Goal: Task Accomplishment & Management: Manage account settings

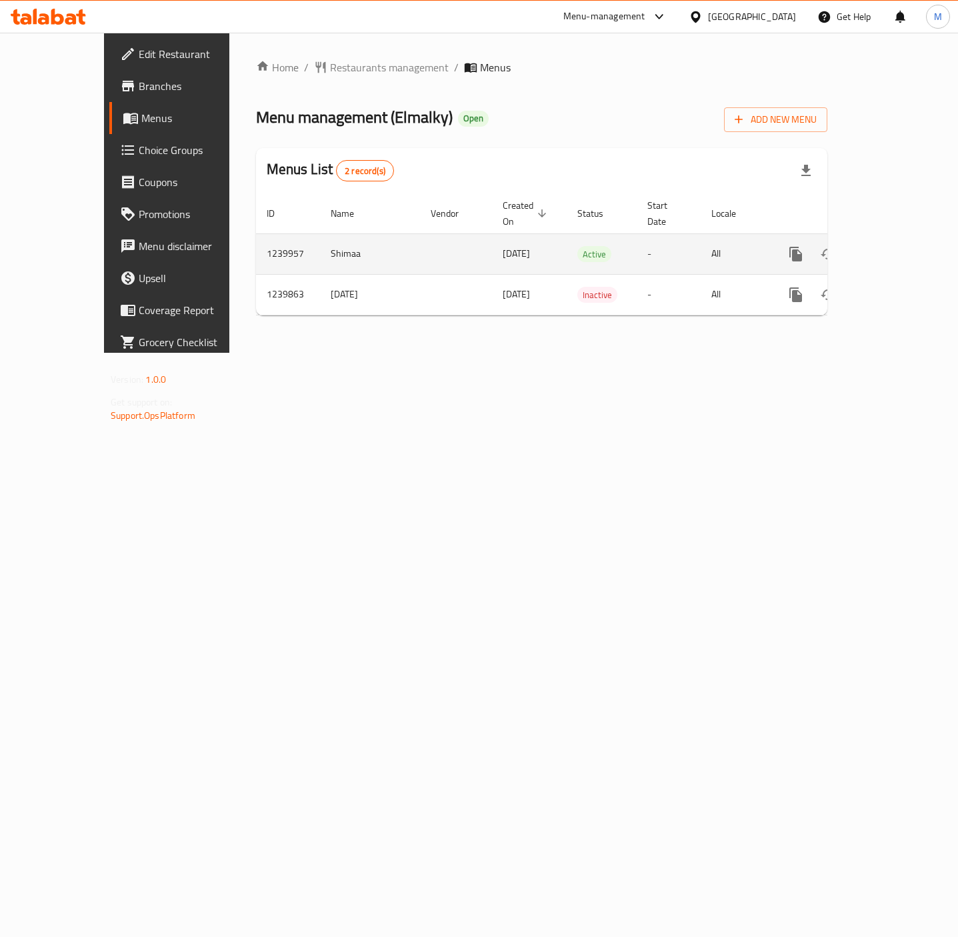
click at [900, 246] on icon "enhanced table" at bounding box center [892, 254] width 16 height 16
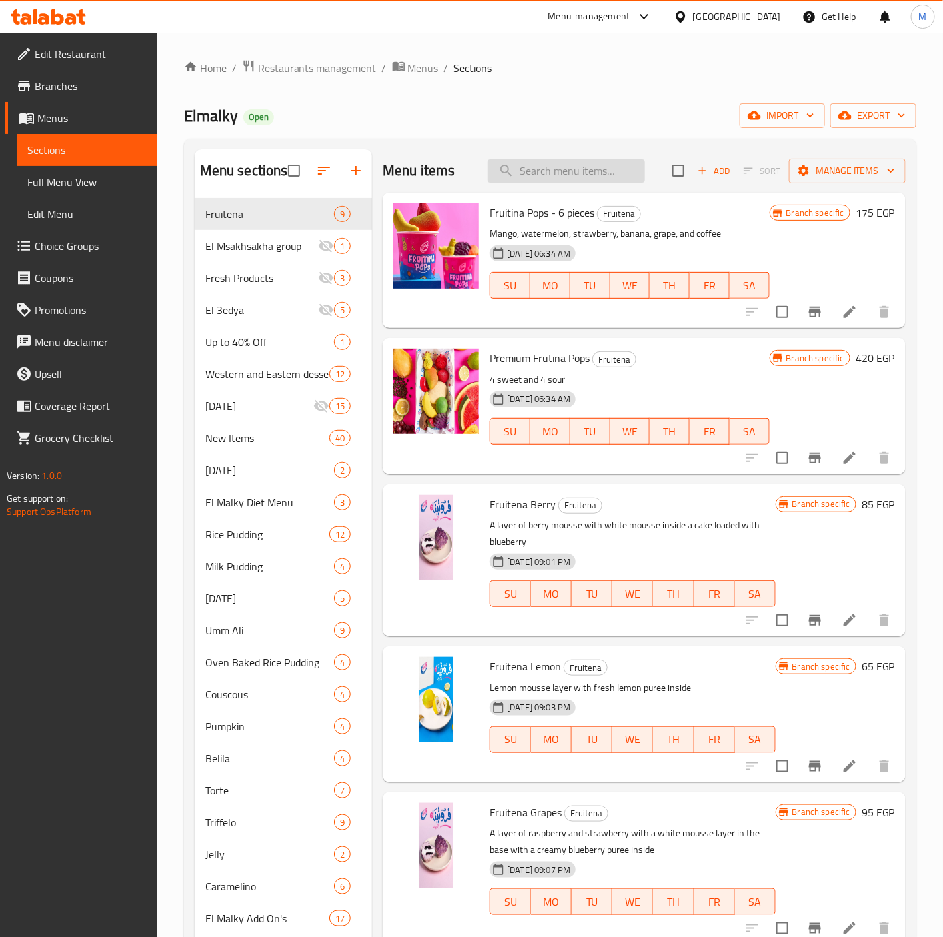
click at [579, 178] on input "search" at bounding box center [566, 170] width 157 height 23
paste input "مسخسخة"
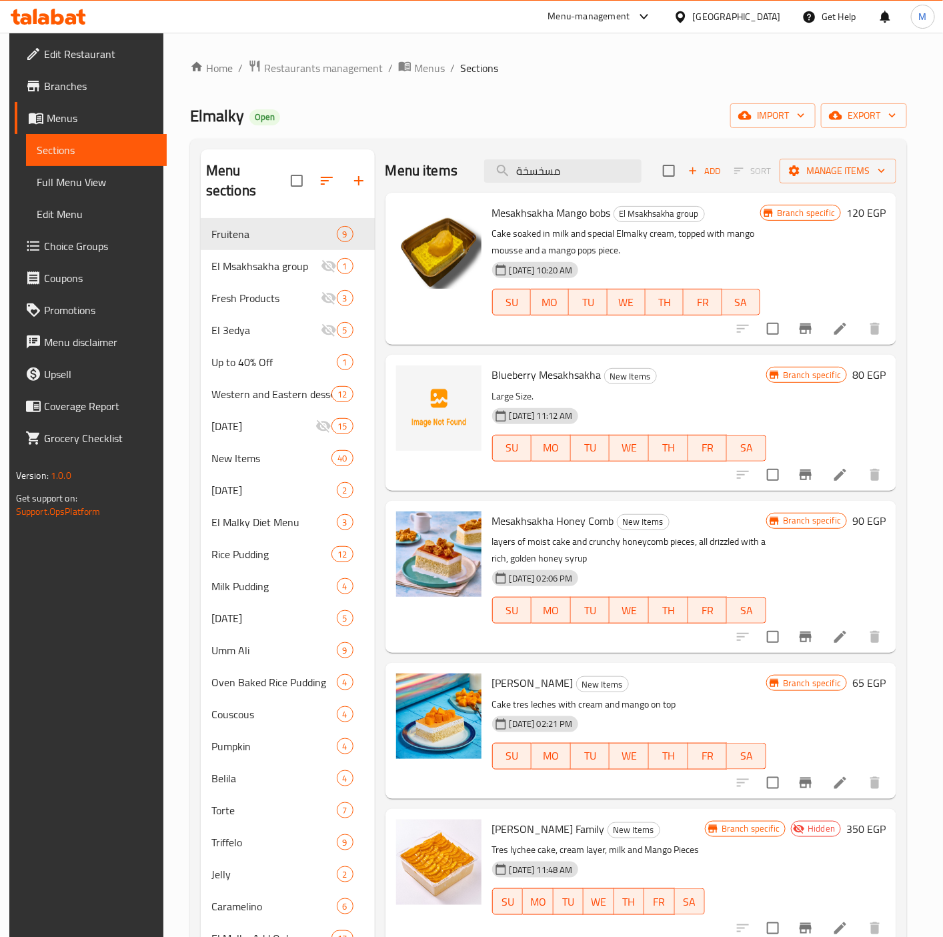
click at [527, 215] on span "Mesakhsakha Mango bobs" at bounding box center [551, 213] width 119 height 20
copy span "Mesakhsakha"
click at [527, 172] on input "مسخسخة" at bounding box center [562, 170] width 157 height 23
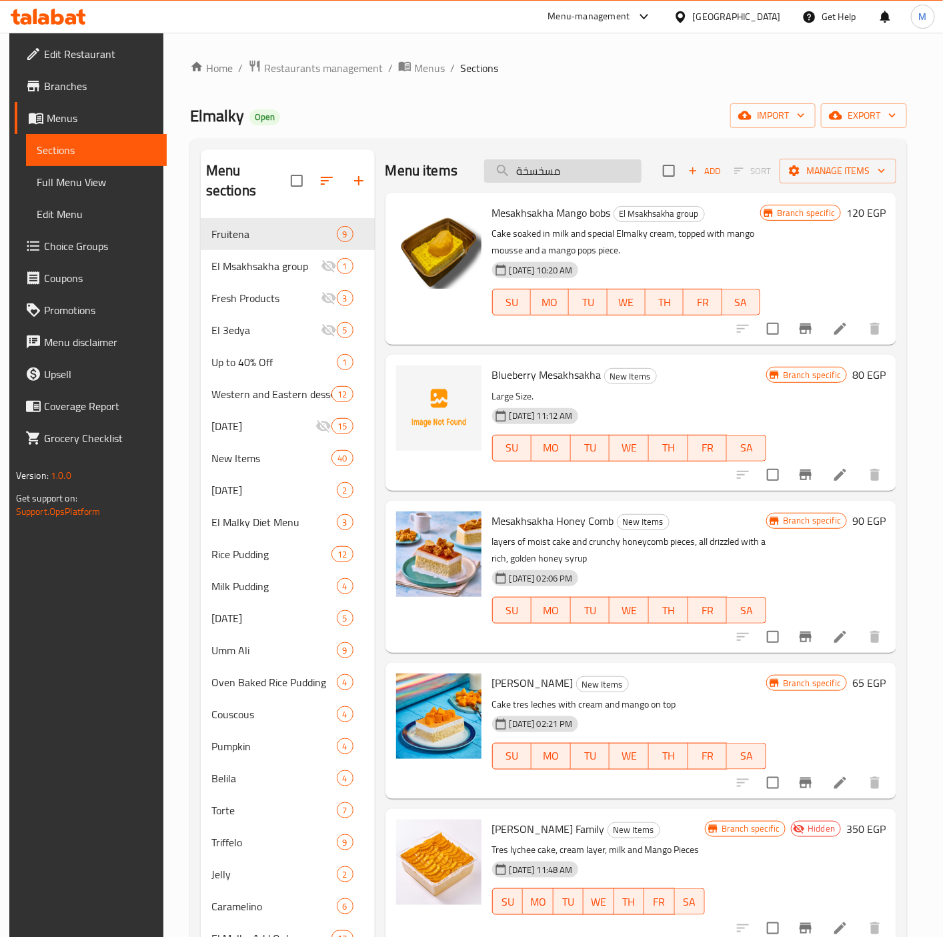
click at [527, 172] on input "مسخسخة" at bounding box center [562, 170] width 157 height 23
paste input "Mesakhsakha"
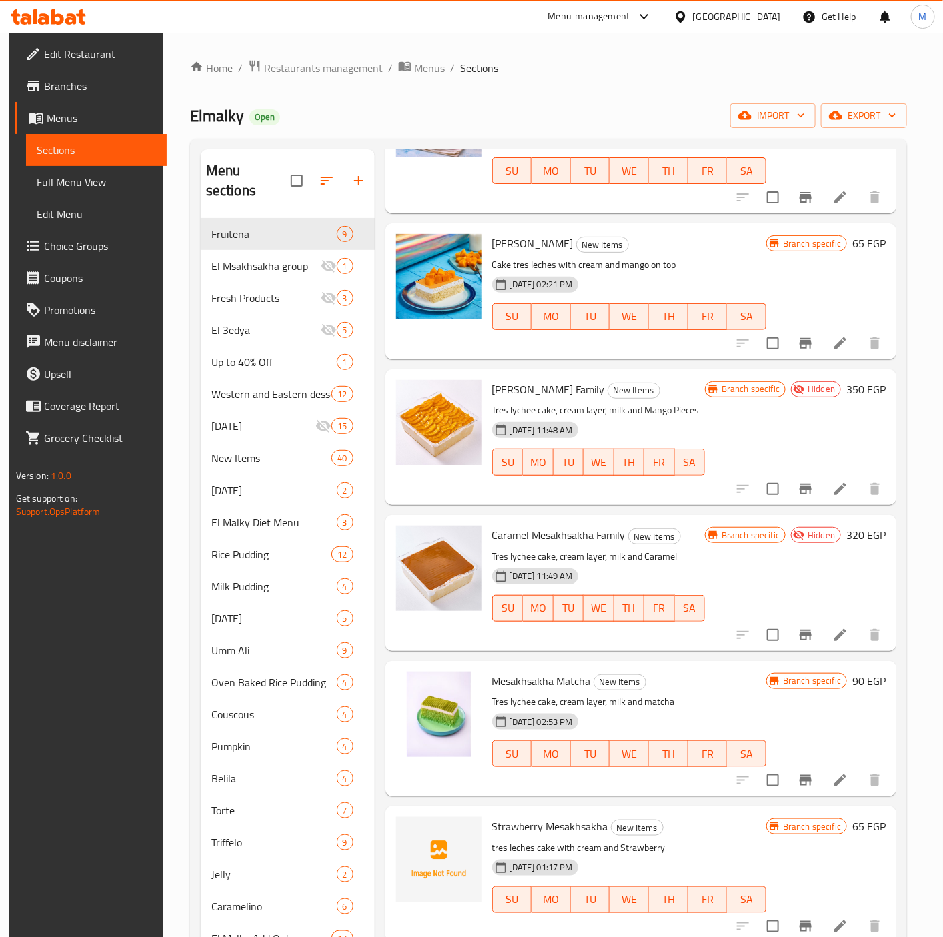
scroll to position [187, 0]
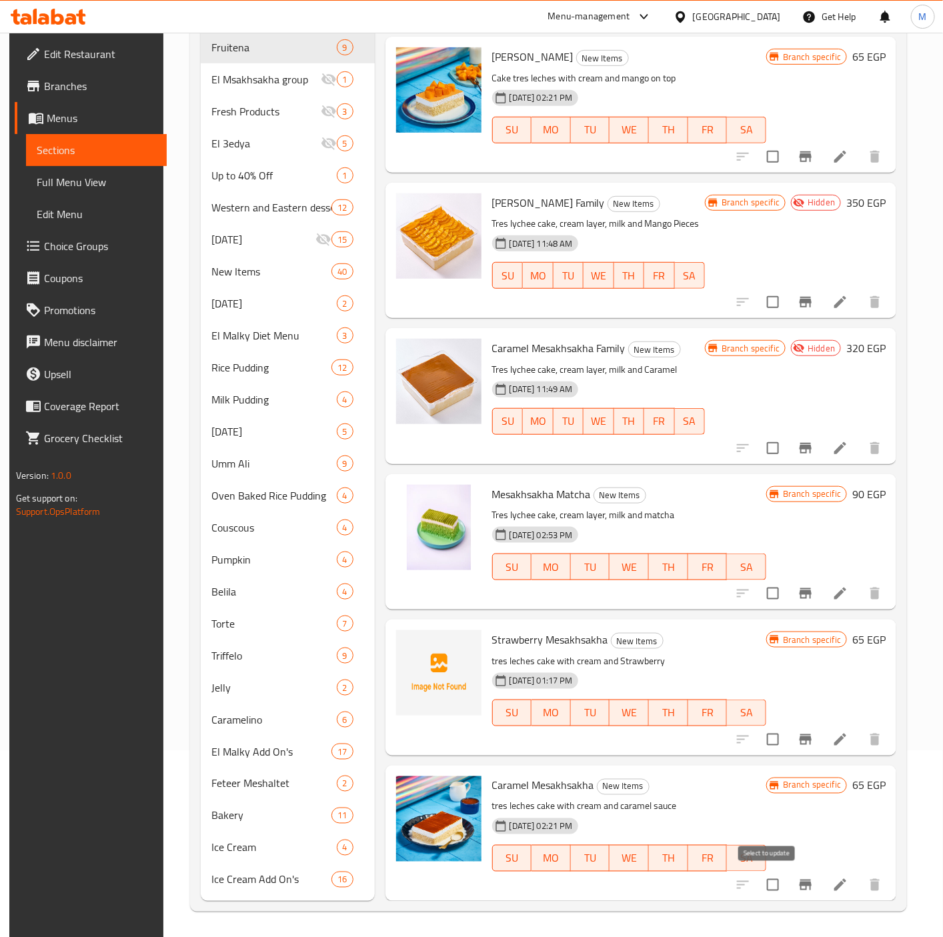
type input "Mesakhsakha"
click at [759, 885] on input "checkbox" at bounding box center [773, 885] width 28 height 28
checkbox input "true"
click at [771, 737] on input "checkbox" at bounding box center [773, 740] width 28 height 28
checkbox input "true"
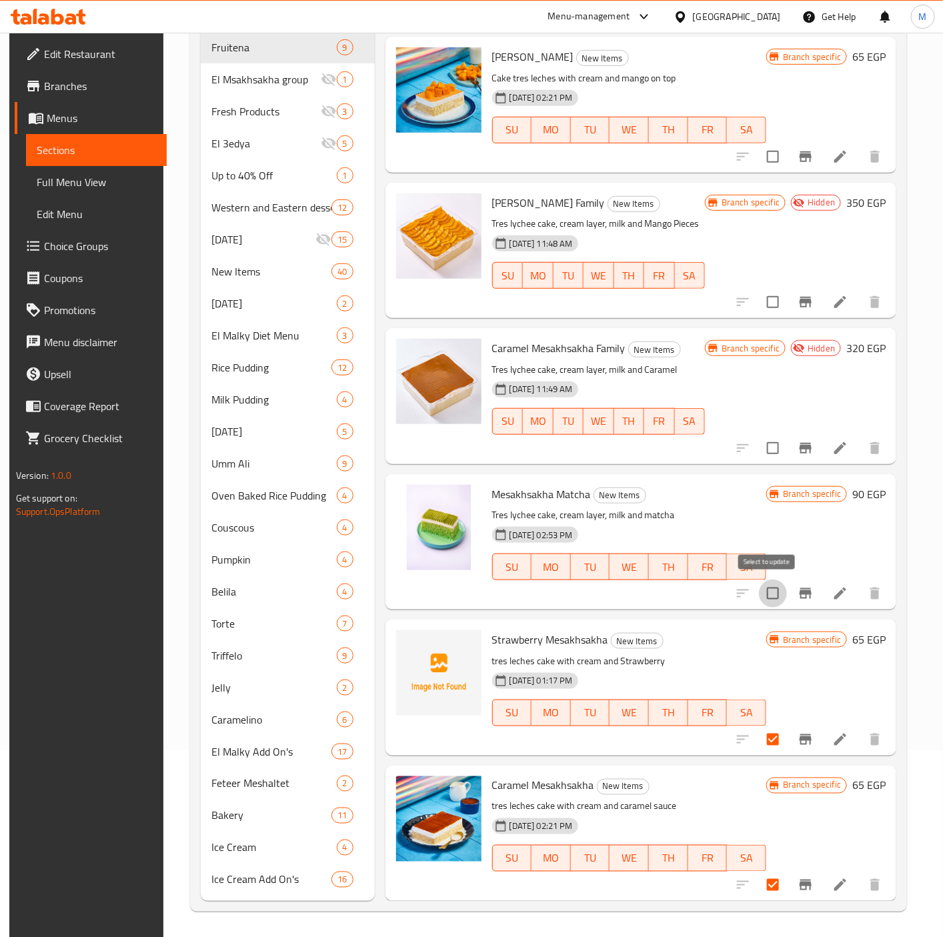
click at [771, 595] on input "checkbox" at bounding box center [773, 594] width 28 height 28
checkbox input "true"
click at [764, 441] on input "checkbox" at bounding box center [773, 448] width 28 height 28
checkbox input "true"
click at [768, 297] on input "checkbox" at bounding box center [773, 302] width 28 height 28
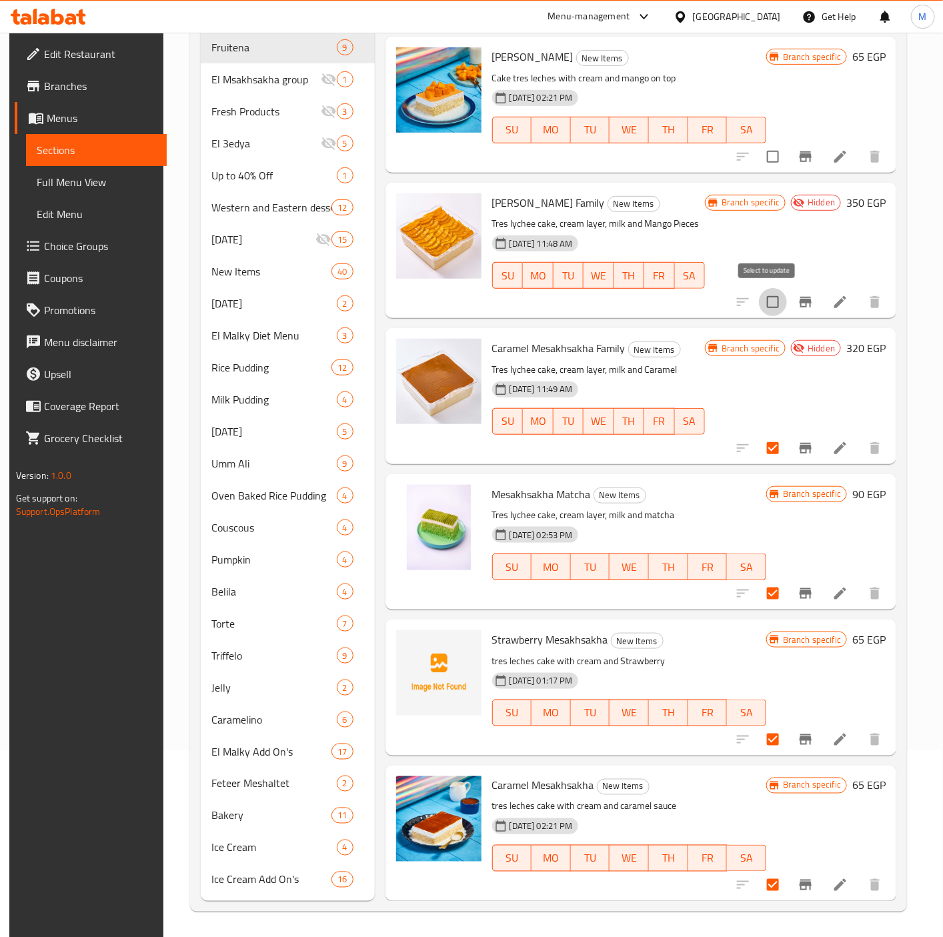
checkbox input "true"
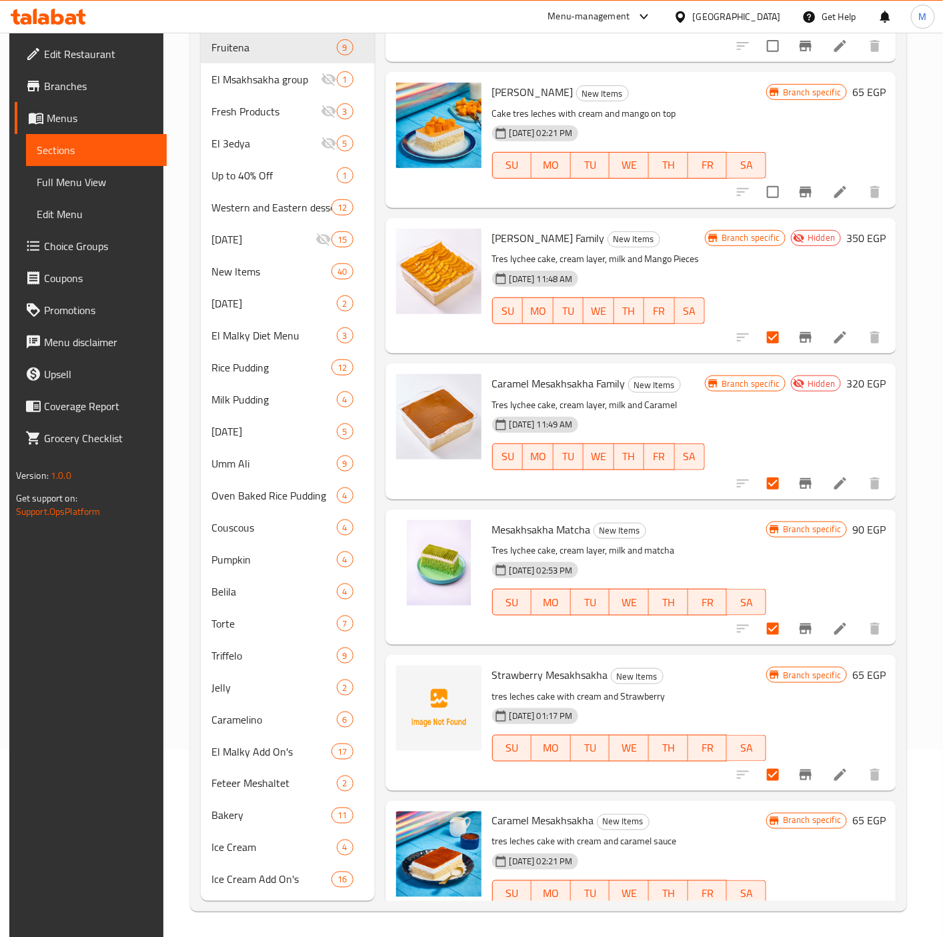
scroll to position [340, 0]
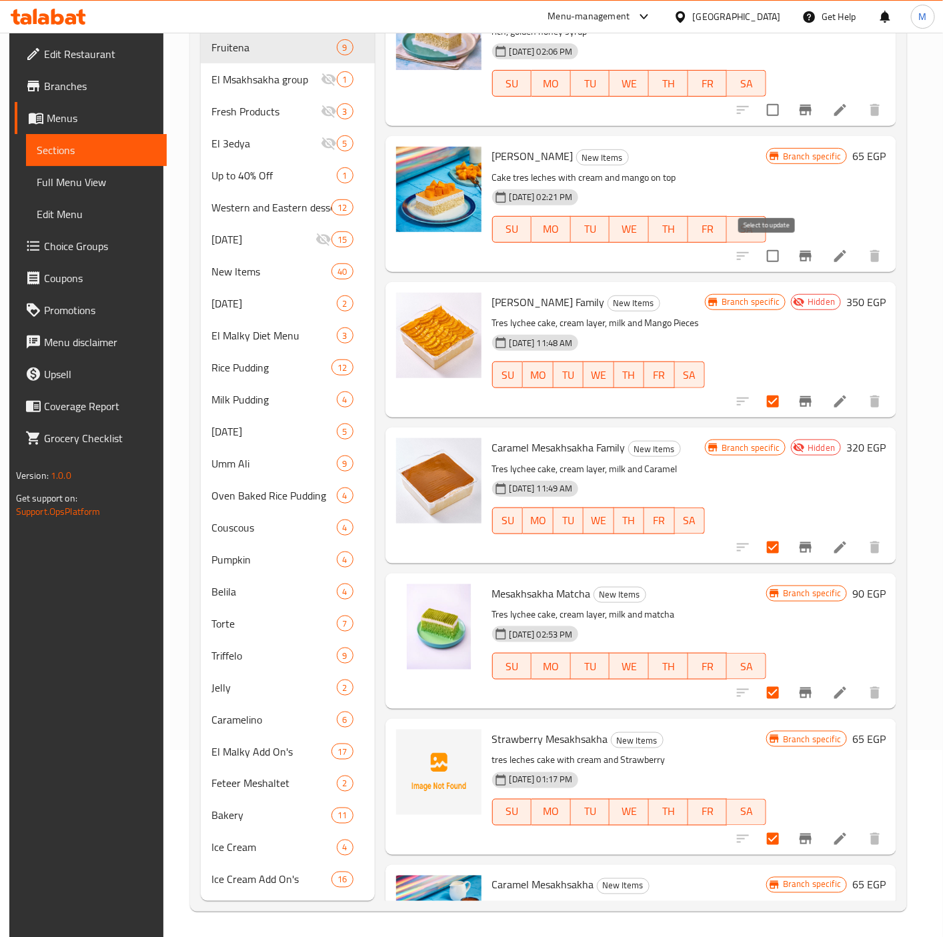
click at [775, 259] on input "checkbox" at bounding box center [773, 256] width 28 height 28
checkbox input "true"
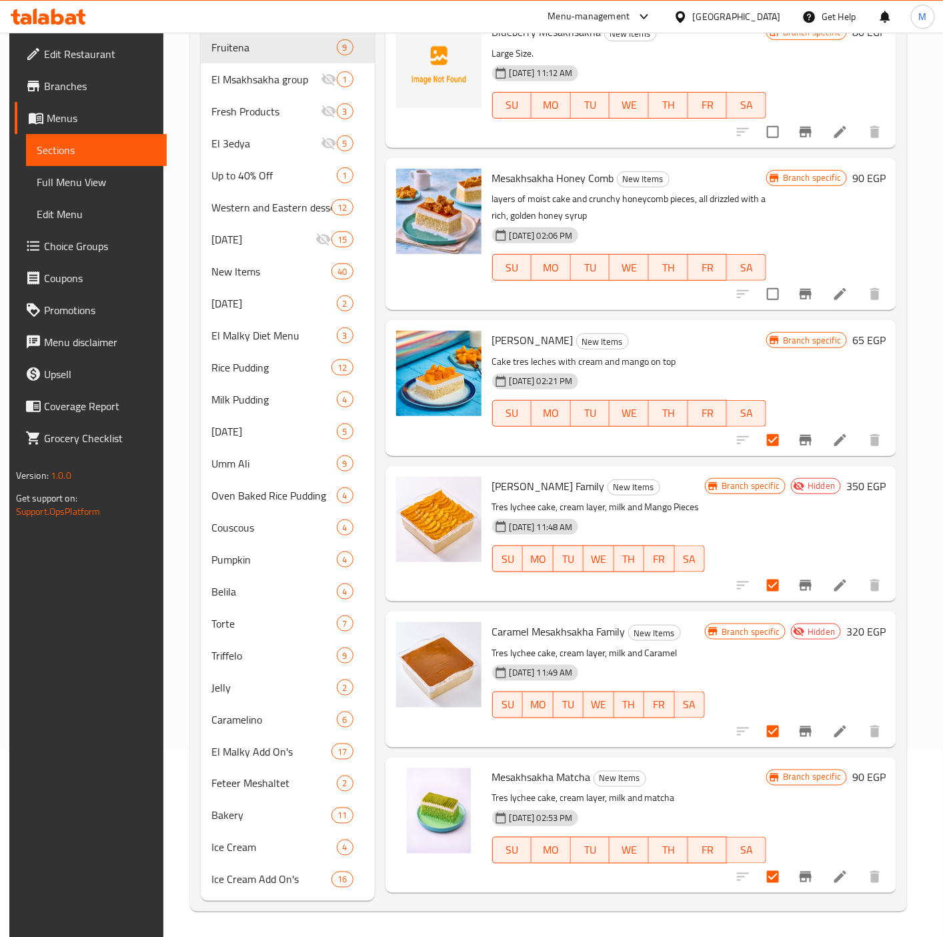
scroll to position [140, 0]
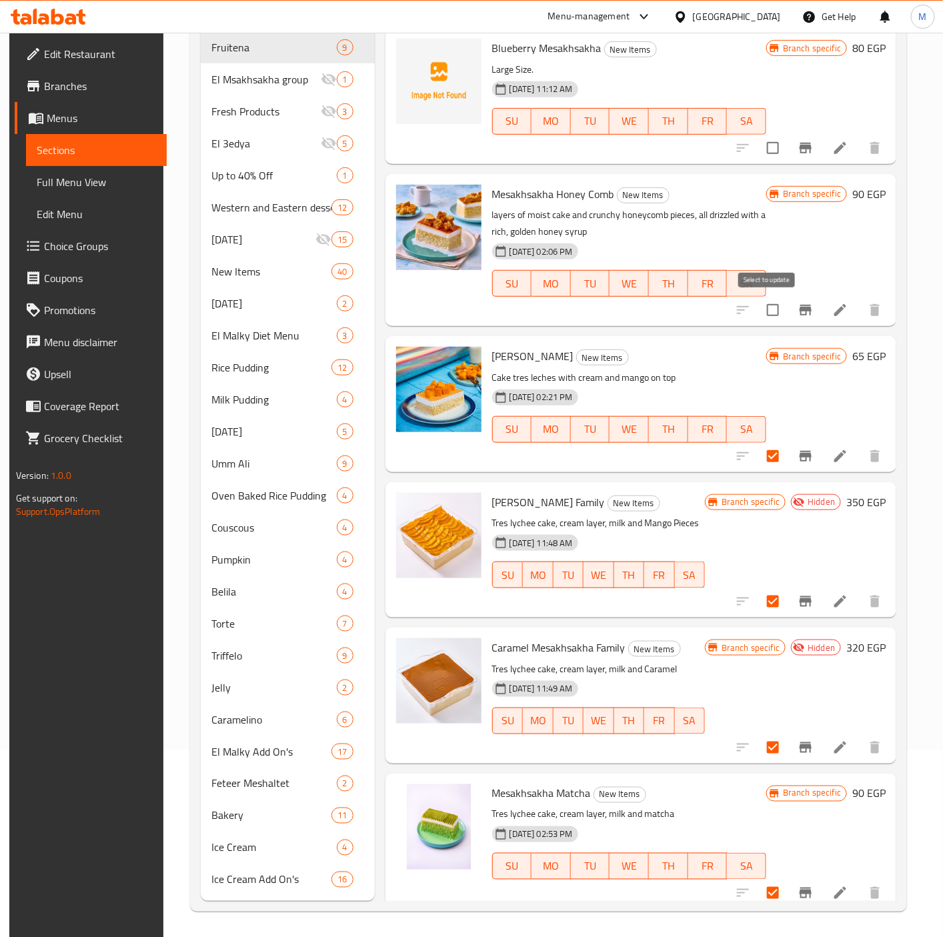
click at [761, 309] on input "checkbox" at bounding box center [773, 310] width 28 height 28
checkbox input "true"
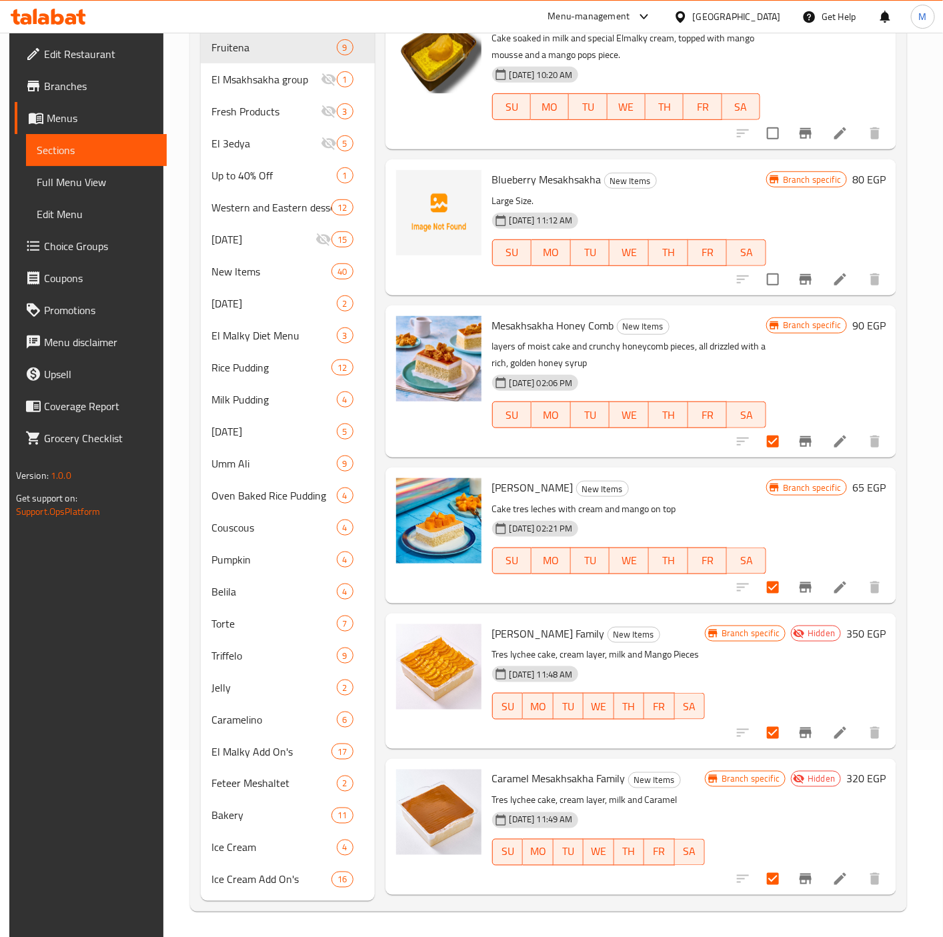
scroll to position [0, 0]
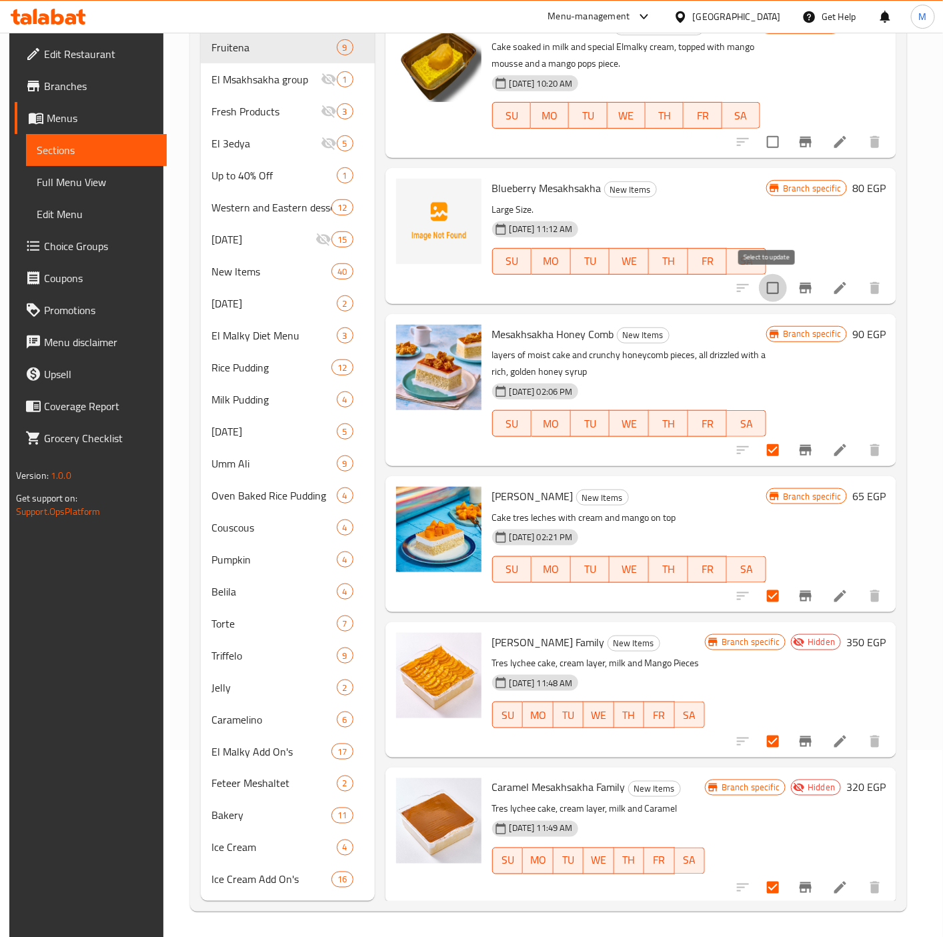
click at [762, 294] on input "checkbox" at bounding box center [773, 288] width 28 height 28
checkbox input "true"
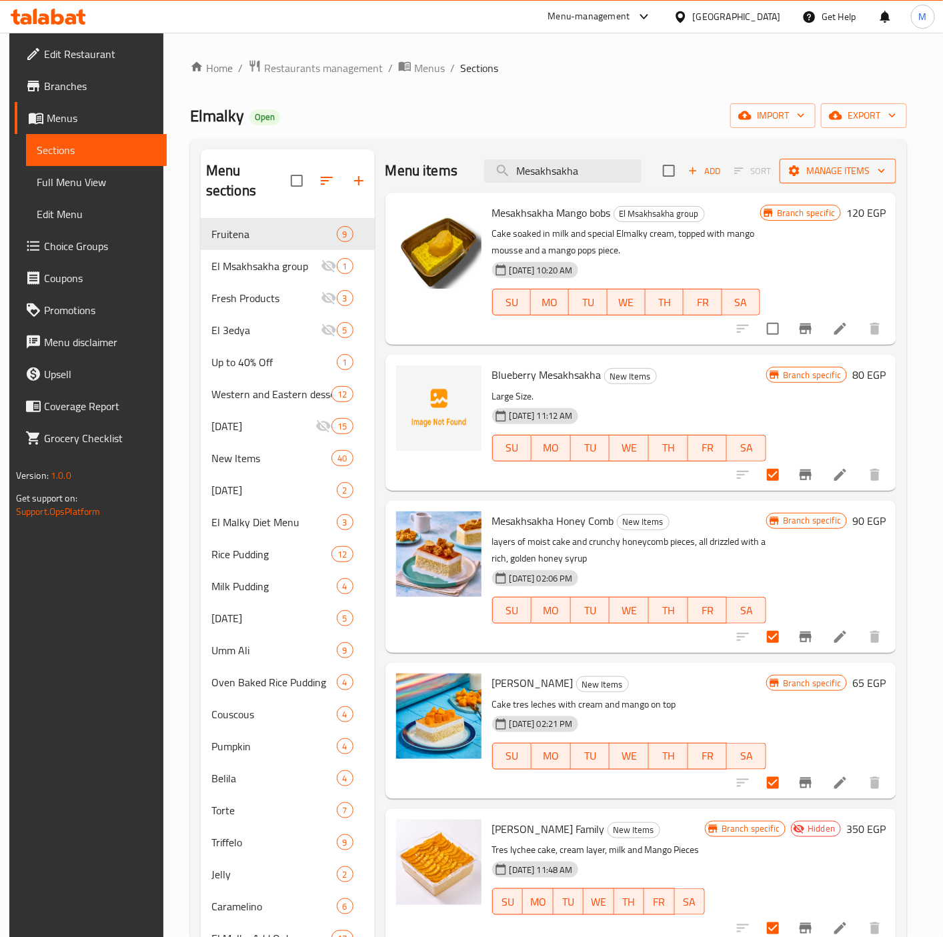
click at [846, 174] on span "Manage items" at bounding box center [837, 171] width 95 height 17
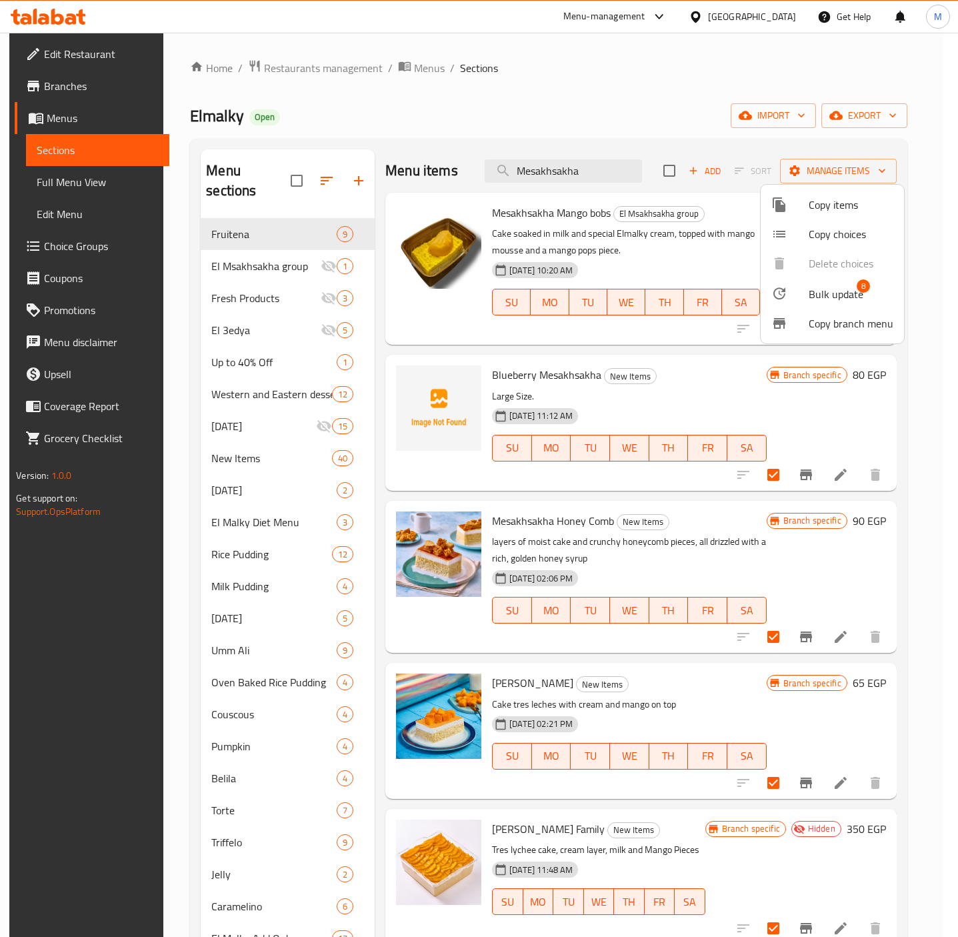
click at [846, 290] on span "Bulk update" at bounding box center [836, 294] width 55 height 16
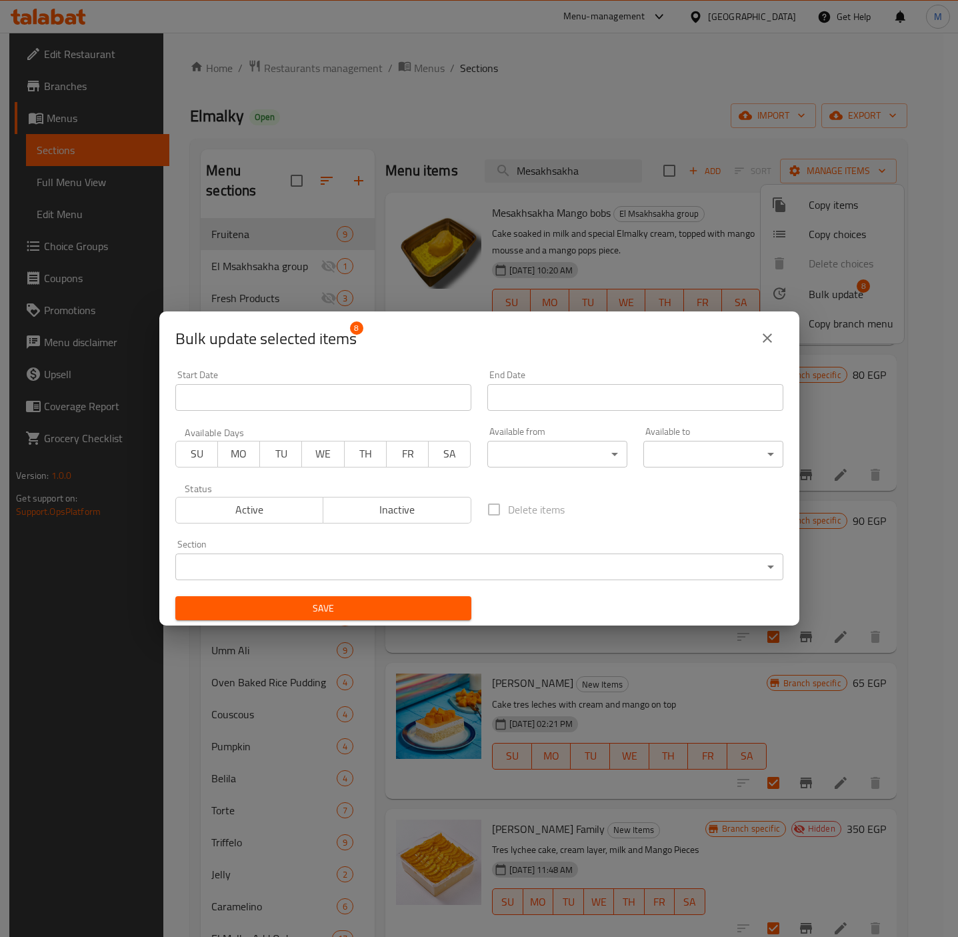
click at [473, 566] on body "​ Menu-management Egypt Get Help M Edit Restaurant Branches Menus Sections Full…" at bounding box center [479, 485] width 958 height 904
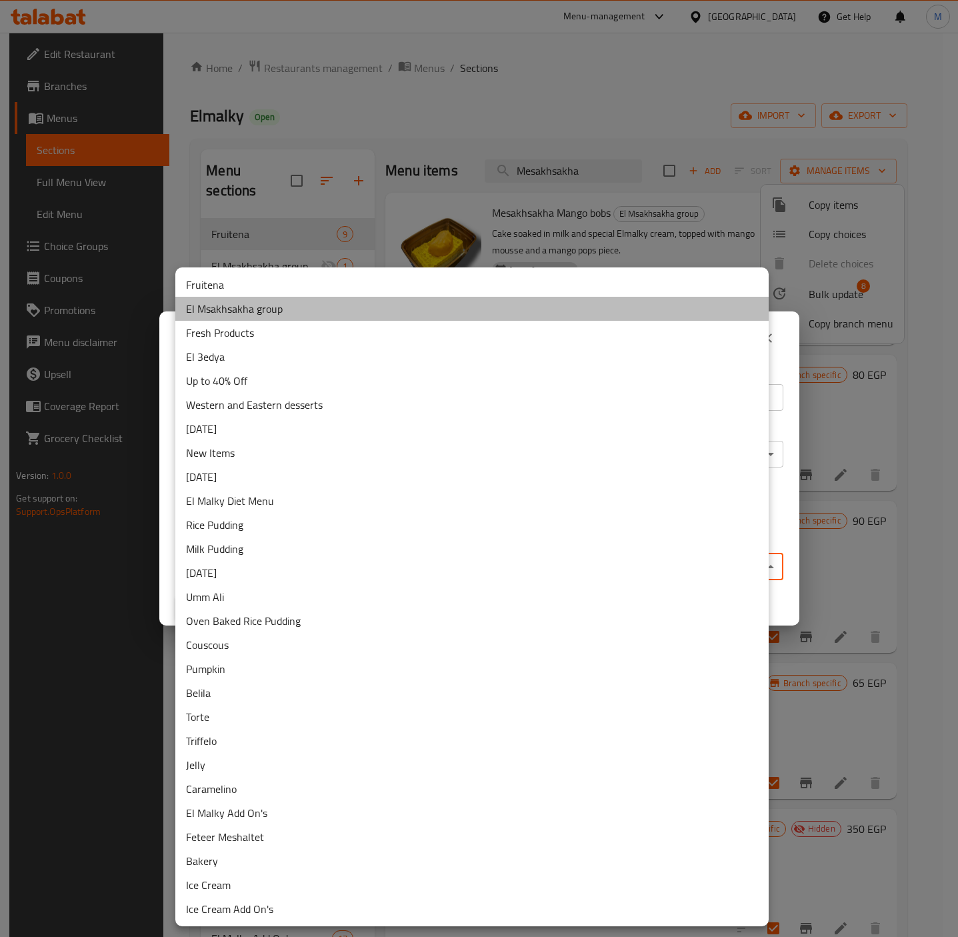
click at [245, 311] on li "El Msakhsakha group" at bounding box center [472, 309] width 594 height 24
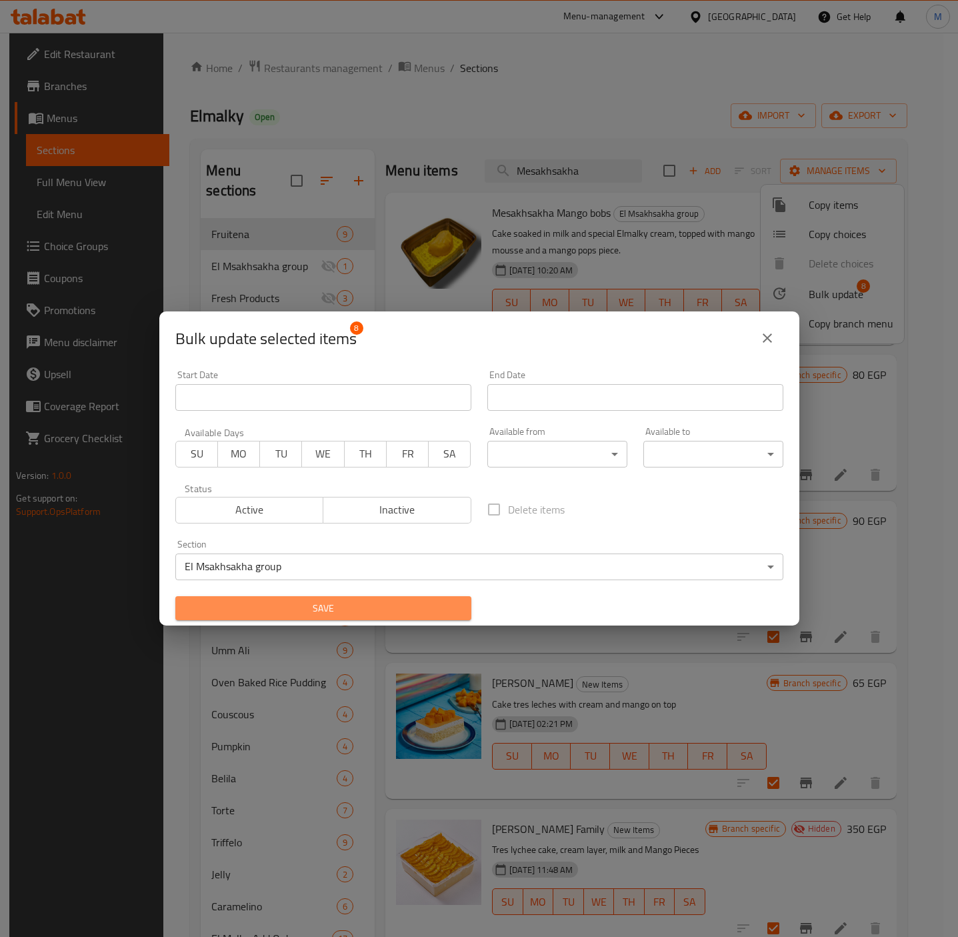
click at [334, 603] on span "Save" at bounding box center [323, 608] width 275 height 17
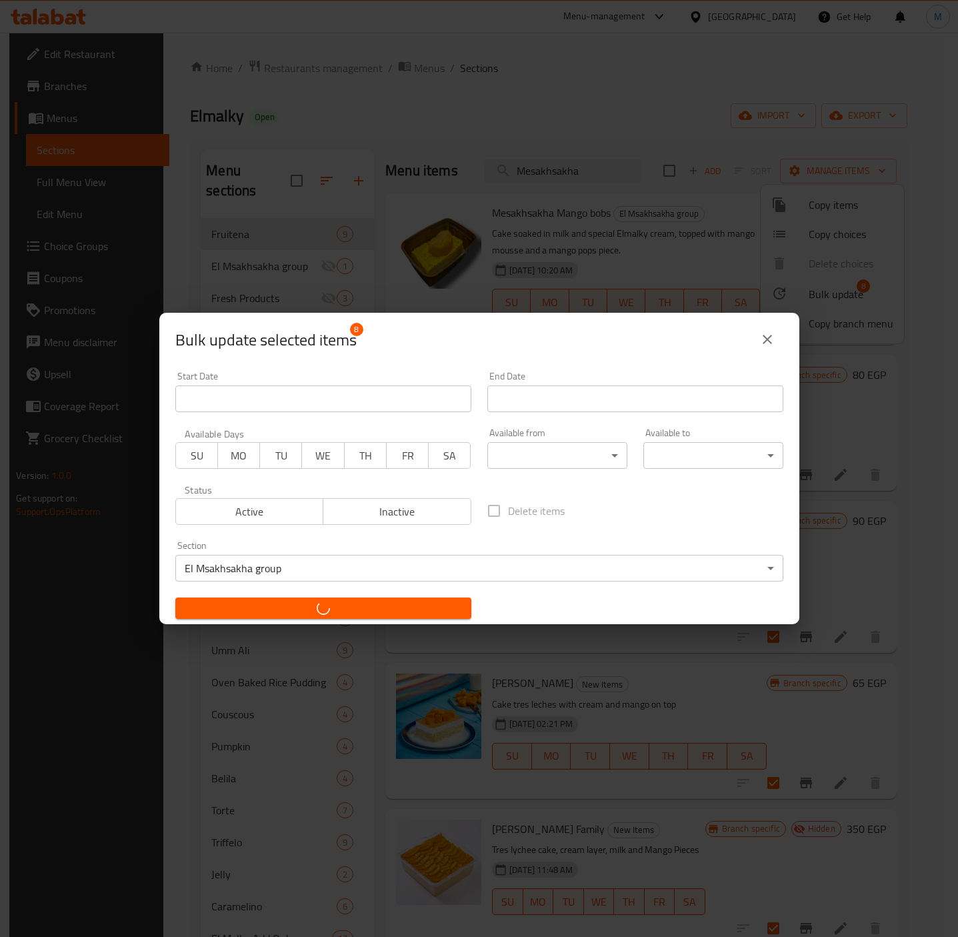
checkbox input "false"
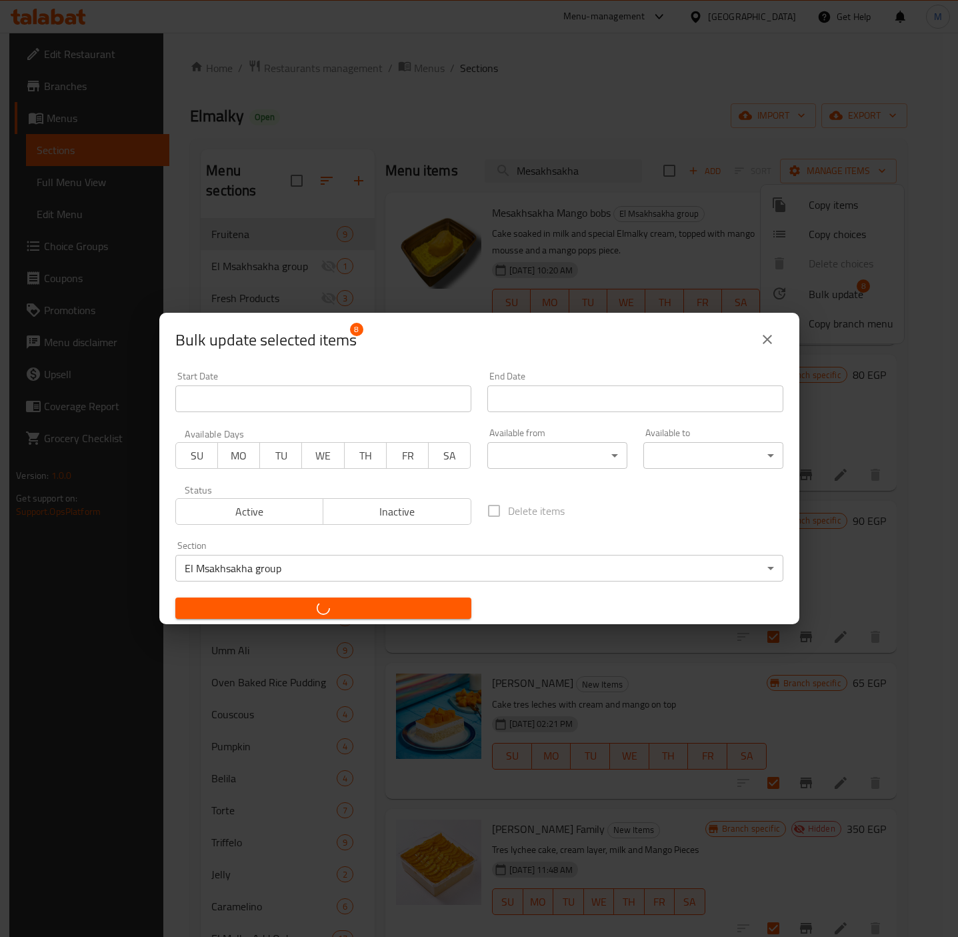
checkbox input "false"
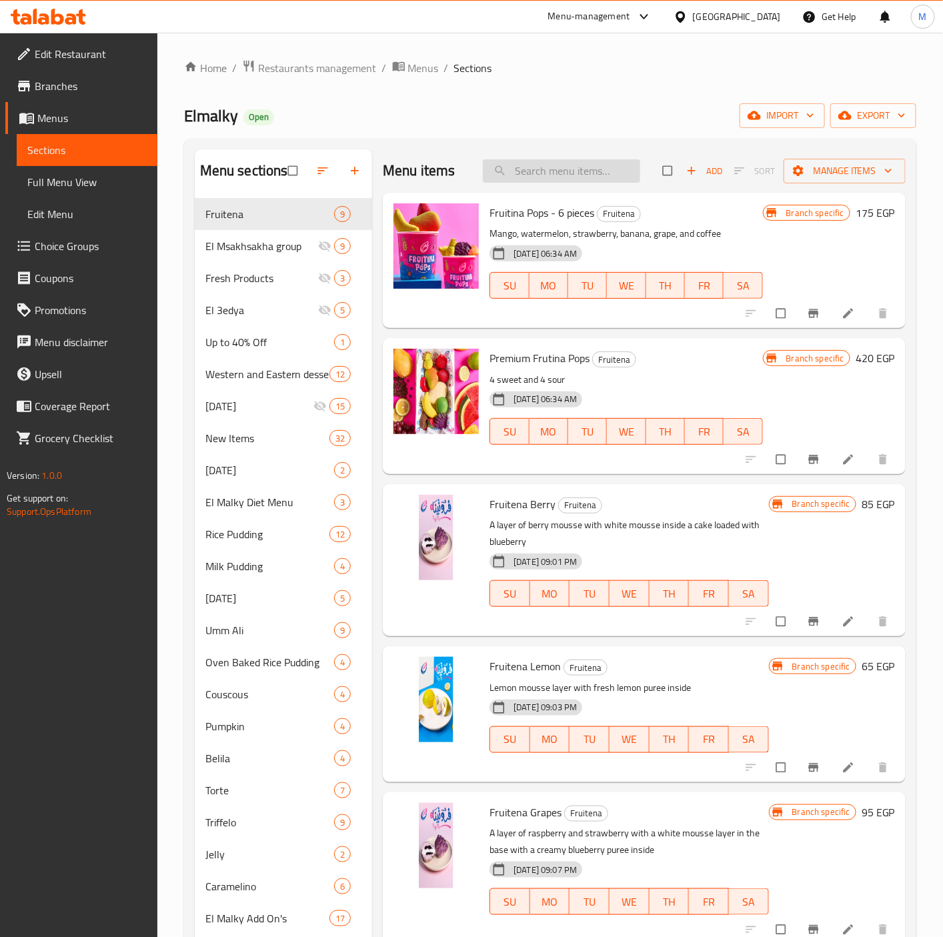
click at [548, 172] on input "search" at bounding box center [561, 170] width 157 height 23
paste input "Mesakhsakha"
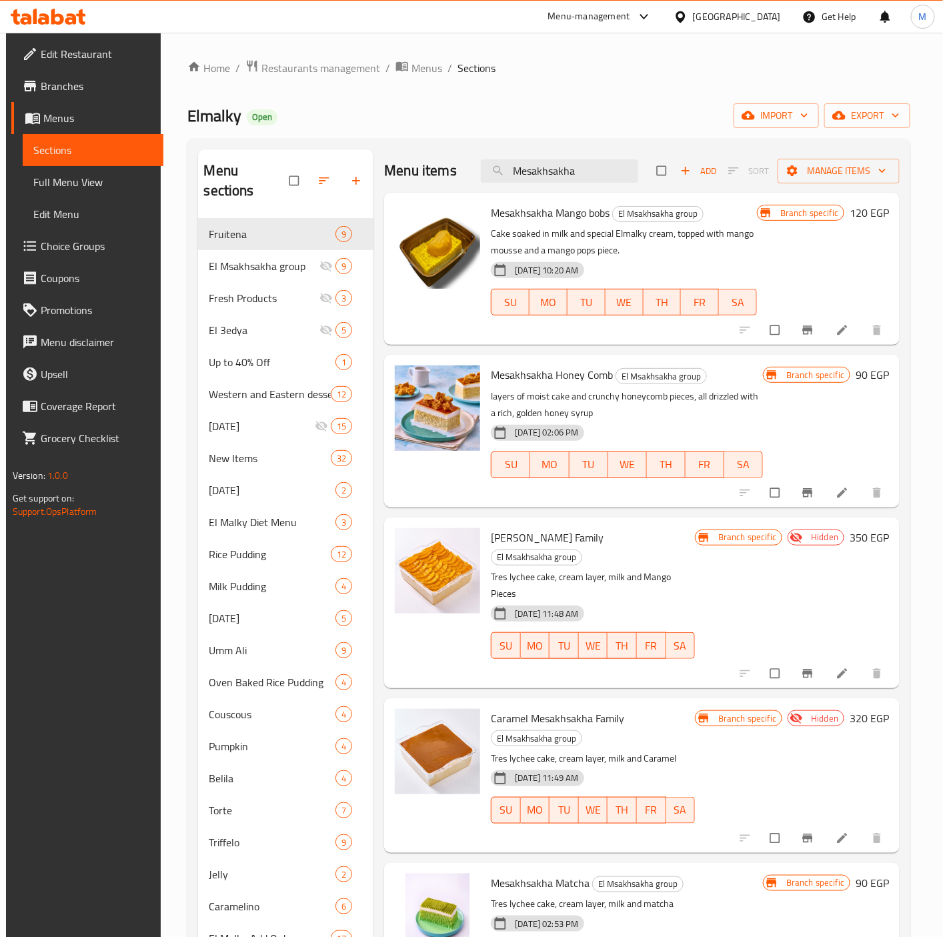
type input "Mesakhsakha"
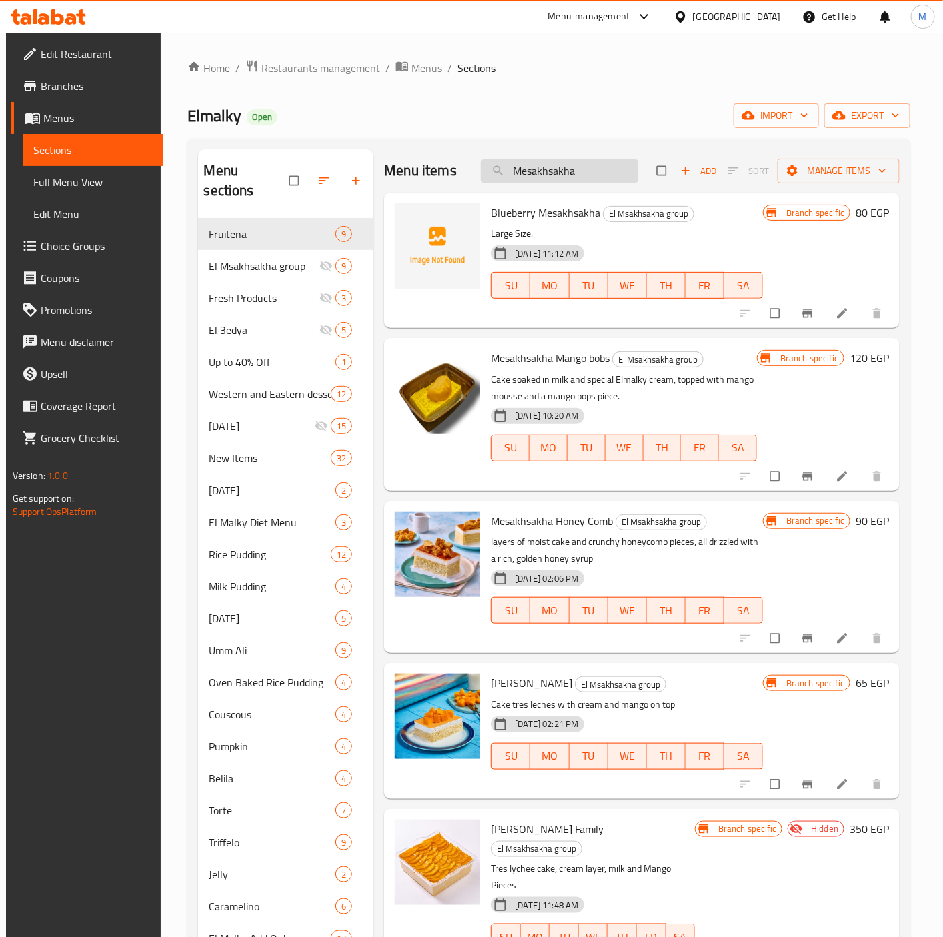
click at [592, 165] on input "Mesakhsakha" at bounding box center [559, 170] width 157 height 23
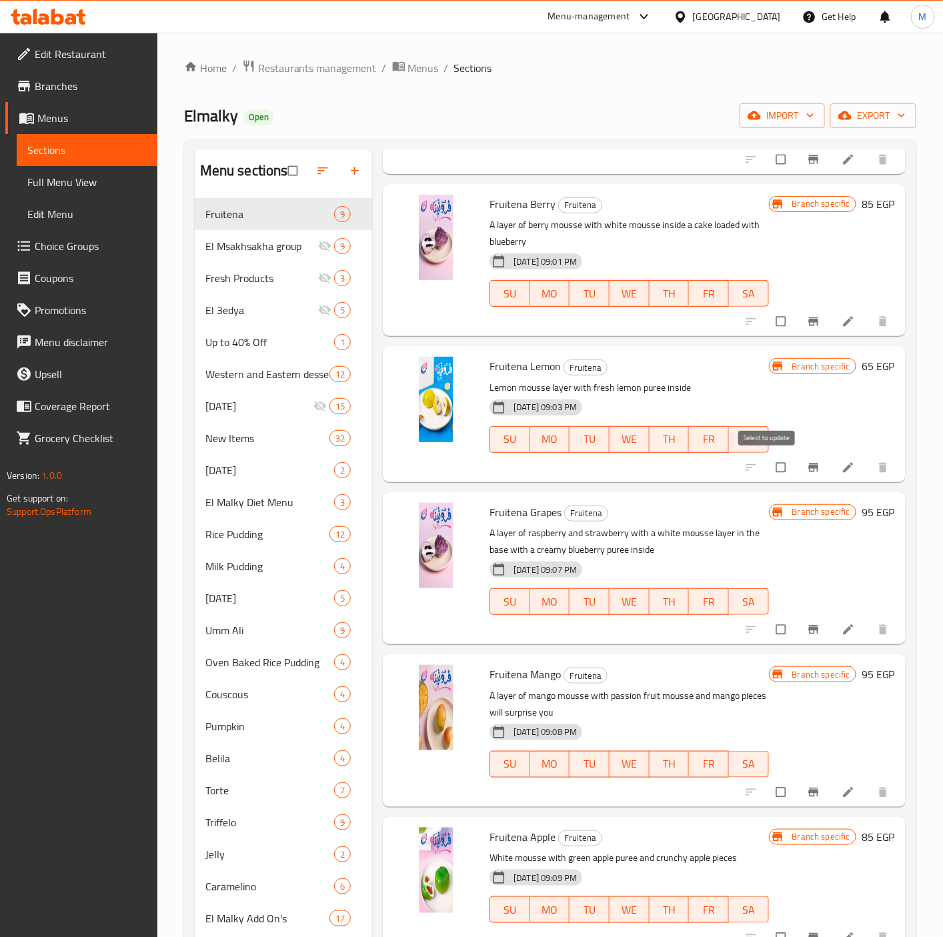
scroll to position [456, 0]
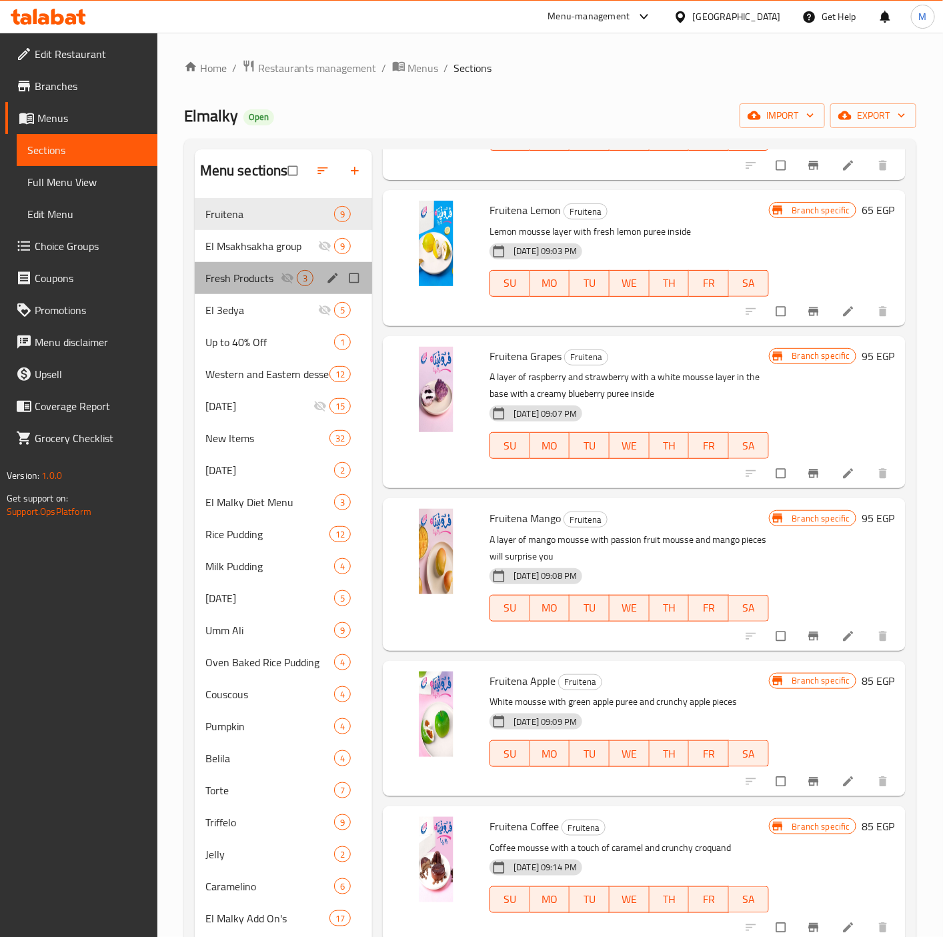
click at [238, 287] on div "Fresh Products 3" at bounding box center [284, 278] width 178 height 32
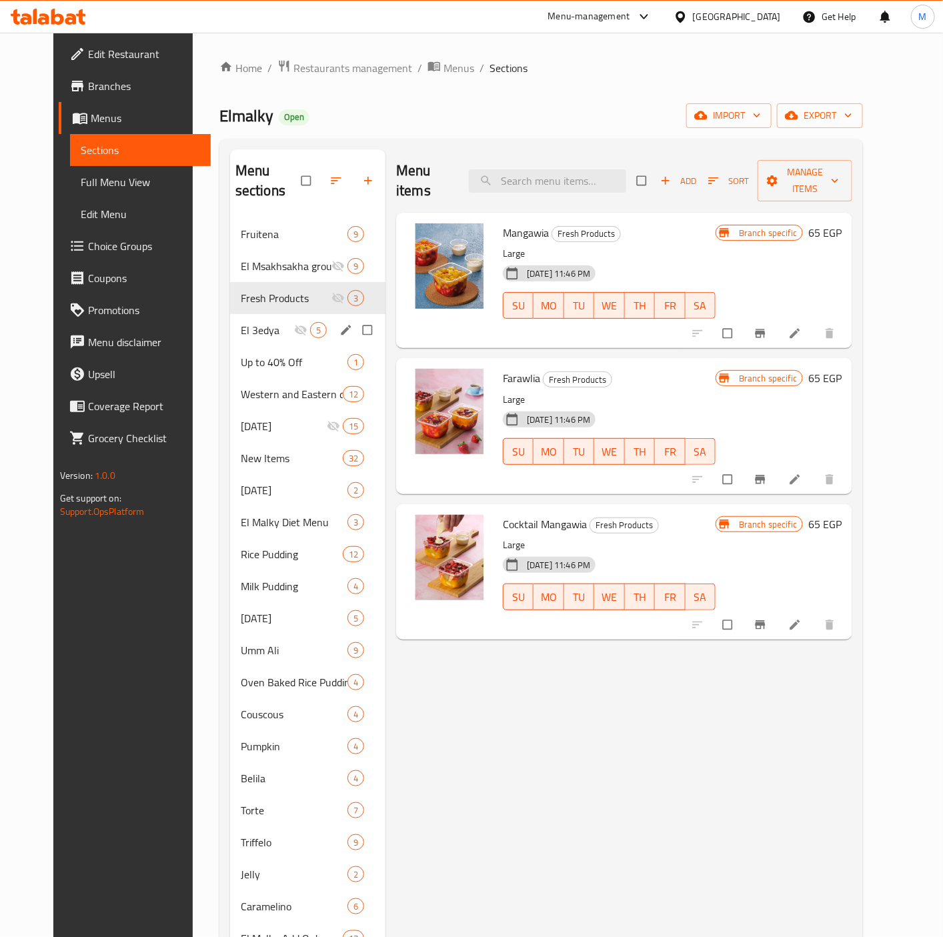
click at [241, 322] on span "El 3edya" at bounding box center [267, 330] width 53 height 16
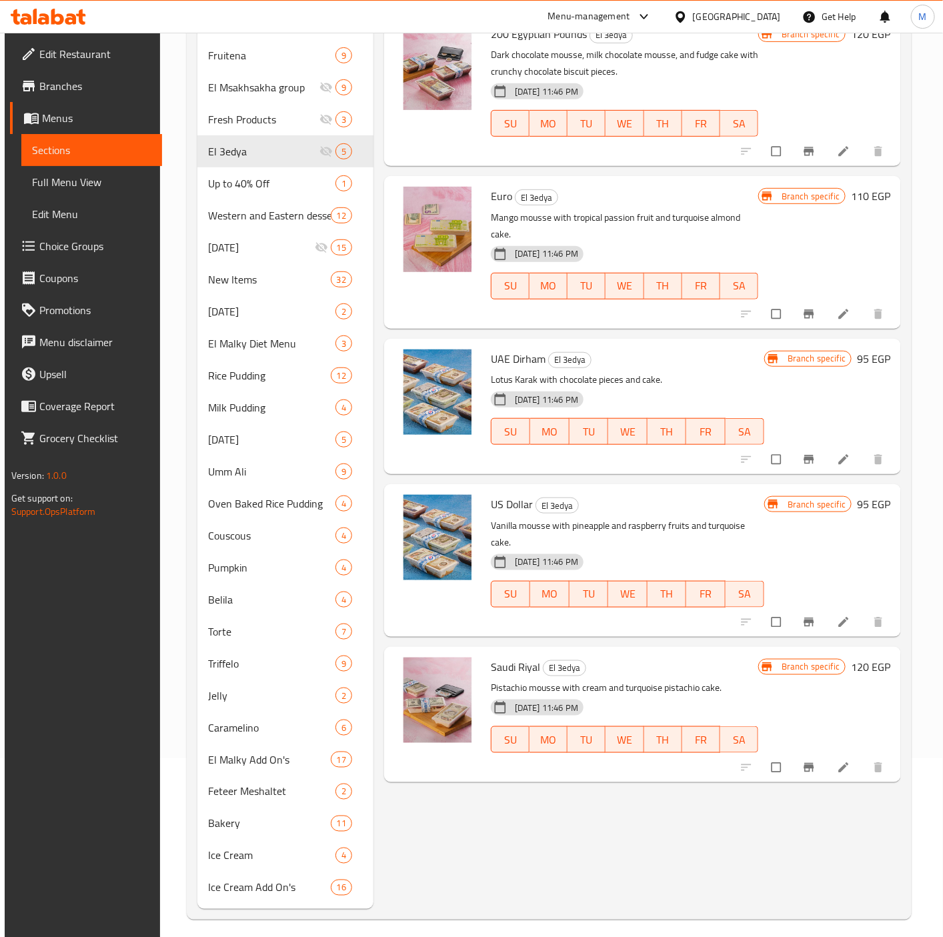
scroll to position [187, 0]
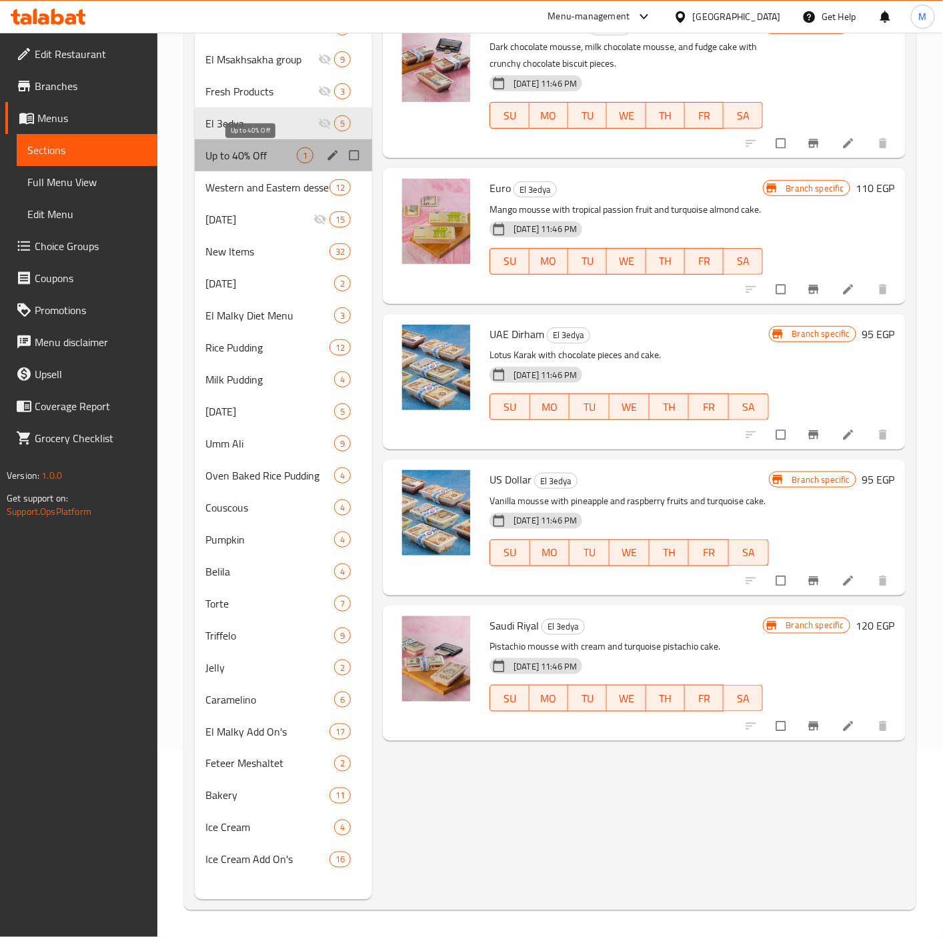
click at [240, 154] on span "Up to 40% Off" at bounding box center [250, 155] width 91 height 16
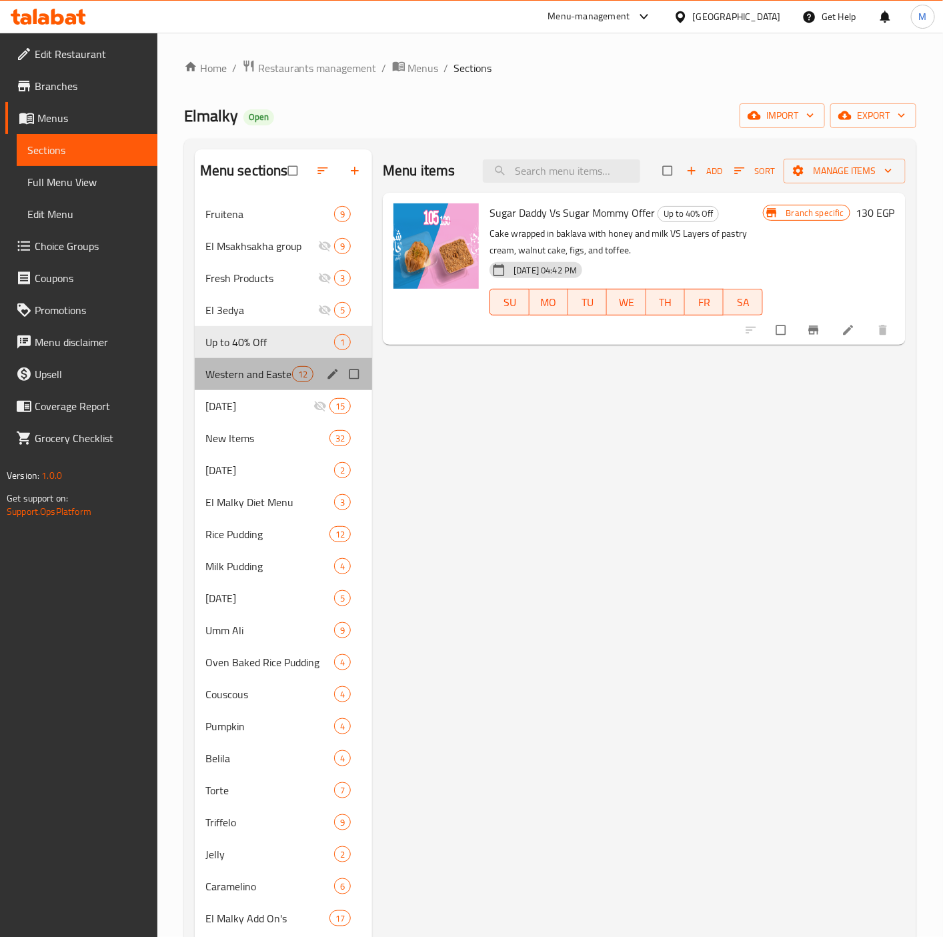
click at [243, 361] on div "Western and Eastern desserts 12" at bounding box center [284, 374] width 178 height 32
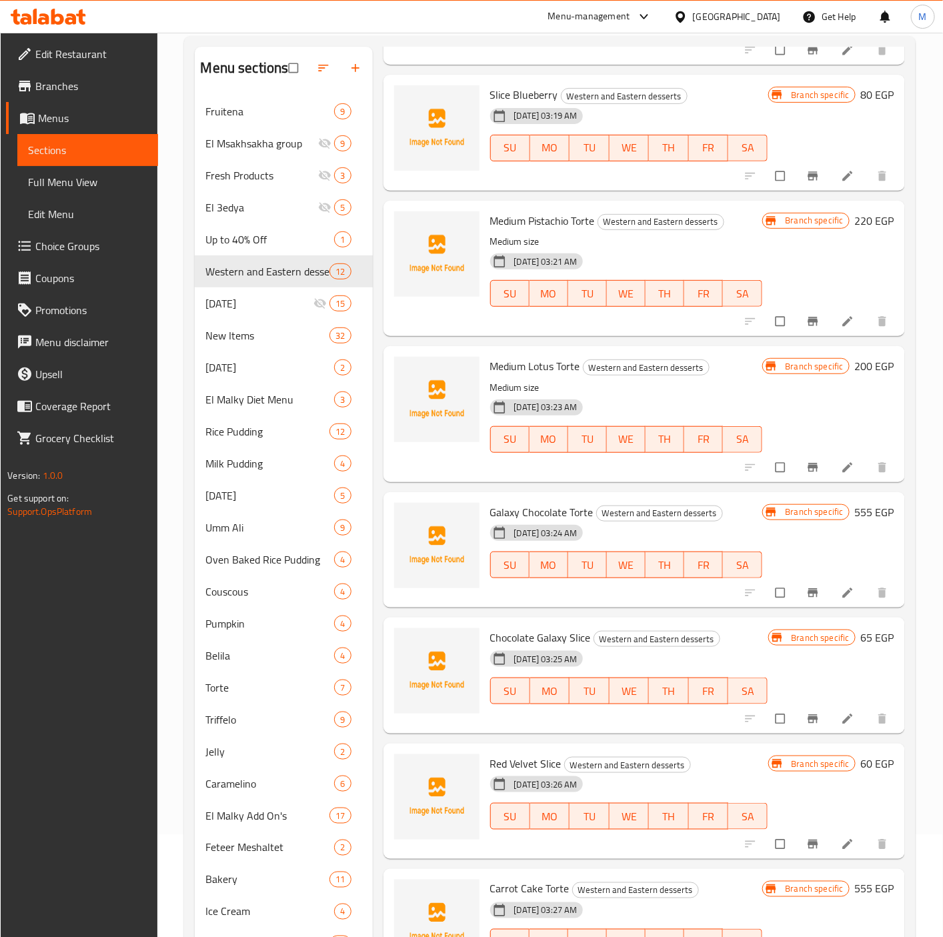
scroll to position [187, 0]
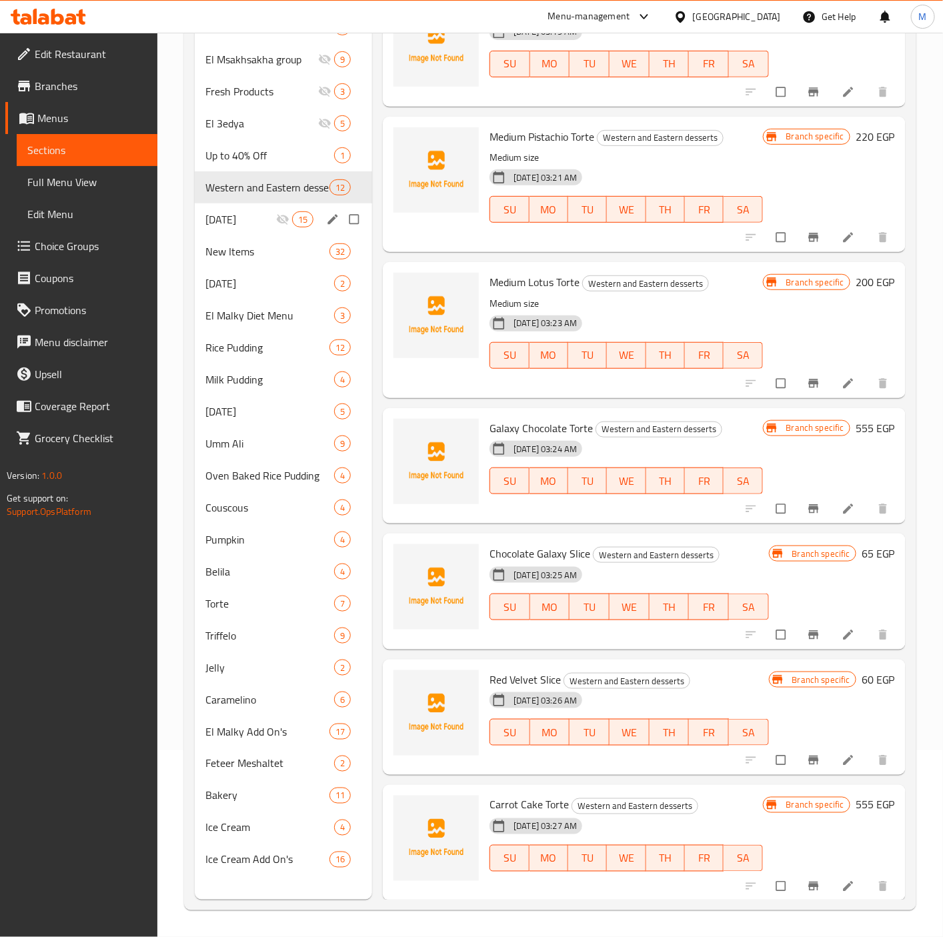
click at [222, 221] on span "[DATE]" at bounding box center [240, 219] width 71 height 16
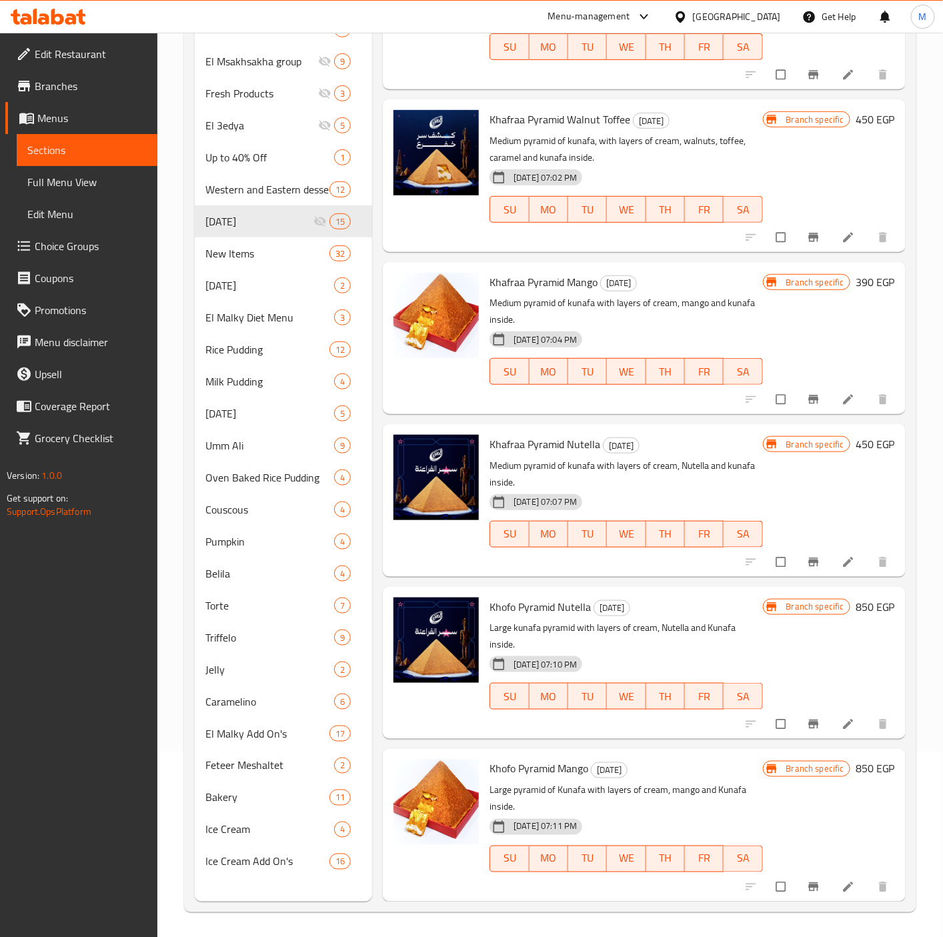
scroll to position [187, 0]
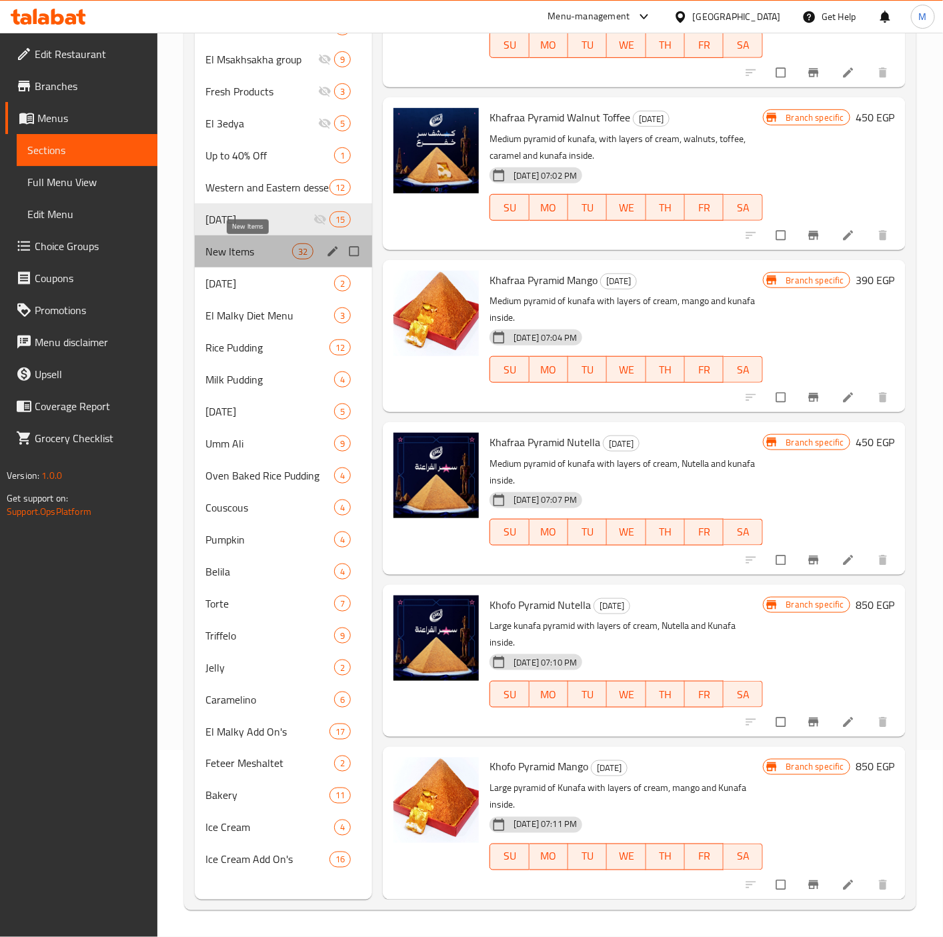
click at [239, 252] on span "New Items" at bounding box center [248, 251] width 87 height 16
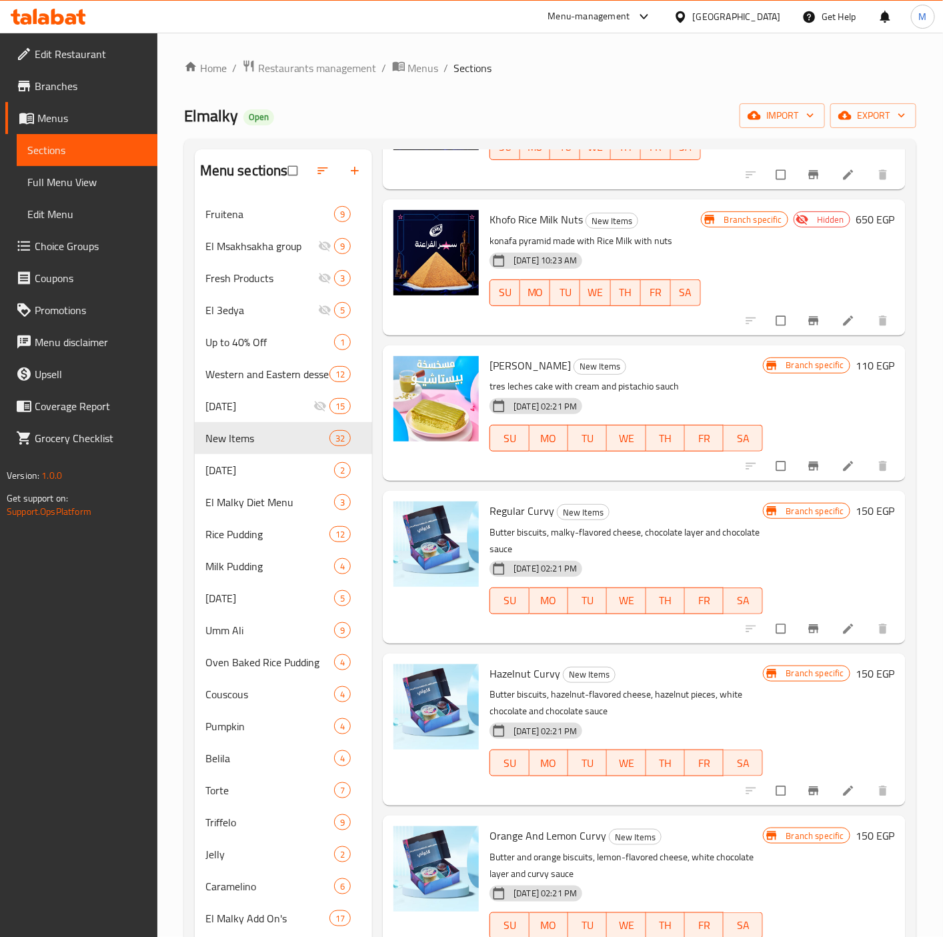
scroll to position [2501, 0]
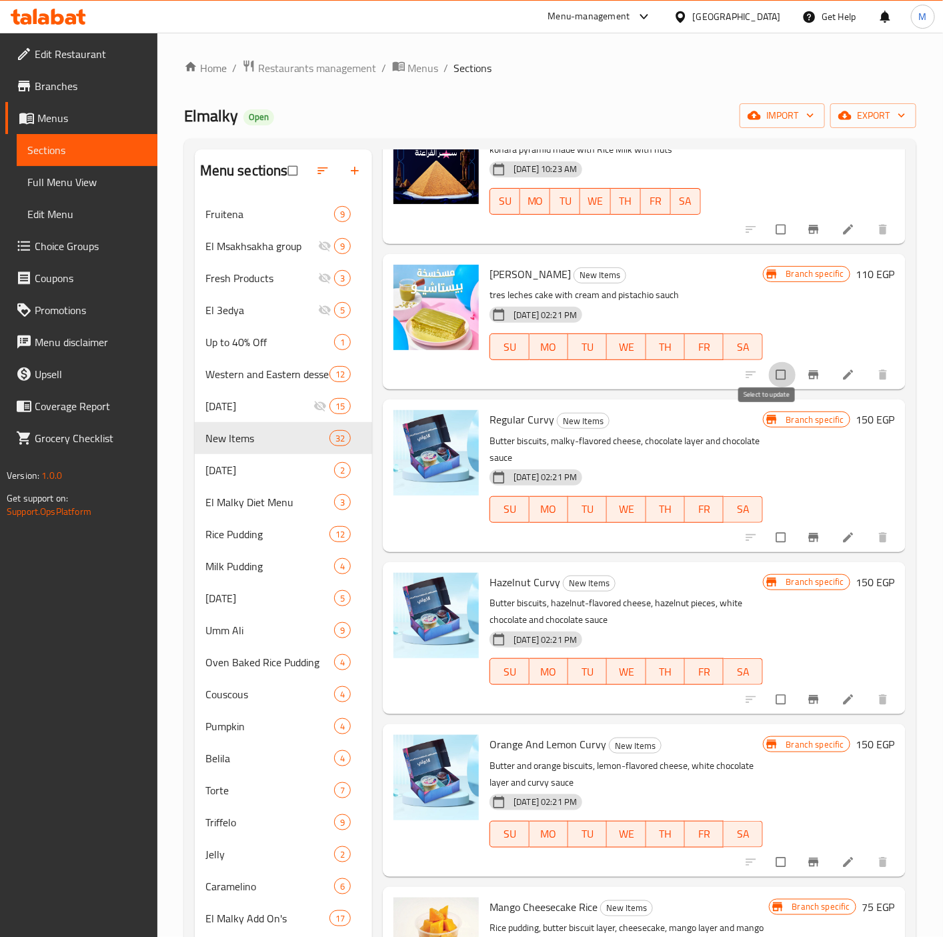
click at [772, 388] on input "checkbox" at bounding box center [782, 374] width 28 height 25
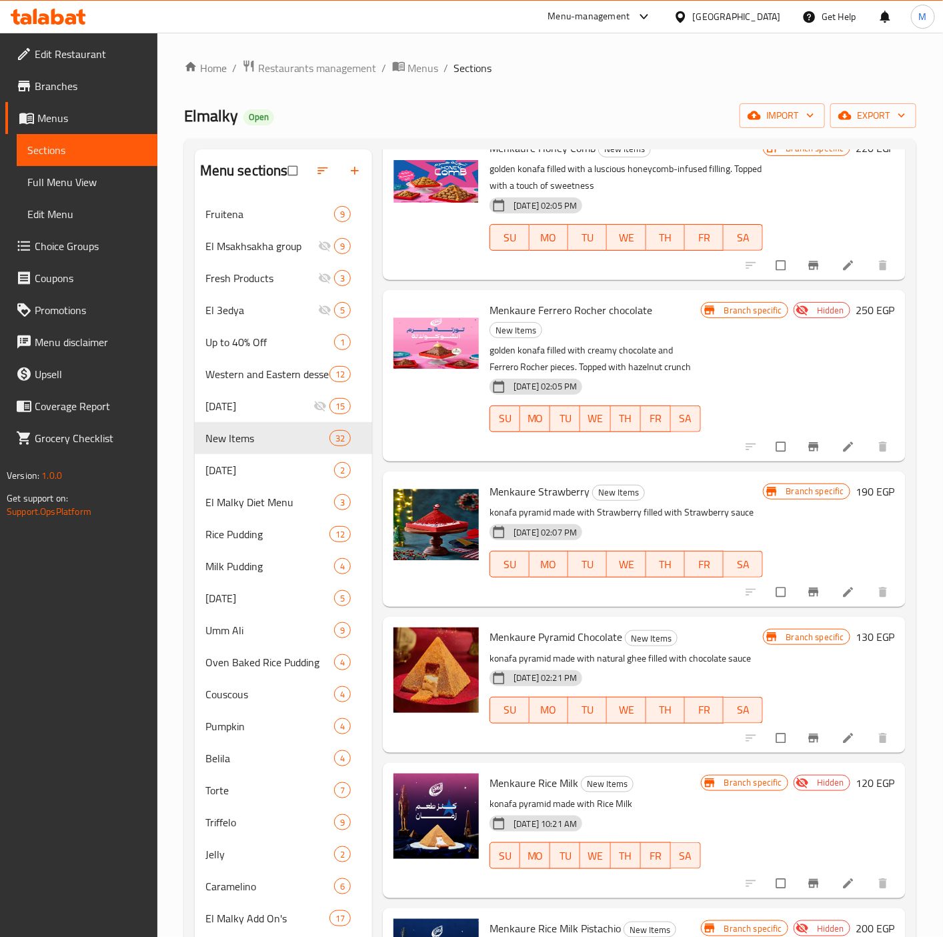
scroll to position [0, 0]
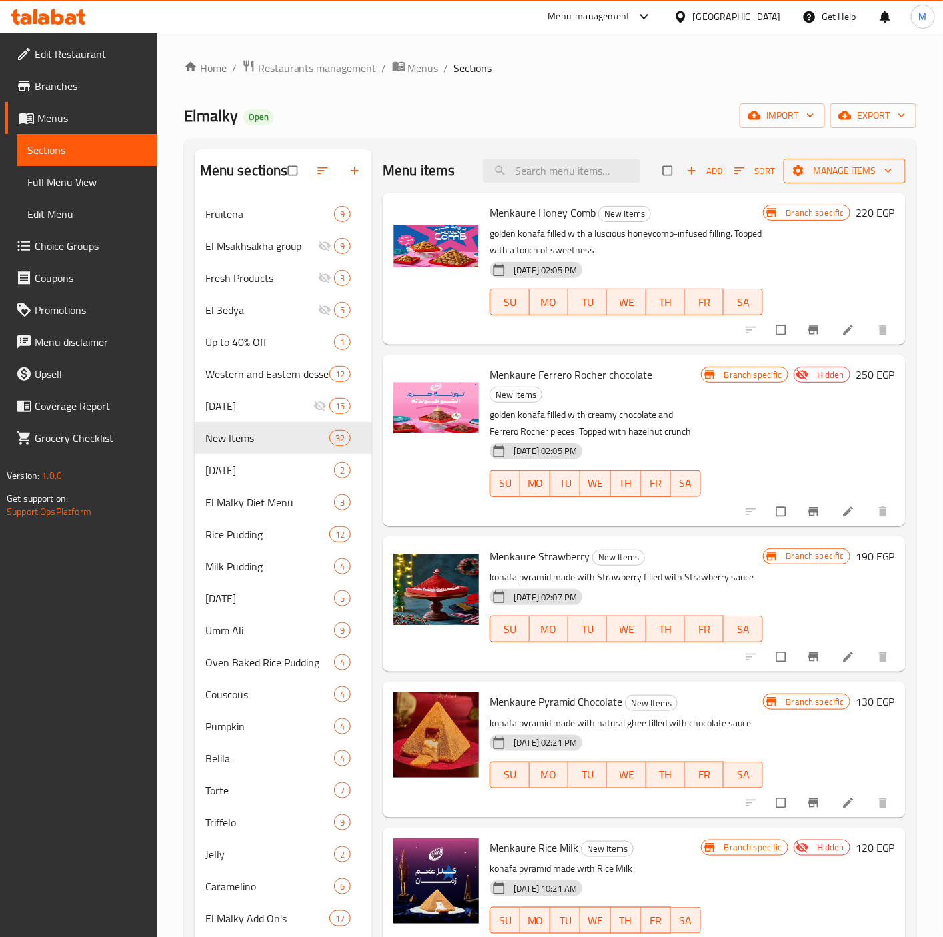
click at [856, 165] on span "Manage items" at bounding box center [844, 171] width 101 height 17
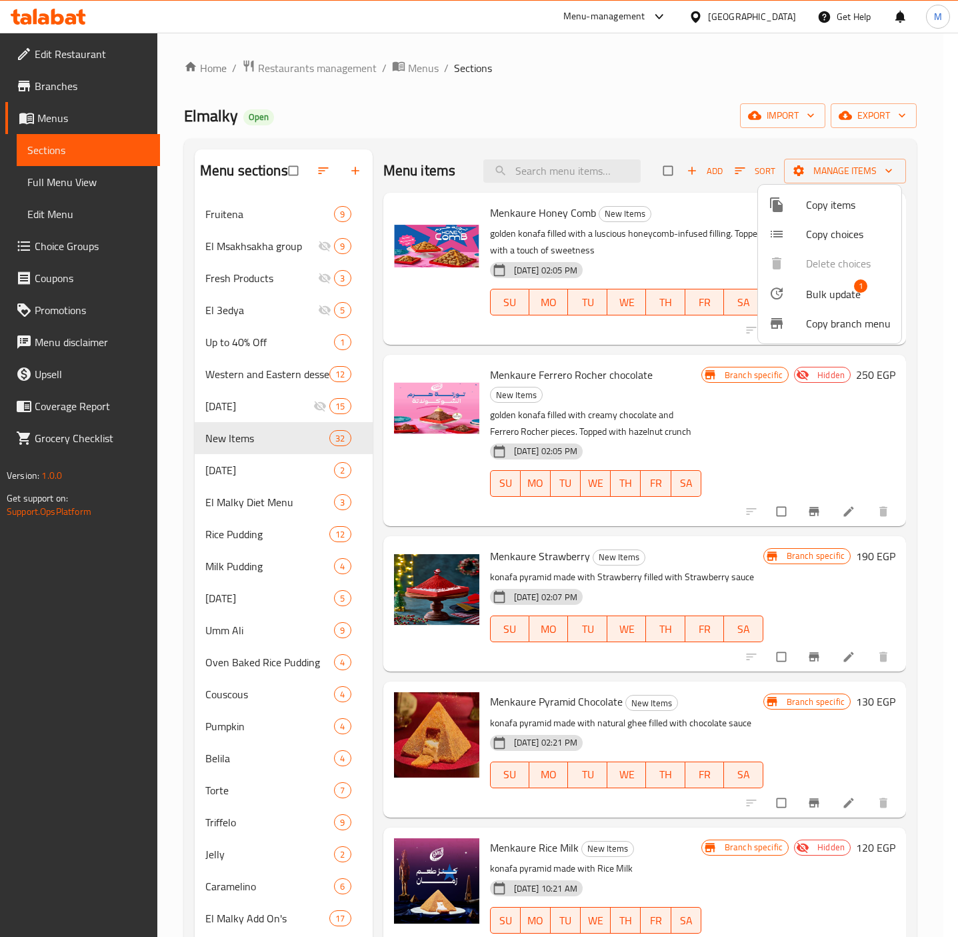
click at [833, 292] on span "Bulk update" at bounding box center [833, 294] width 55 height 16
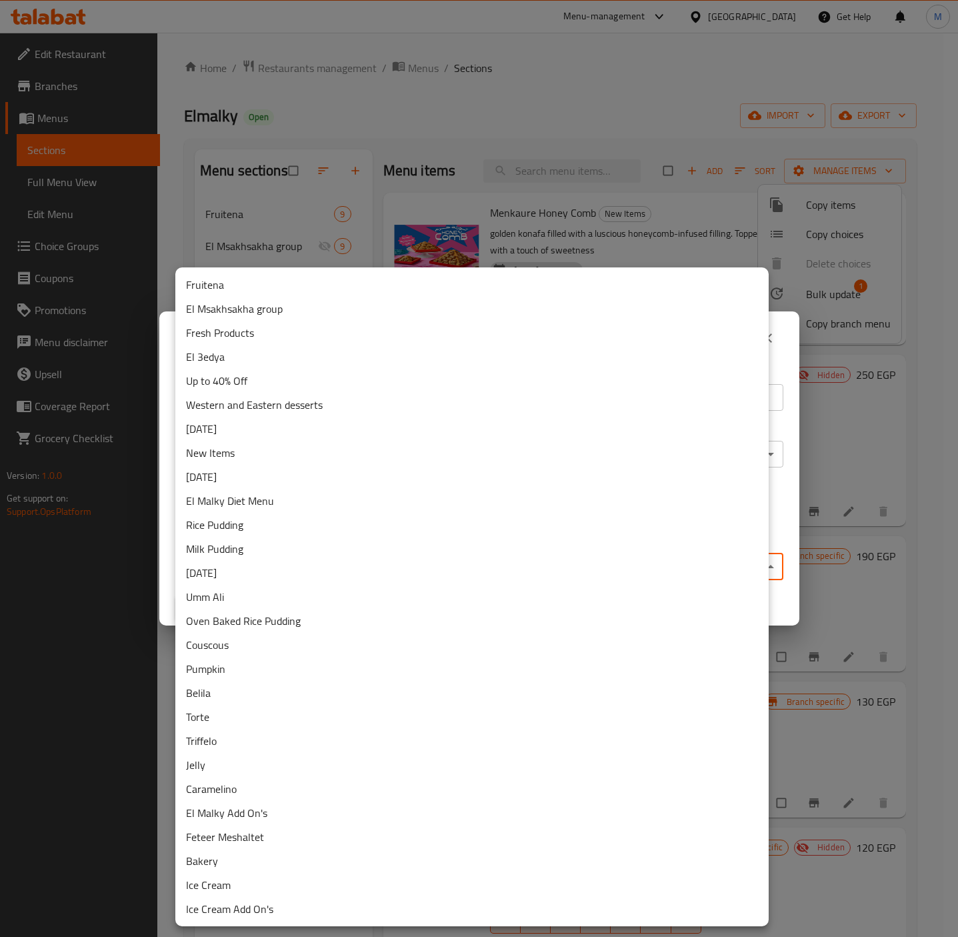
click at [466, 562] on body "​ Menu-management Egypt Get Help M Edit Restaurant Branches Menus Sections Full…" at bounding box center [479, 485] width 958 height 904
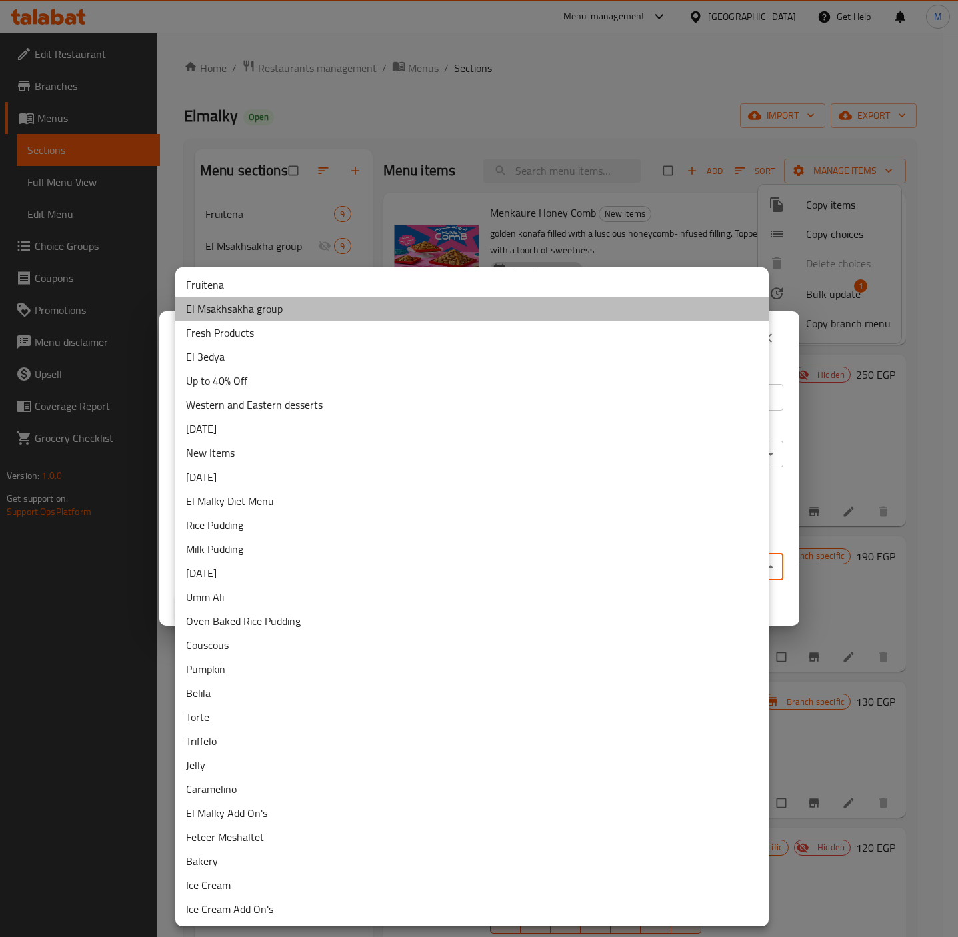
click at [234, 308] on li "El Msakhsakha group" at bounding box center [472, 309] width 594 height 24
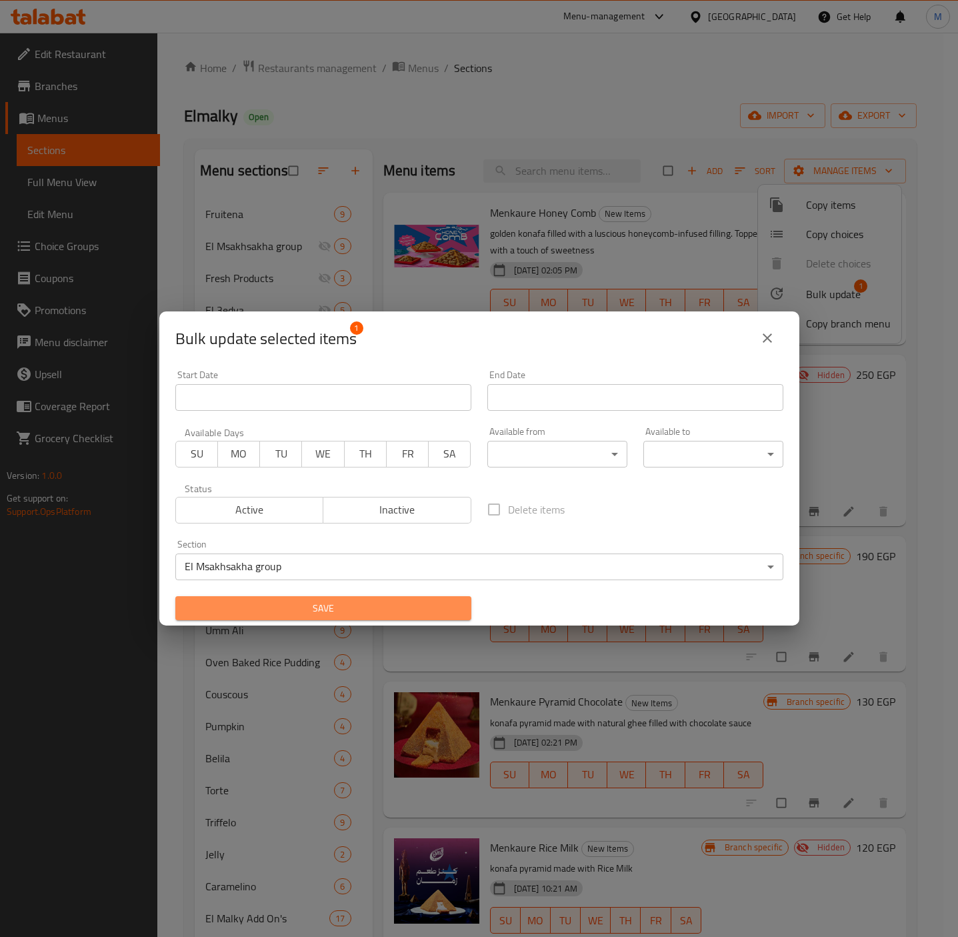
click at [404, 612] on span "Save" at bounding box center [323, 608] width 275 height 17
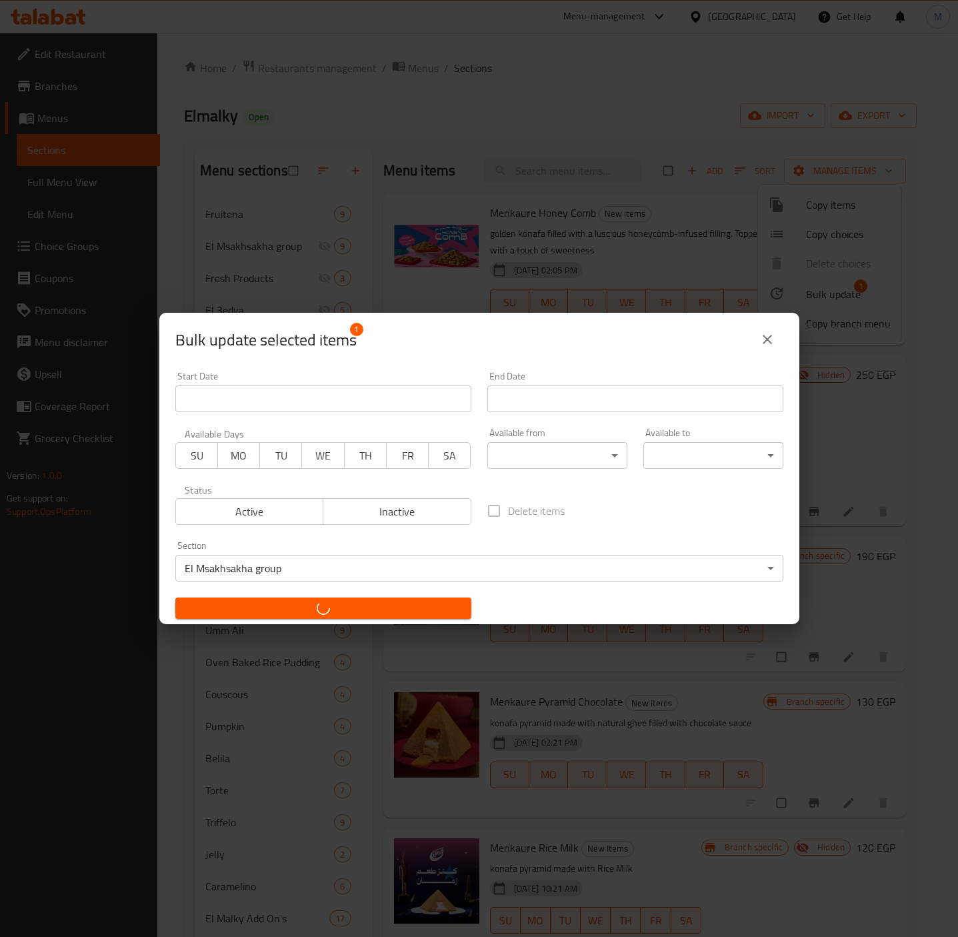
checkbox input "false"
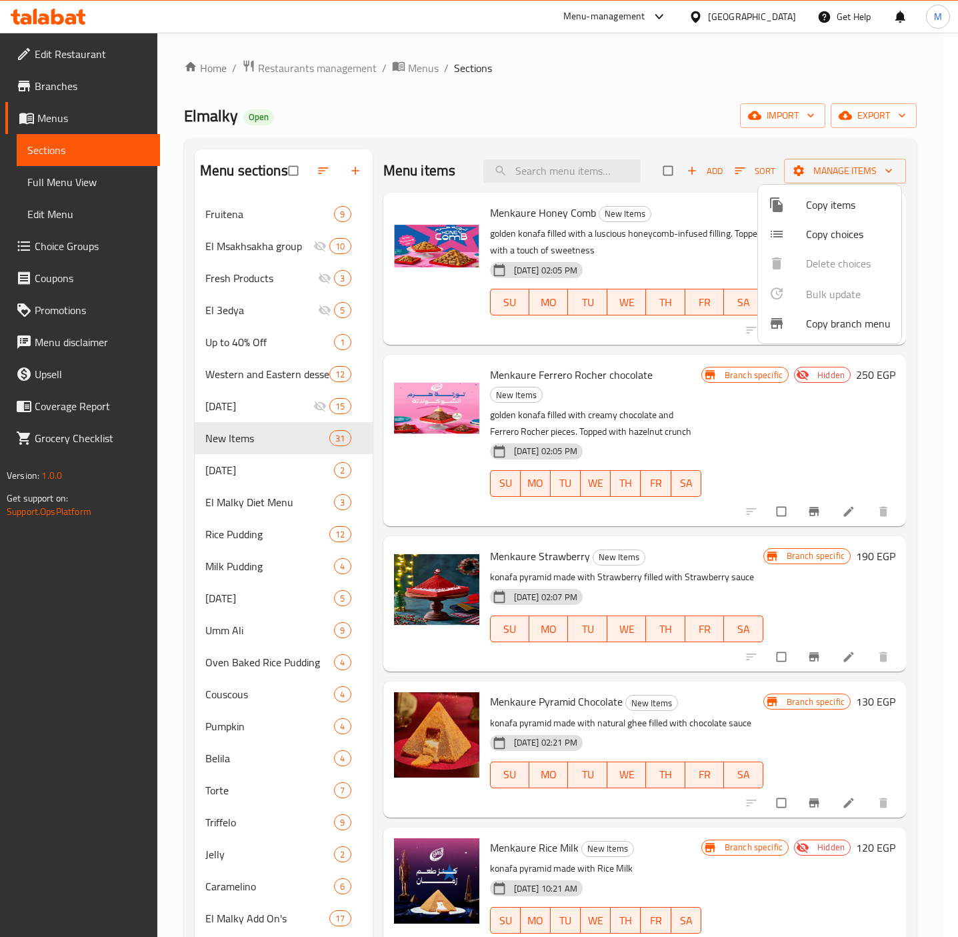
click at [688, 624] on div at bounding box center [479, 468] width 958 height 937
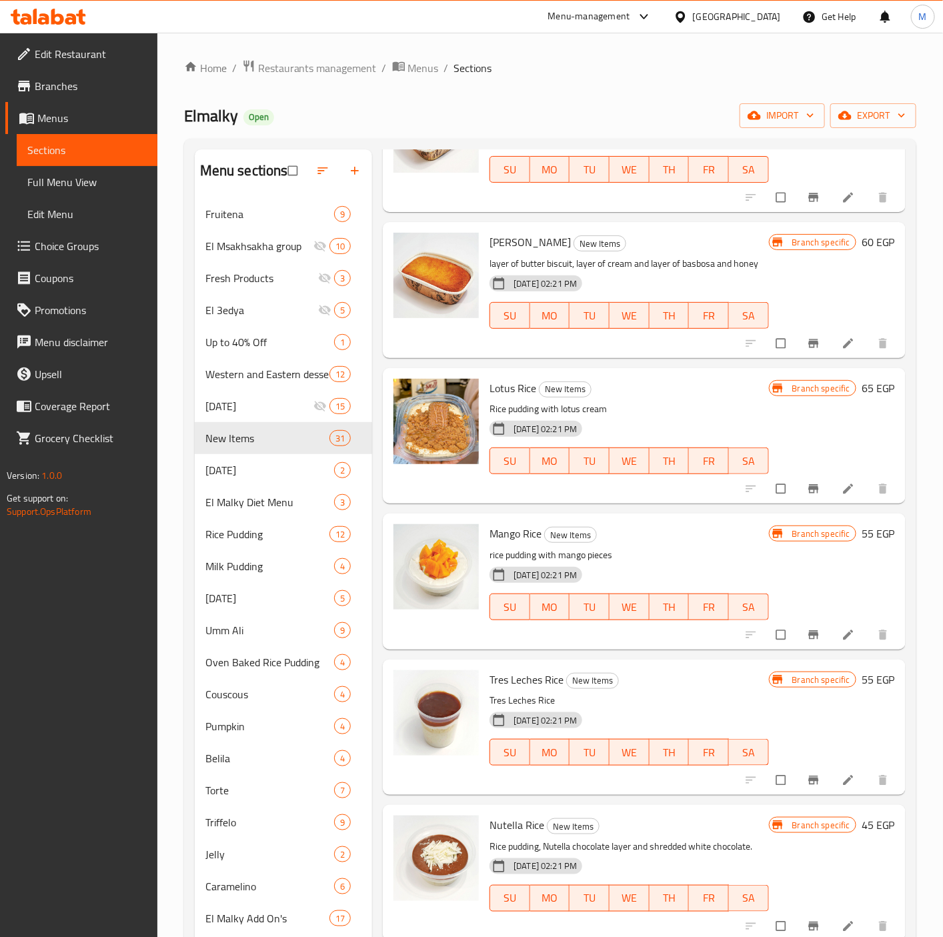
scroll to position [187, 0]
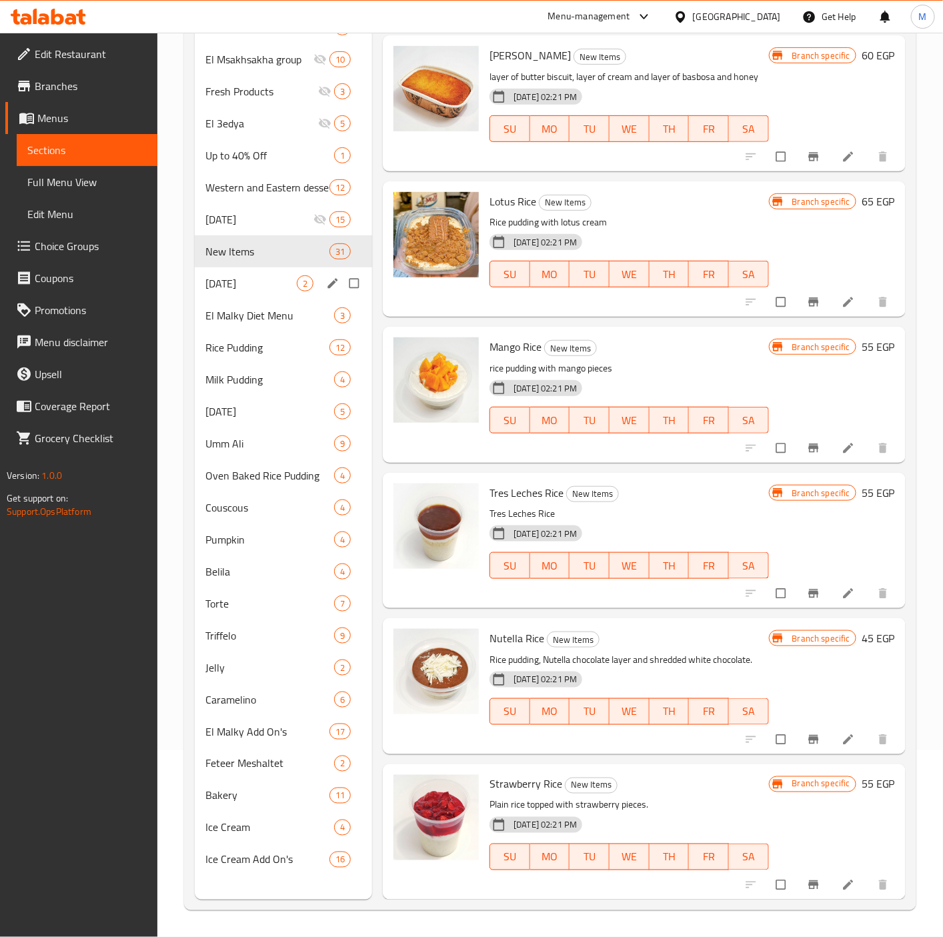
click at [222, 282] on span "[DATE]" at bounding box center [250, 283] width 91 height 16
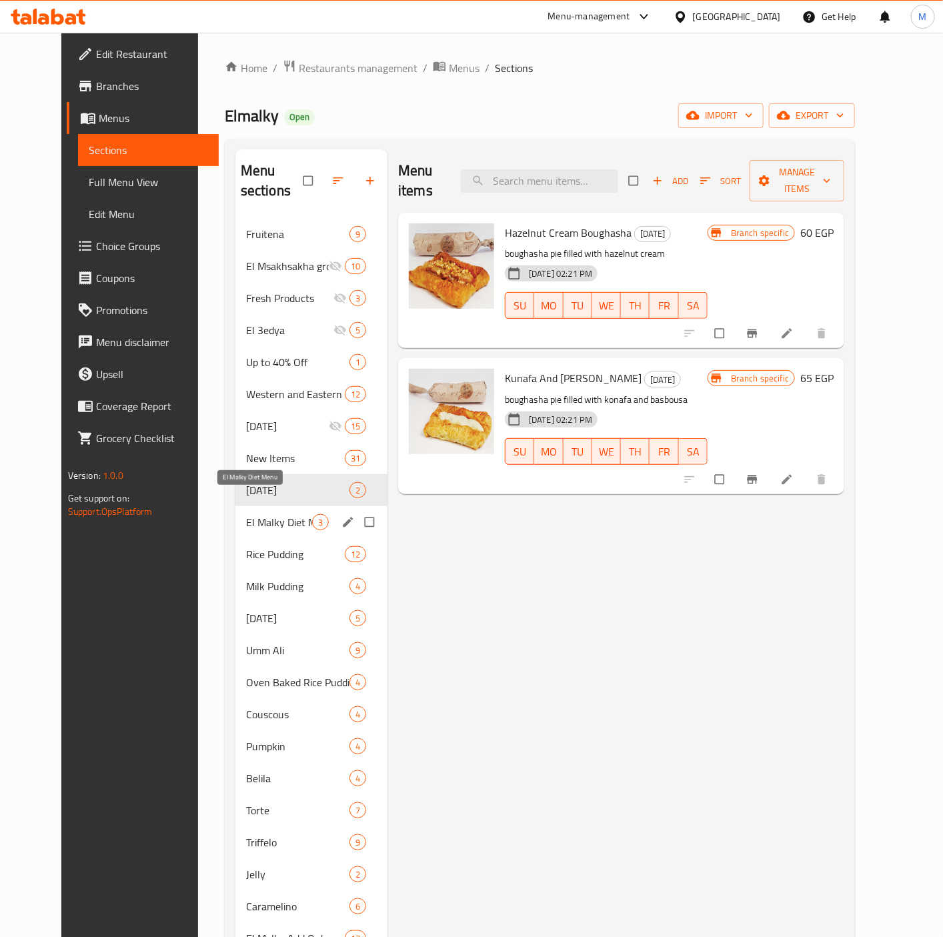
click at [260, 514] on span "El Malky Diet Menu" at bounding box center [279, 522] width 66 height 16
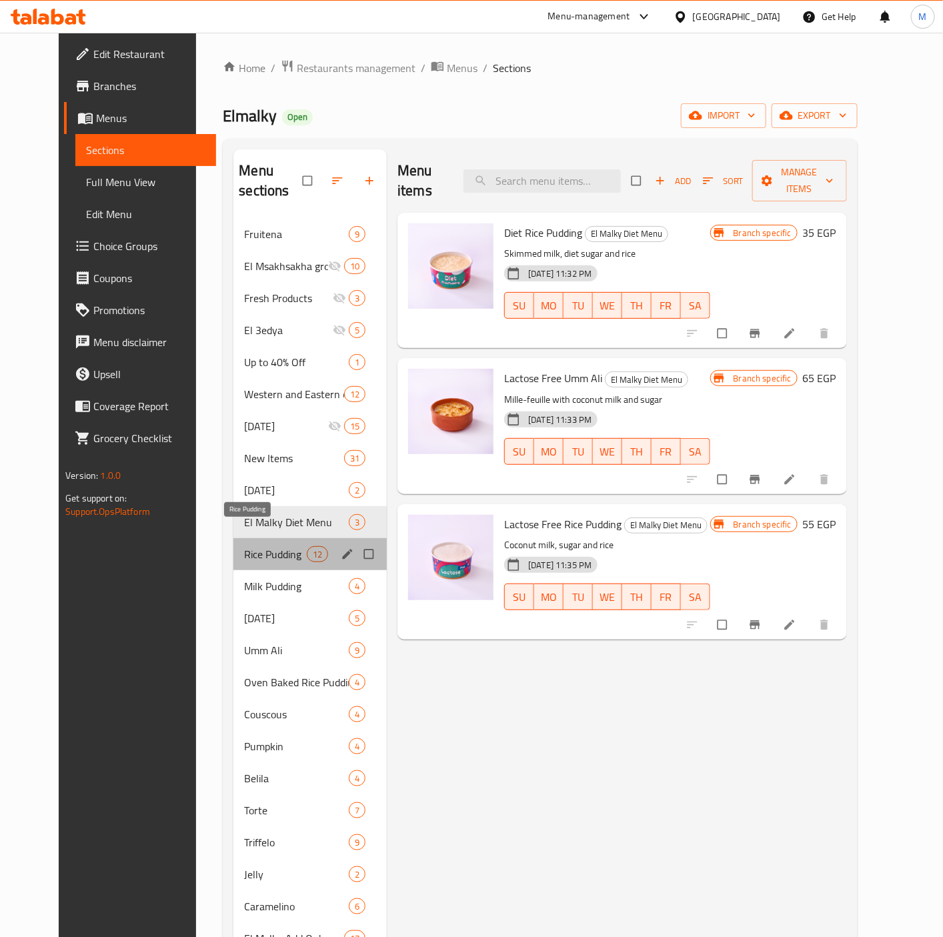
click at [247, 546] on span "Rice Pudding" at bounding box center [275, 554] width 63 height 16
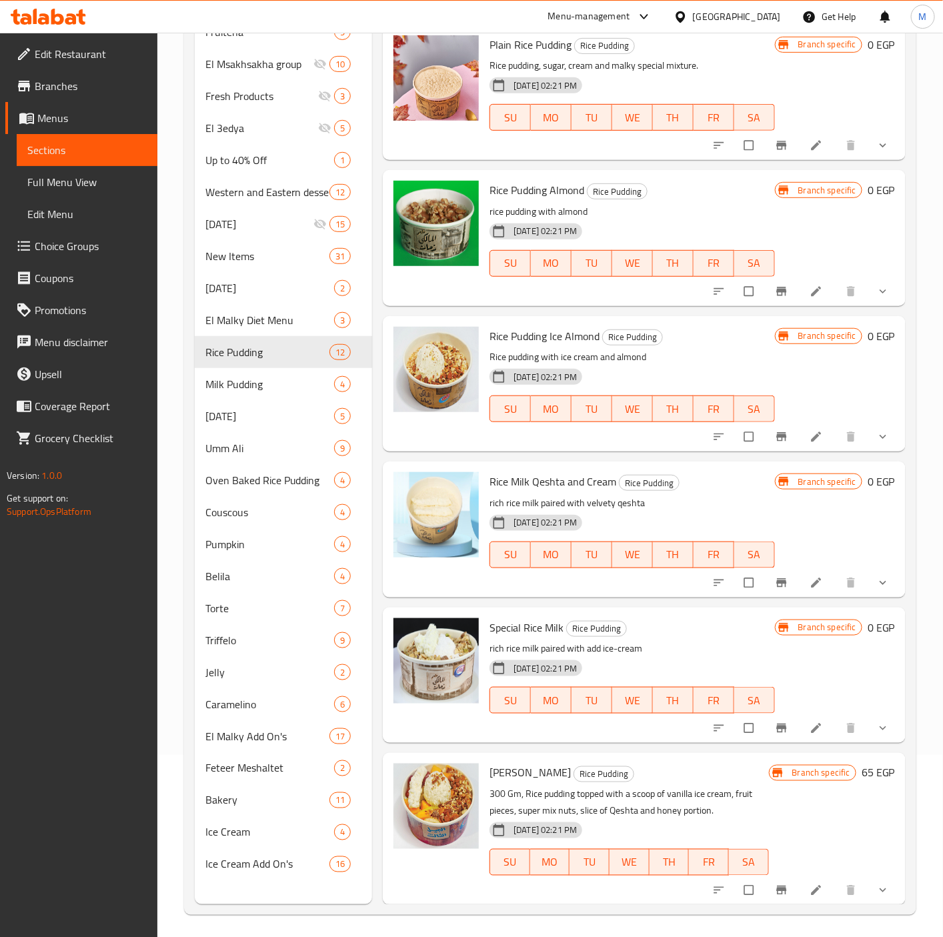
scroll to position [187, 0]
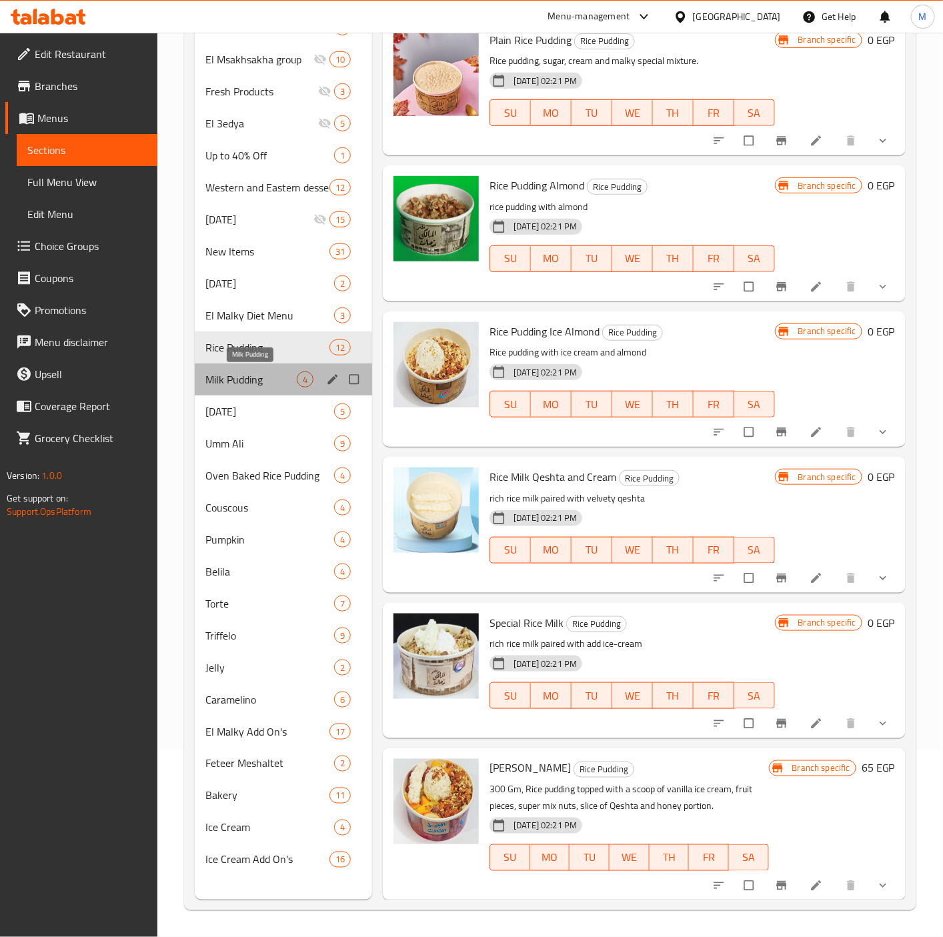
click at [245, 382] on span "Milk Pudding" at bounding box center [250, 380] width 91 height 16
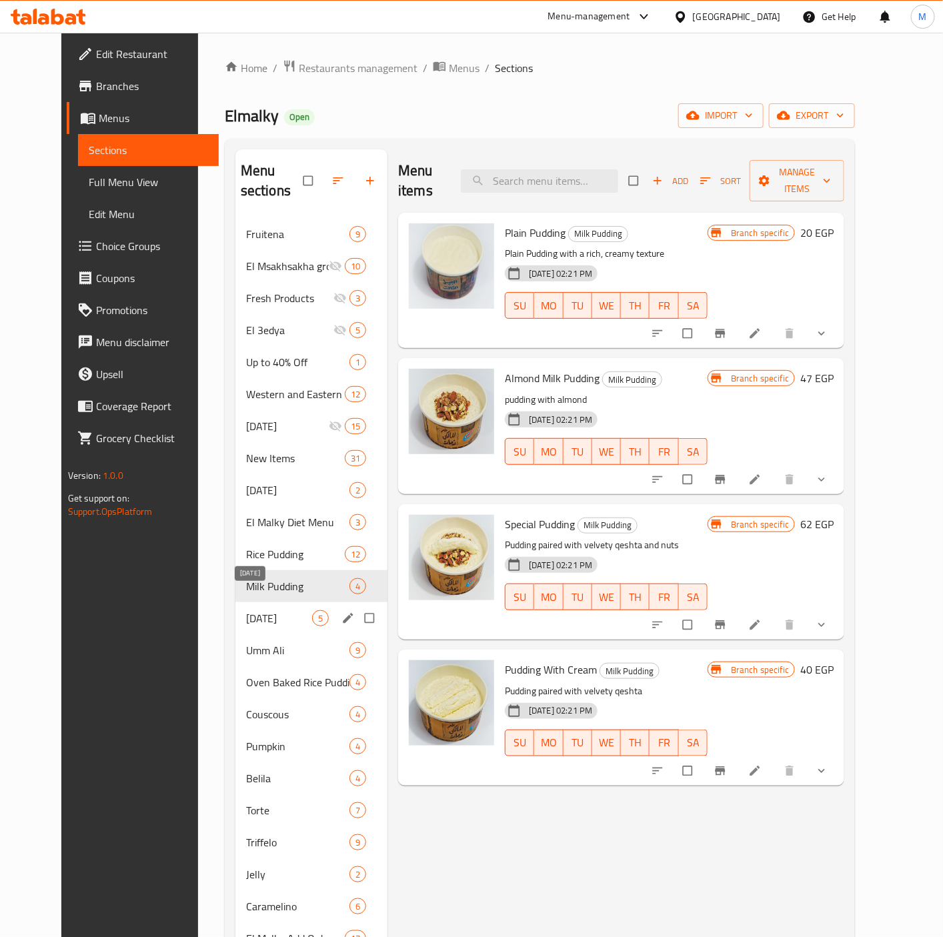
click at [249, 610] on span "[DATE]" at bounding box center [279, 618] width 66 height 16
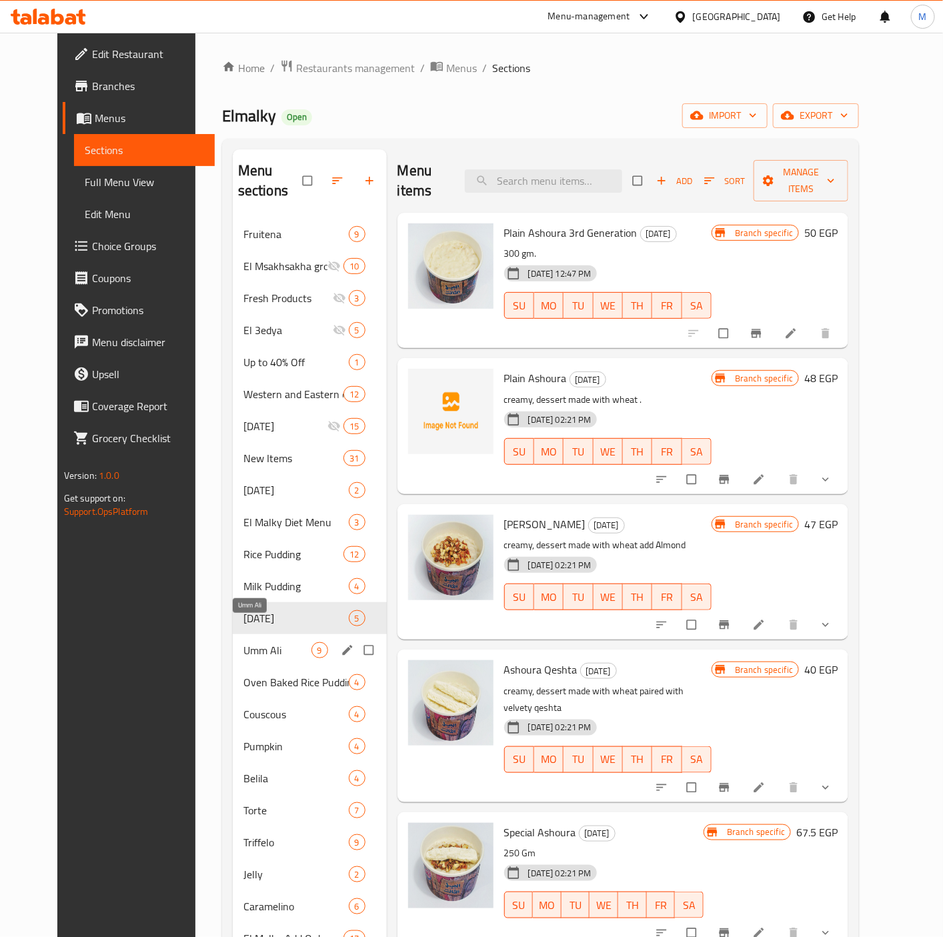
click at [243, 642] on span "Umm Ali" at bounding box center [277, 650] width 68 height 16
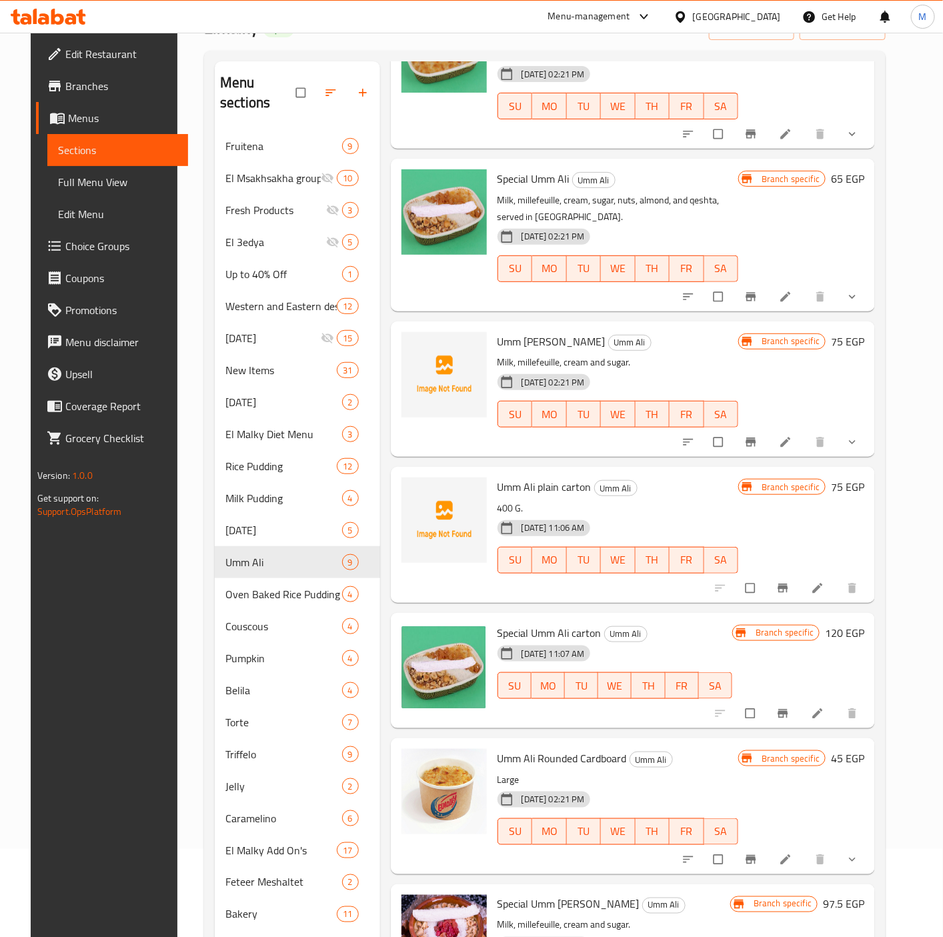
scroll to position [187, 0]
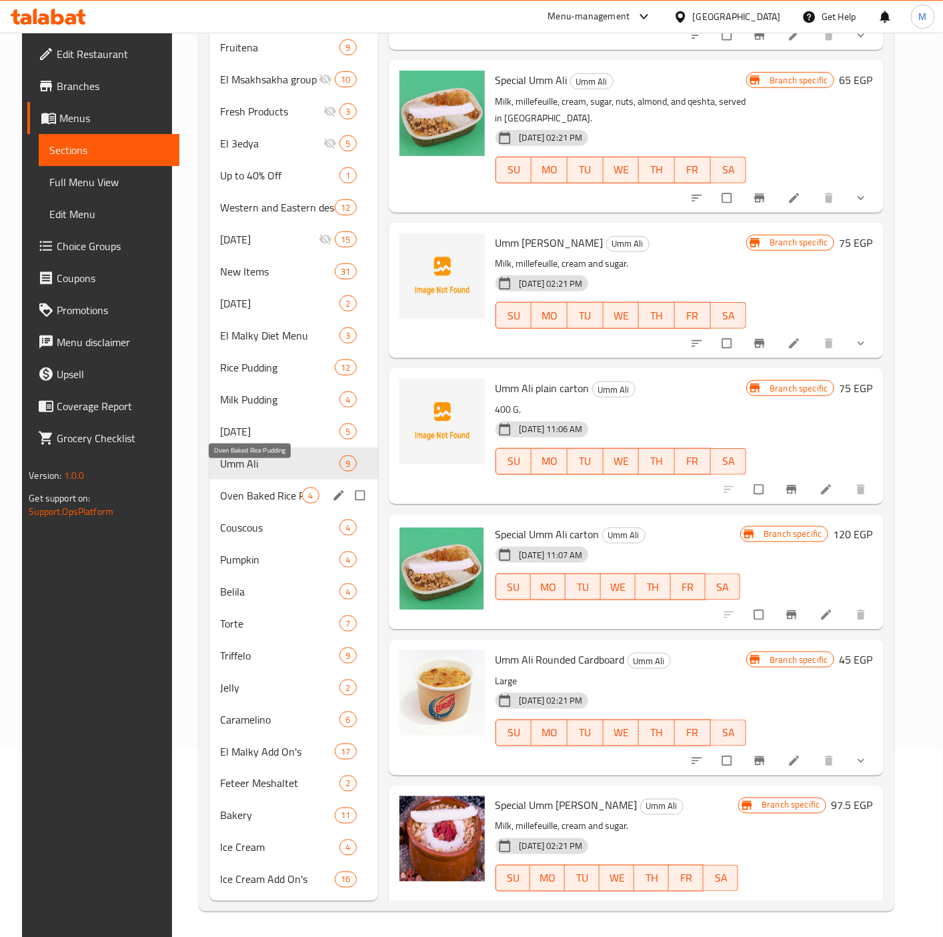
click at [220, 488] on span "Oven Baked Rice Pudding" at bounding box center [261, 496] width 83 height 16
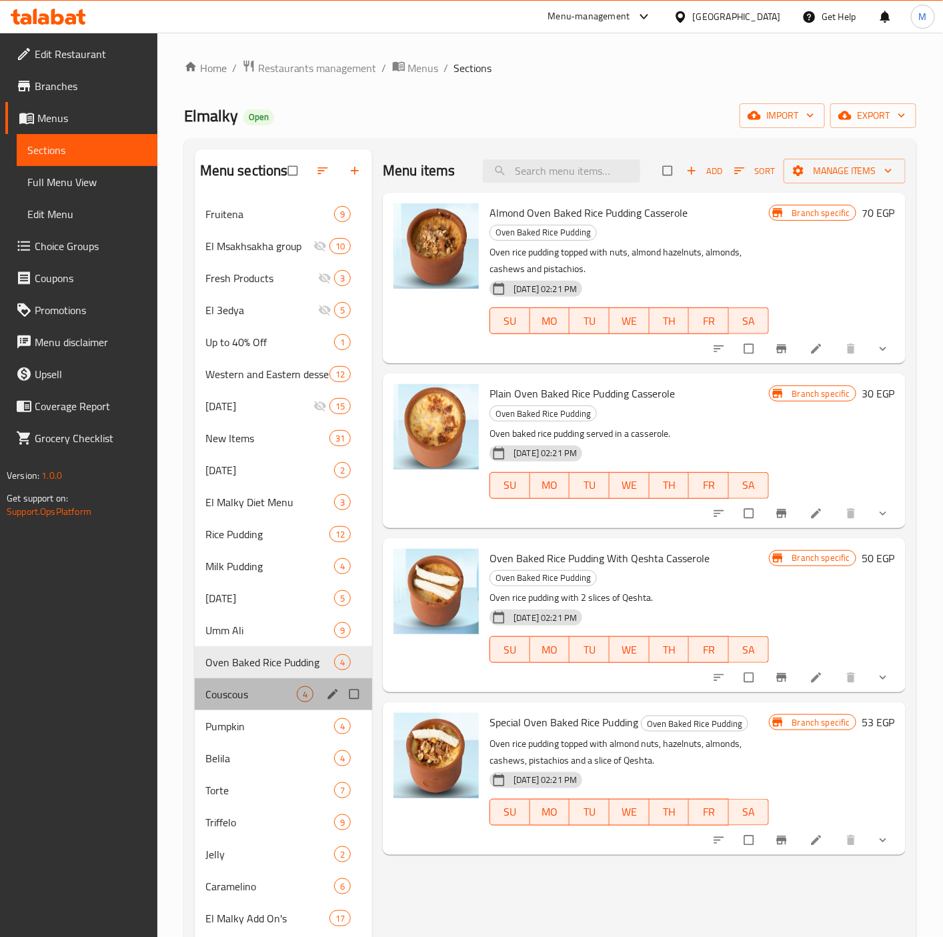
click at [213, 680] on div "Couscous 4" at bounding box center [284, 694] width 178 height 32
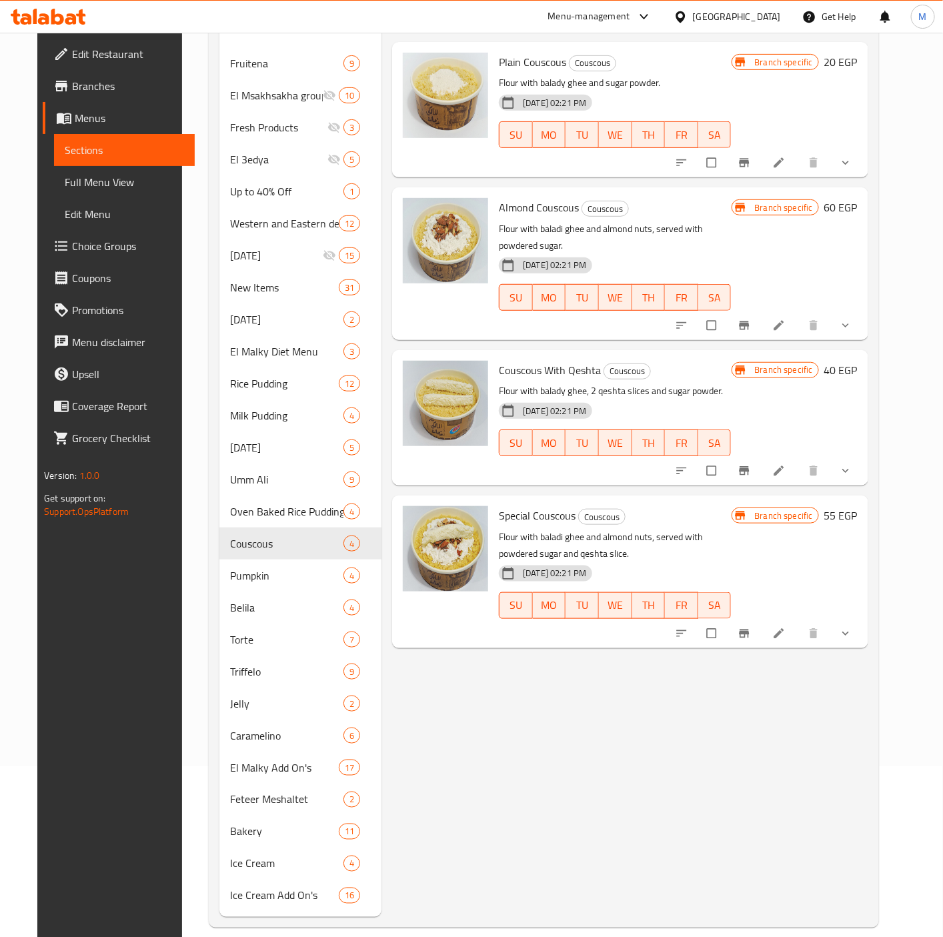
scroll to position [187, 0]
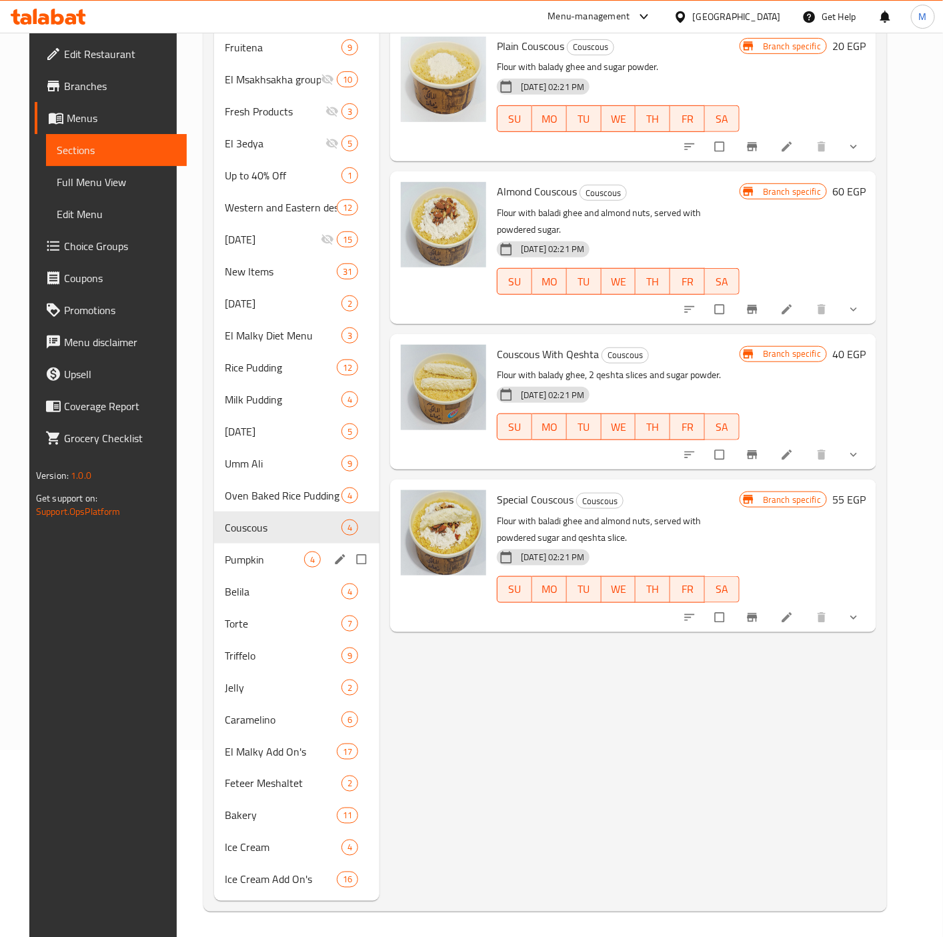
click at [237, 544] on div "Pumpkin 4" at bounding box center [296, 560] width 165 height 32
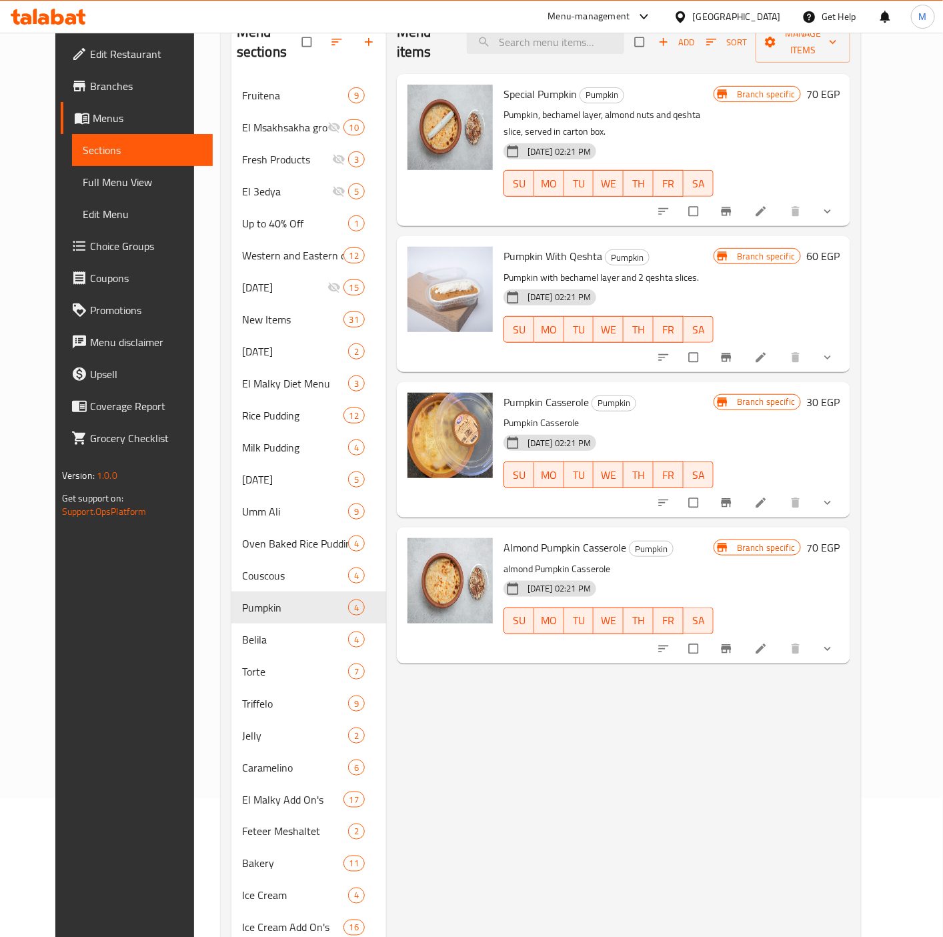
scroll to position [187, 0]
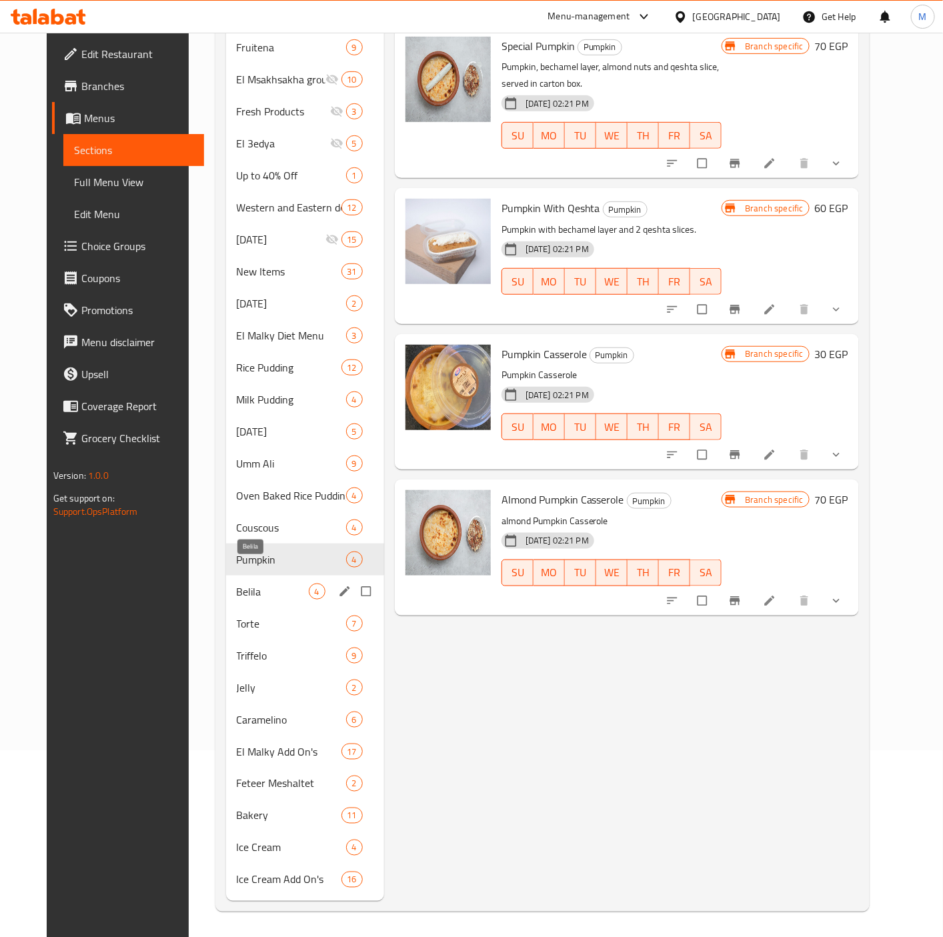
click at [237, 584] on span "Belila" at bounding box center [273, 592] width 72 height 16
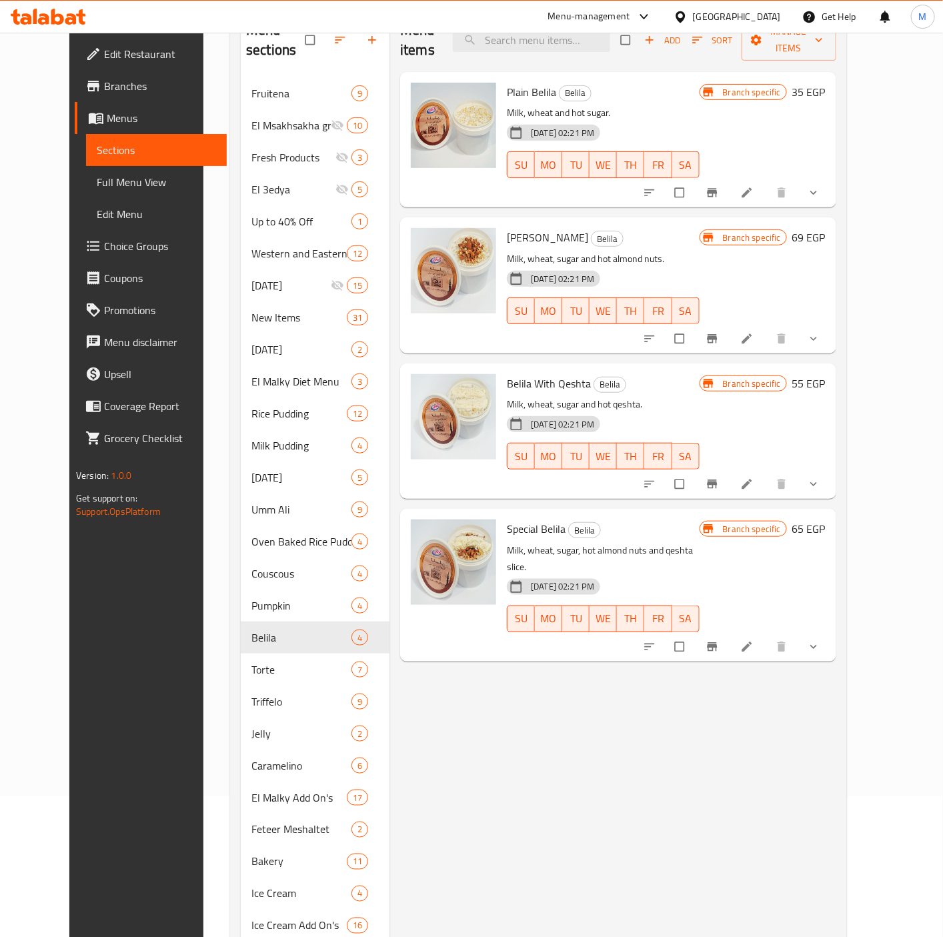
scroll to position [187, 0]
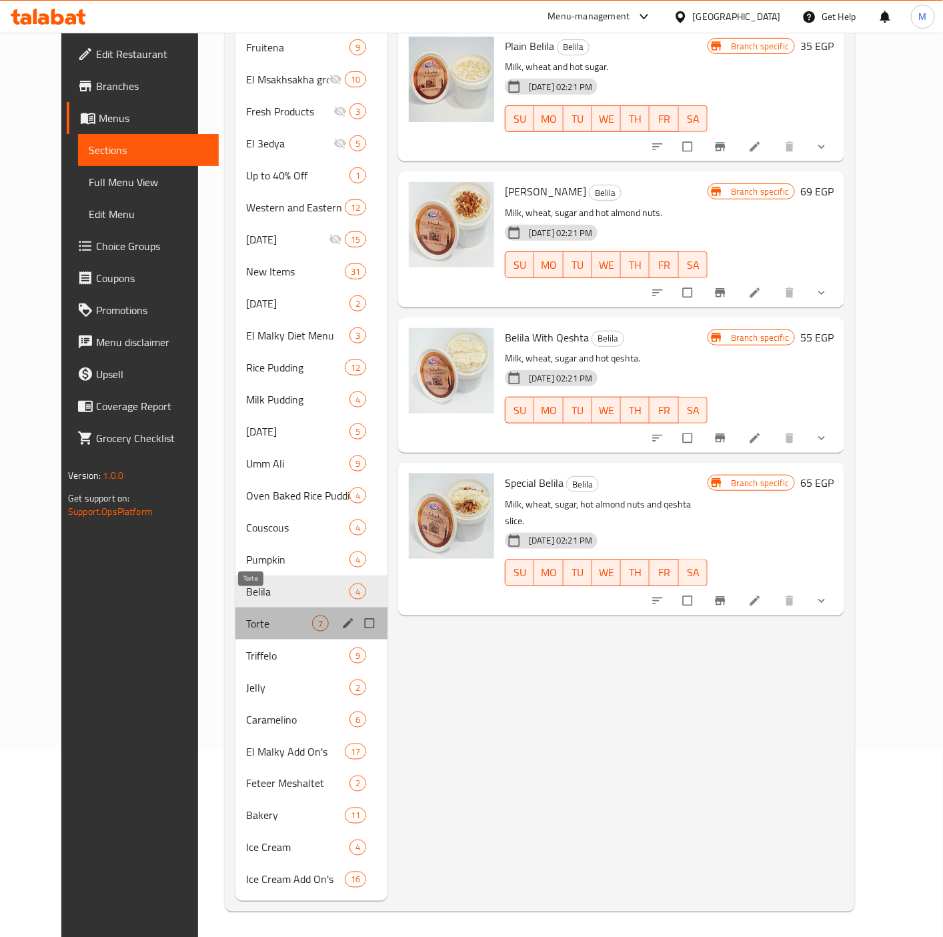
click at [263, 616] on span "Torte" at bounding box center [279, 624] width 66 height 16
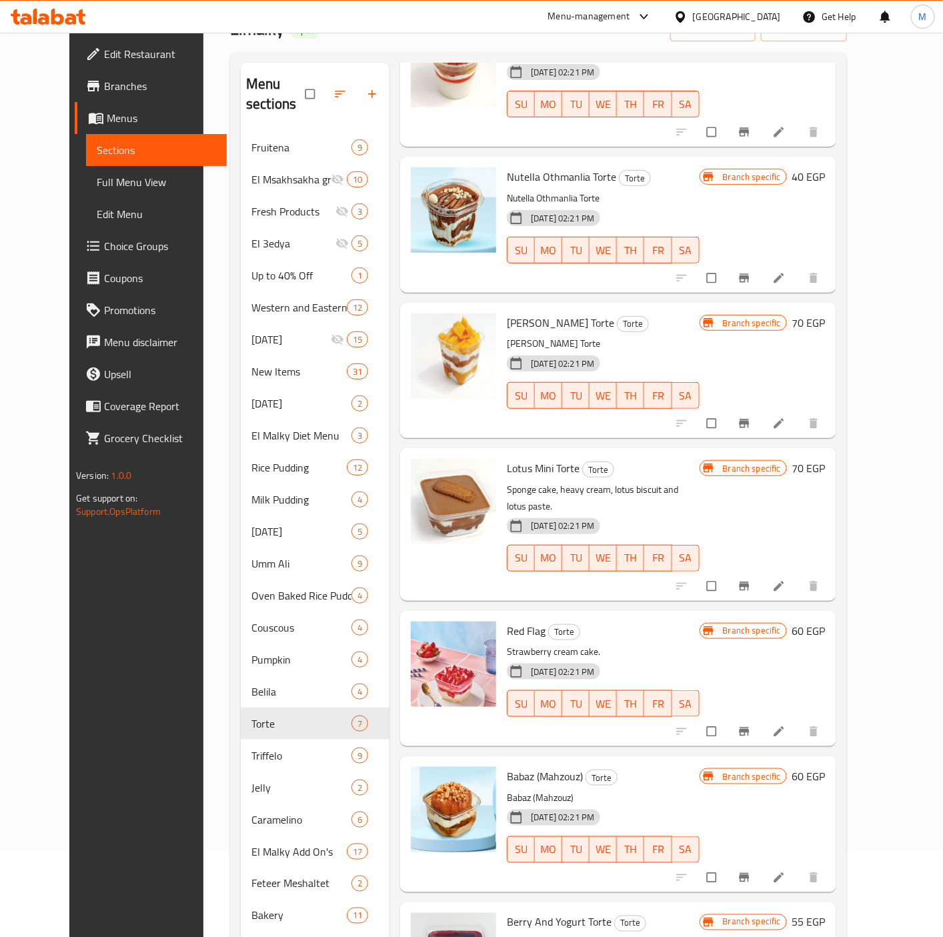
scroll to position [187, 0]
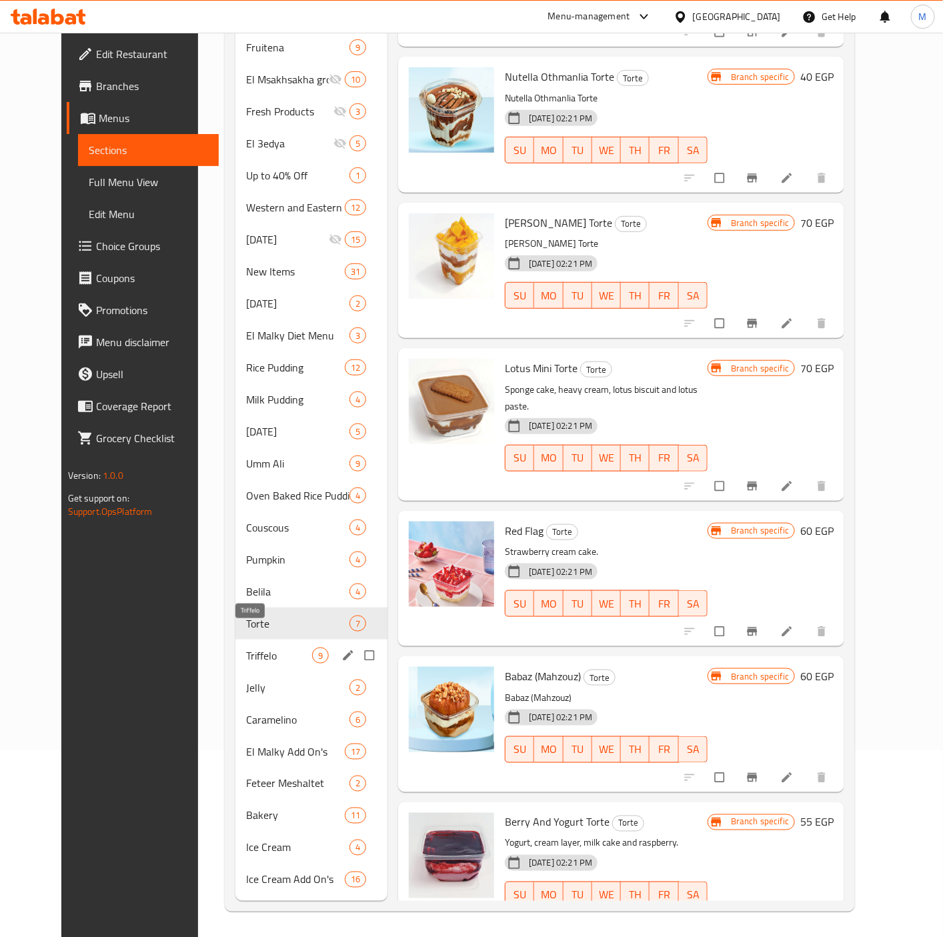
click at [246, 648] on span "Triffelo" at bounding box center [279, 656] width 66 height 16
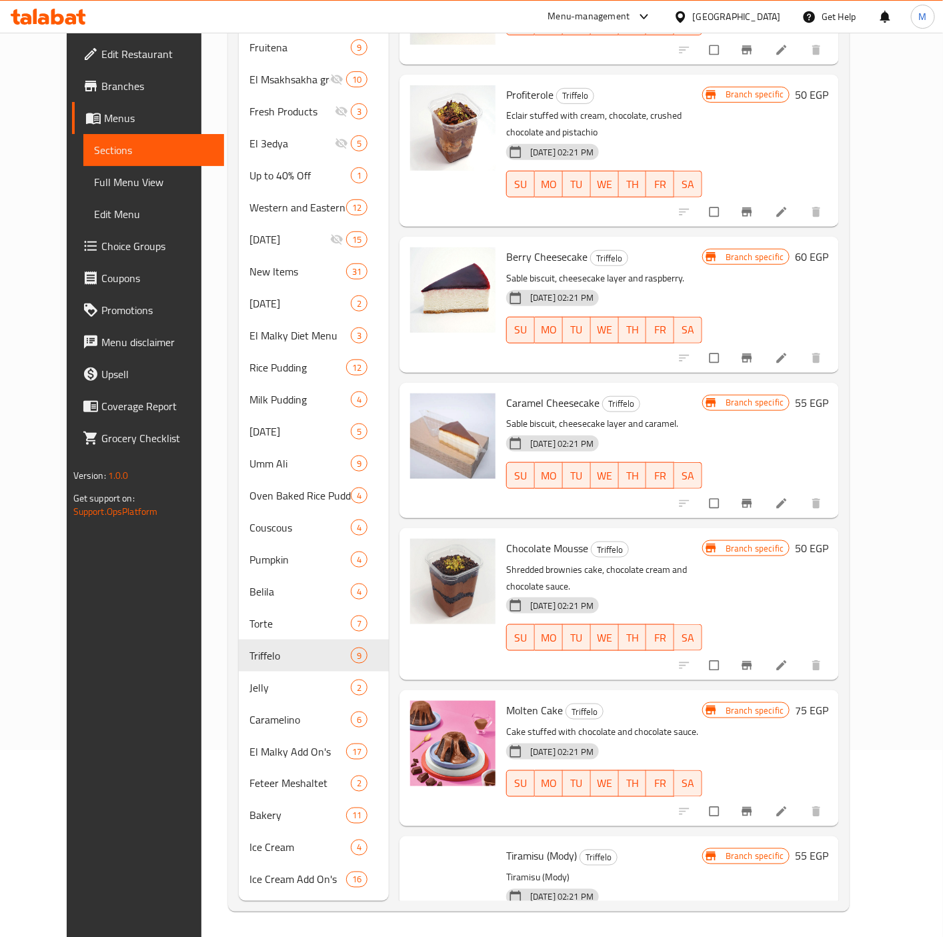
scroll to position [363, 0]
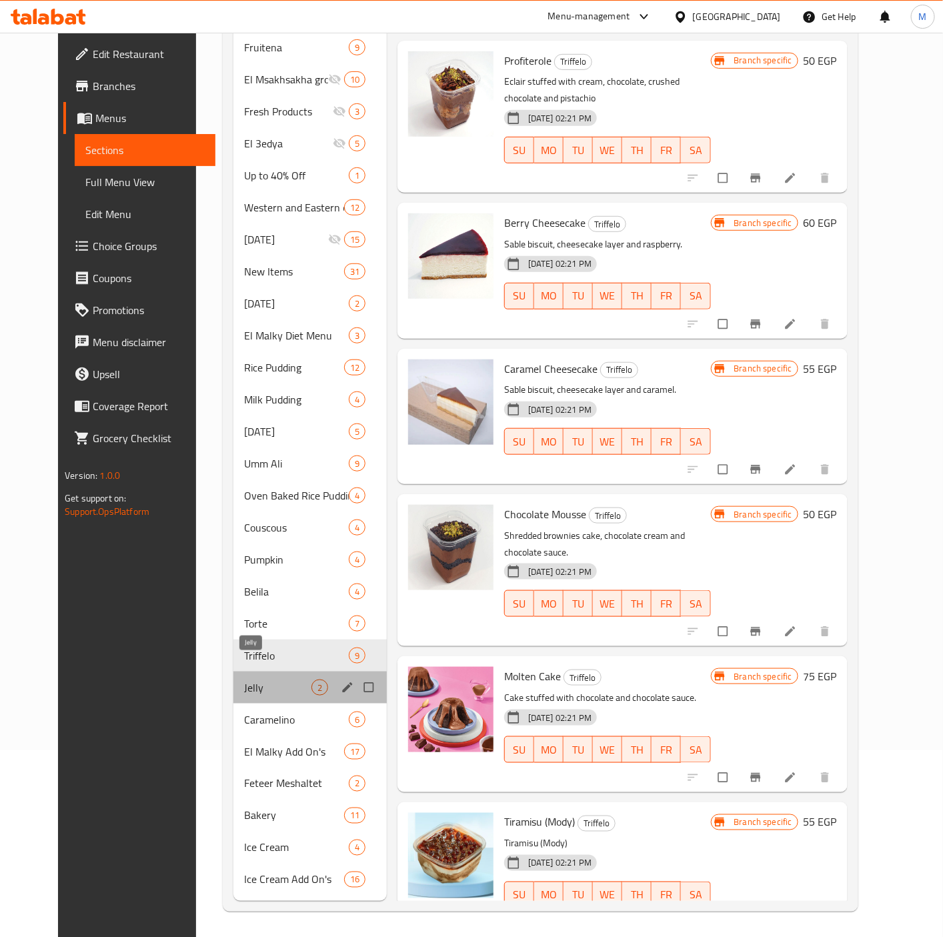
click at [259, 680] on span "Jelly" at bounding box center [277, 688] width 67 height 16
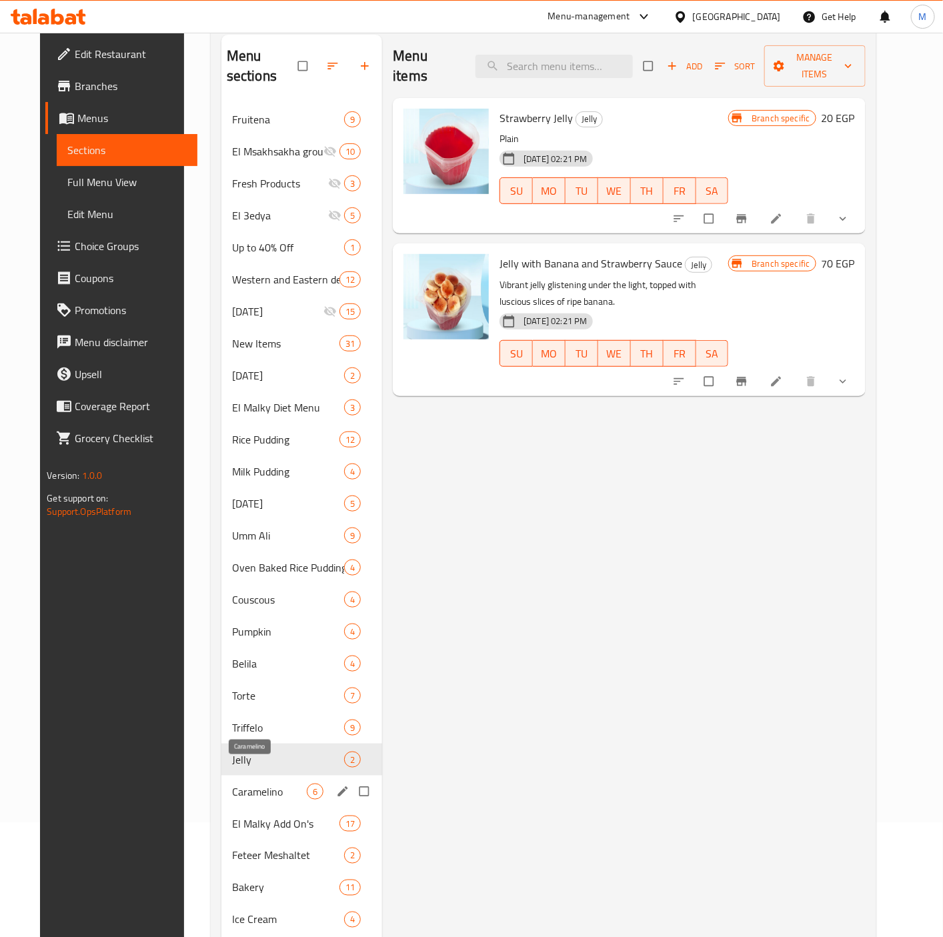
scroll to position [187, 0]
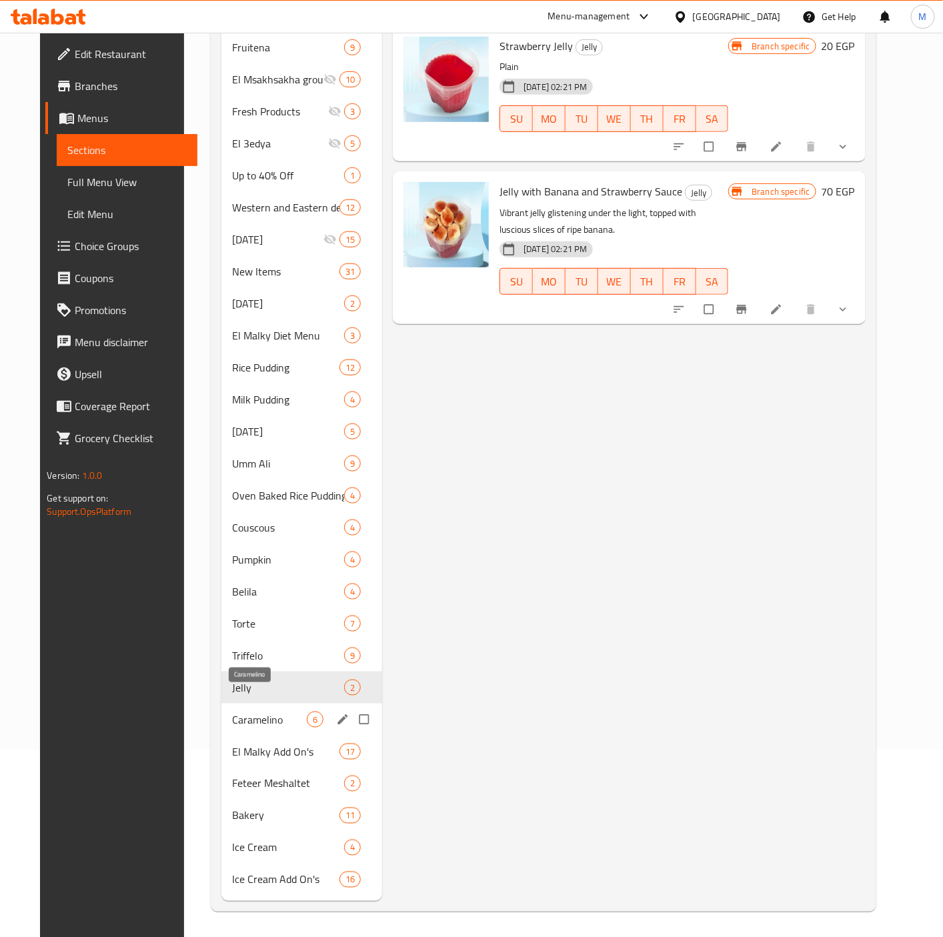
click at [243, 712] on span "Caramelino" at bounding box center [269, 720] width 75 height 16
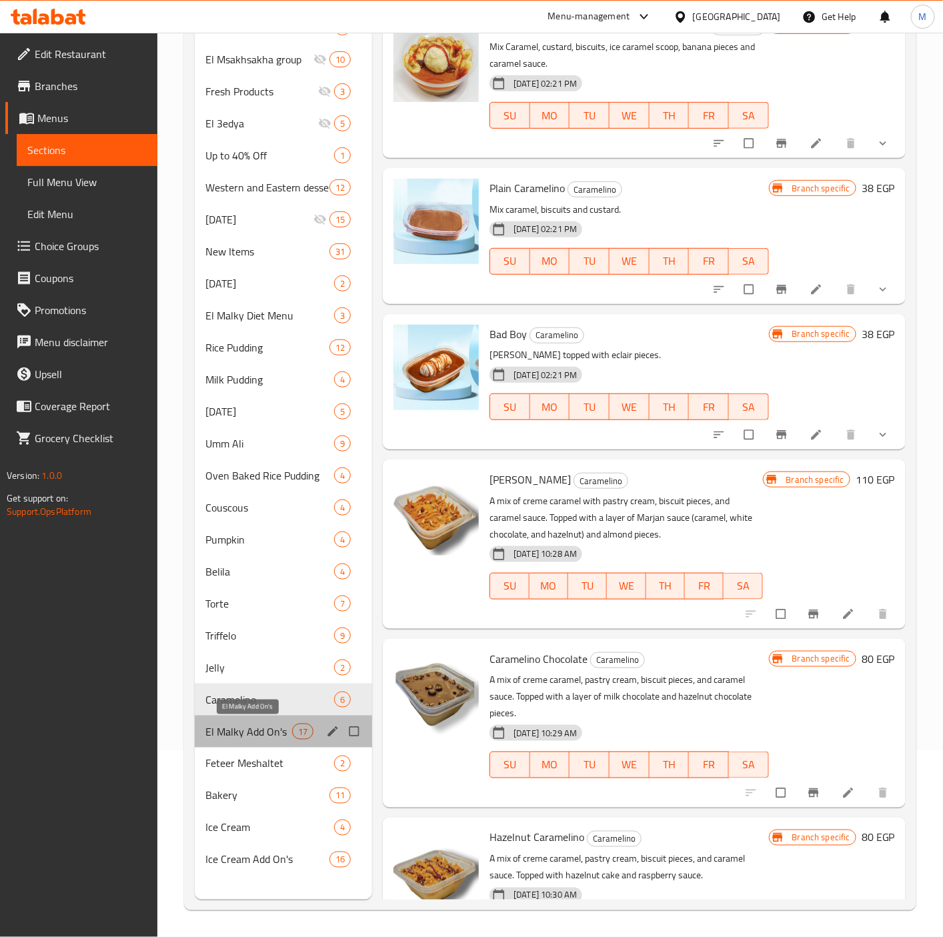
click at [240, 727] on span "El Malky Add On's" at bounding box center [248, 732] width 87 height 16
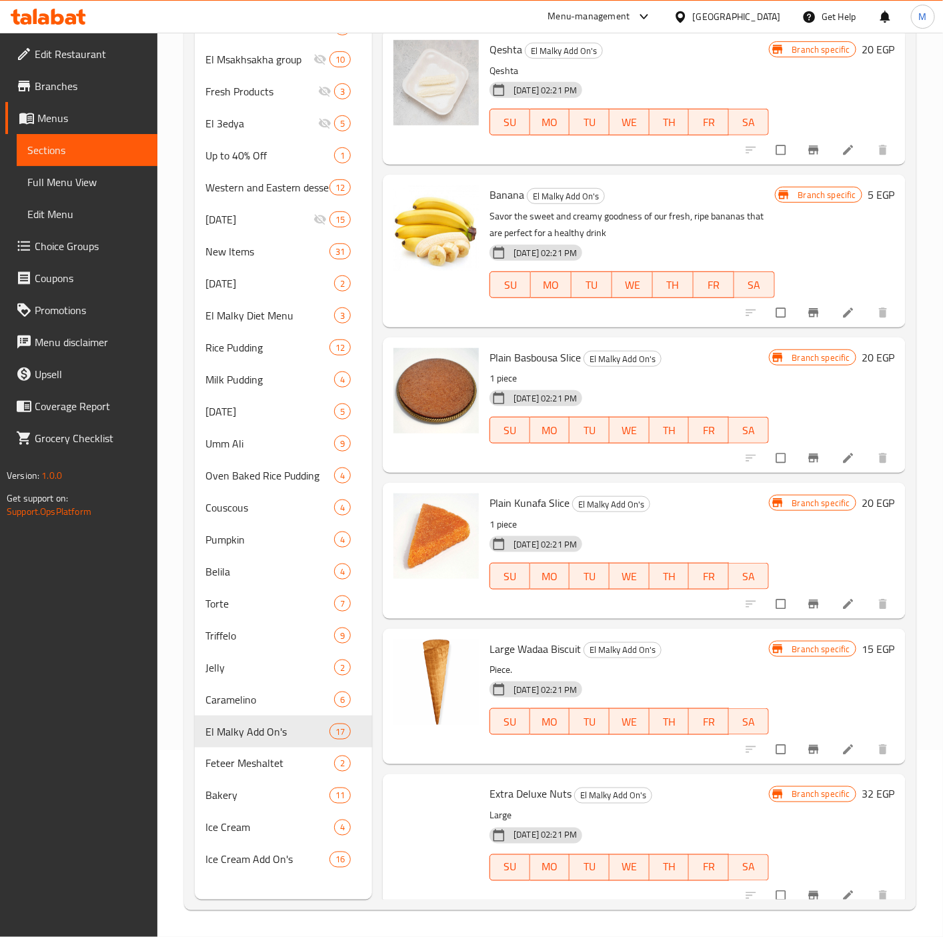
scroll to position [1639, 0]
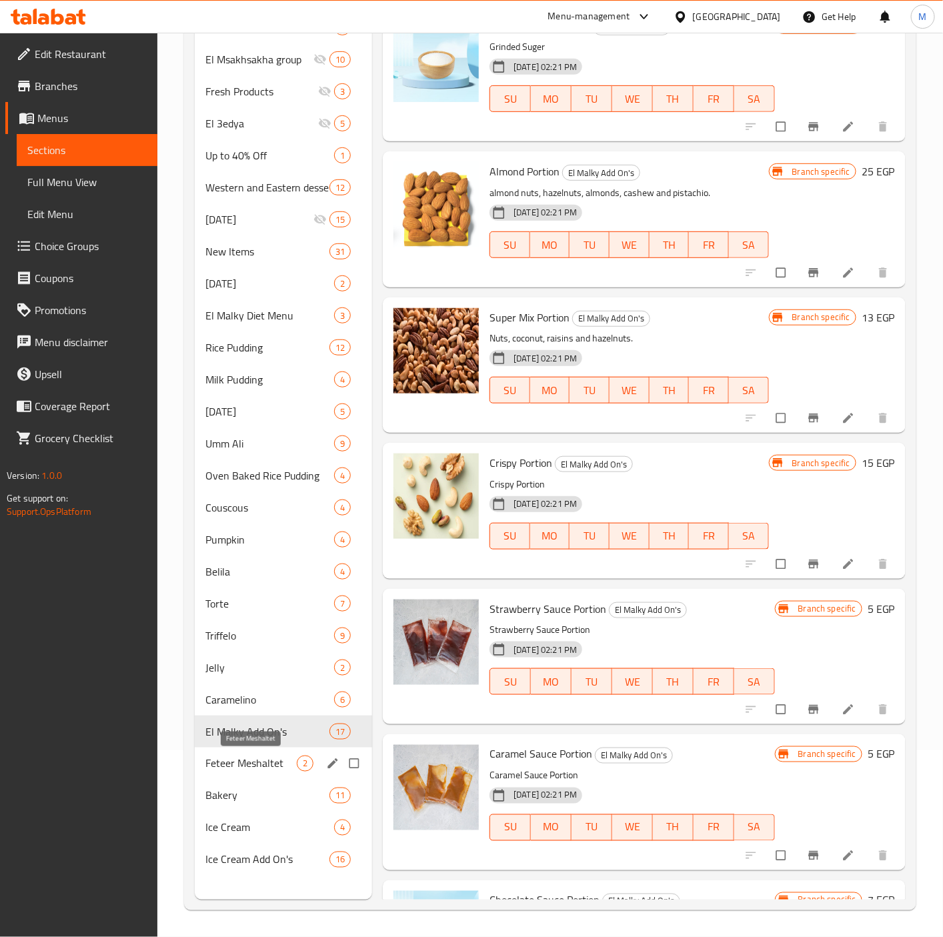
click at [267, 756] on span "Feteer Meshaltet" at bounding box center [250, 764] width 91 height 16
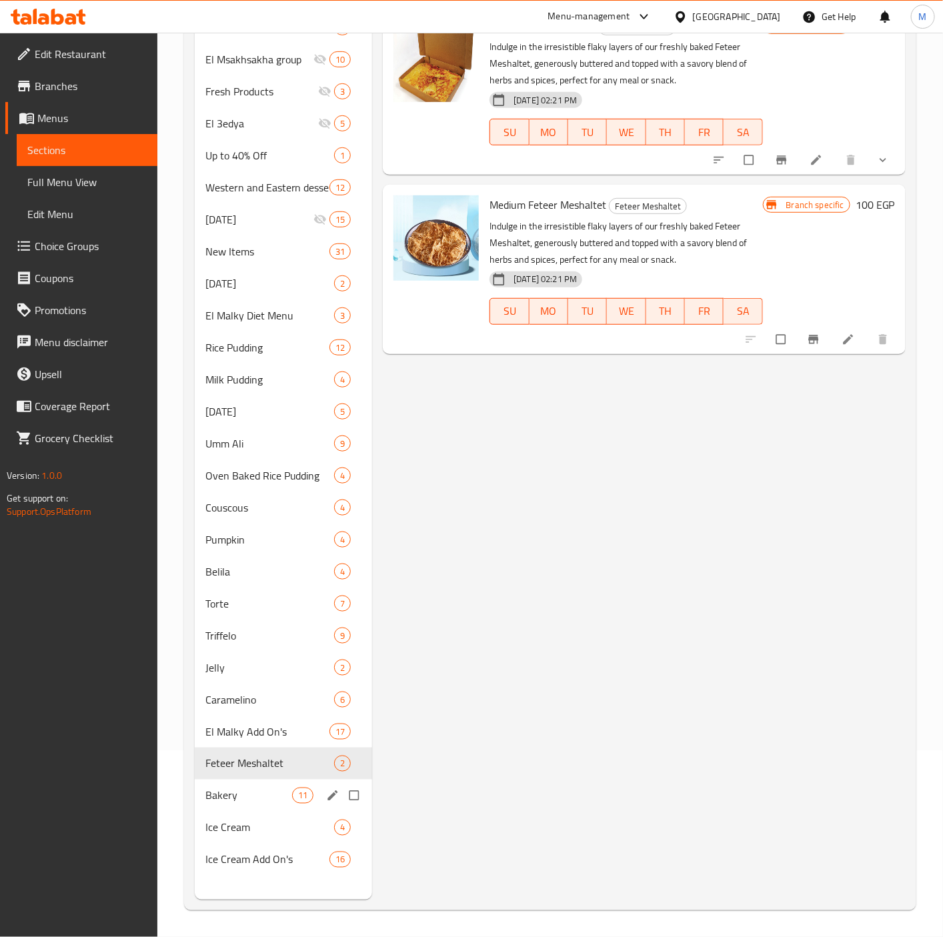
click at [251, 801] on span "Bakery" at bounding box center [248, 796] width 87 height 16
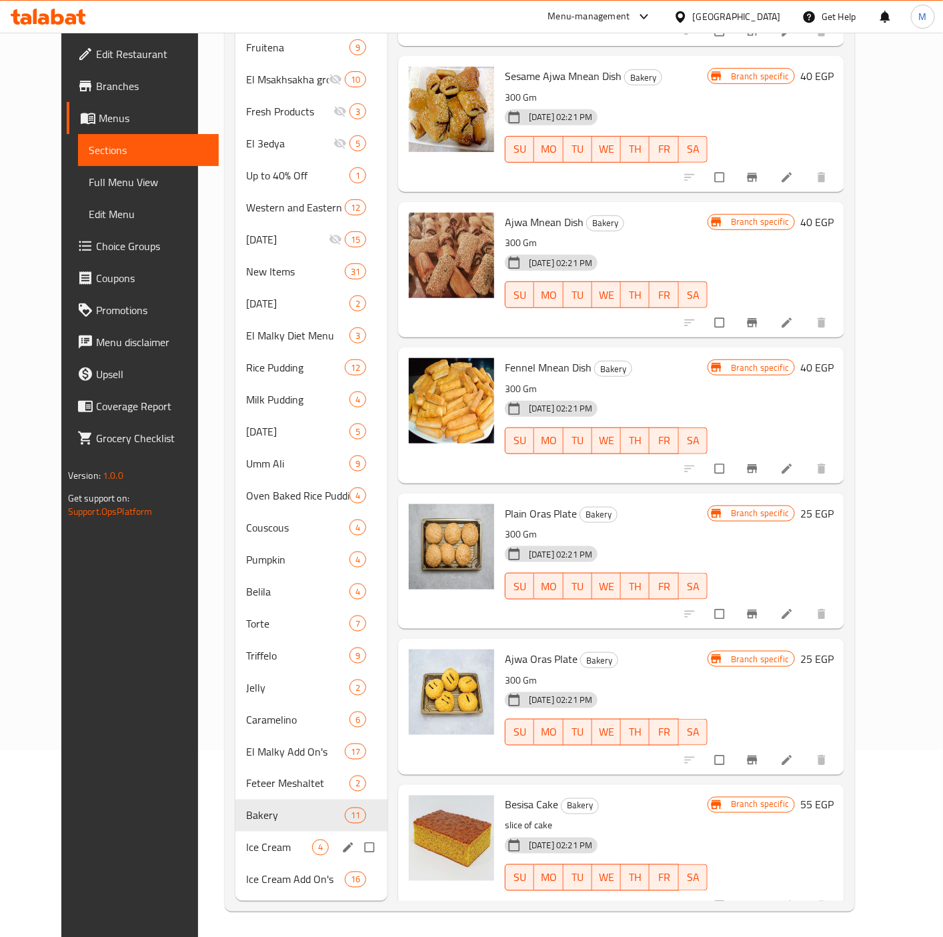
click at [246, 840] on span "Ice Cream" at bounding box center [279, 848] width 66 height 16
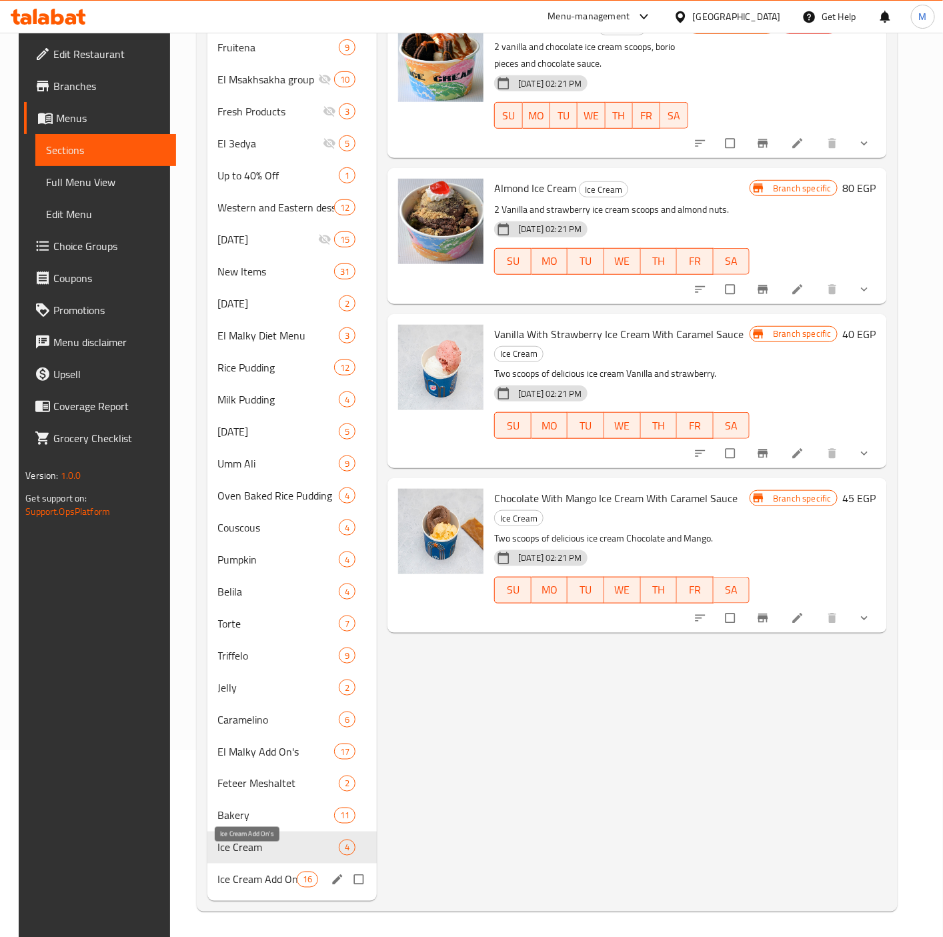
click at [256, 872] on span "Ice Cream Add On's" at bounding box center [257, 880] width 79 height 16
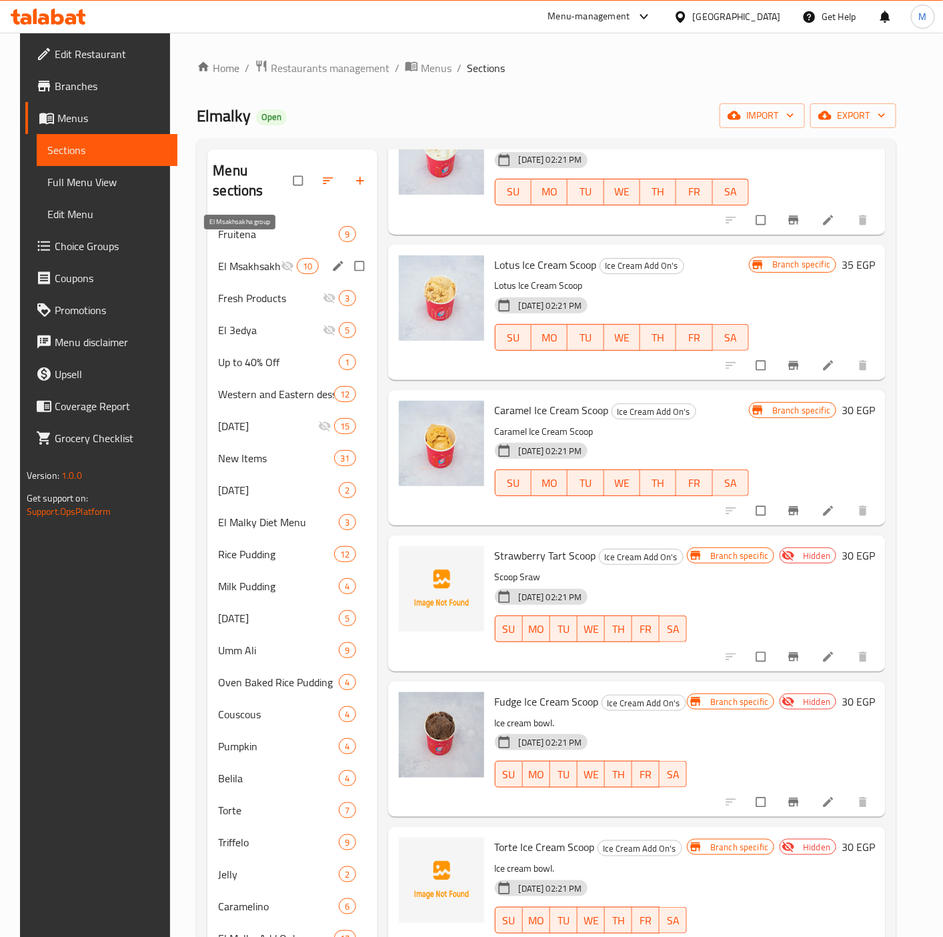
click at [237, 258] on span "El Msakhsakha group" at bounding box center [249, 266] width 63 height 16
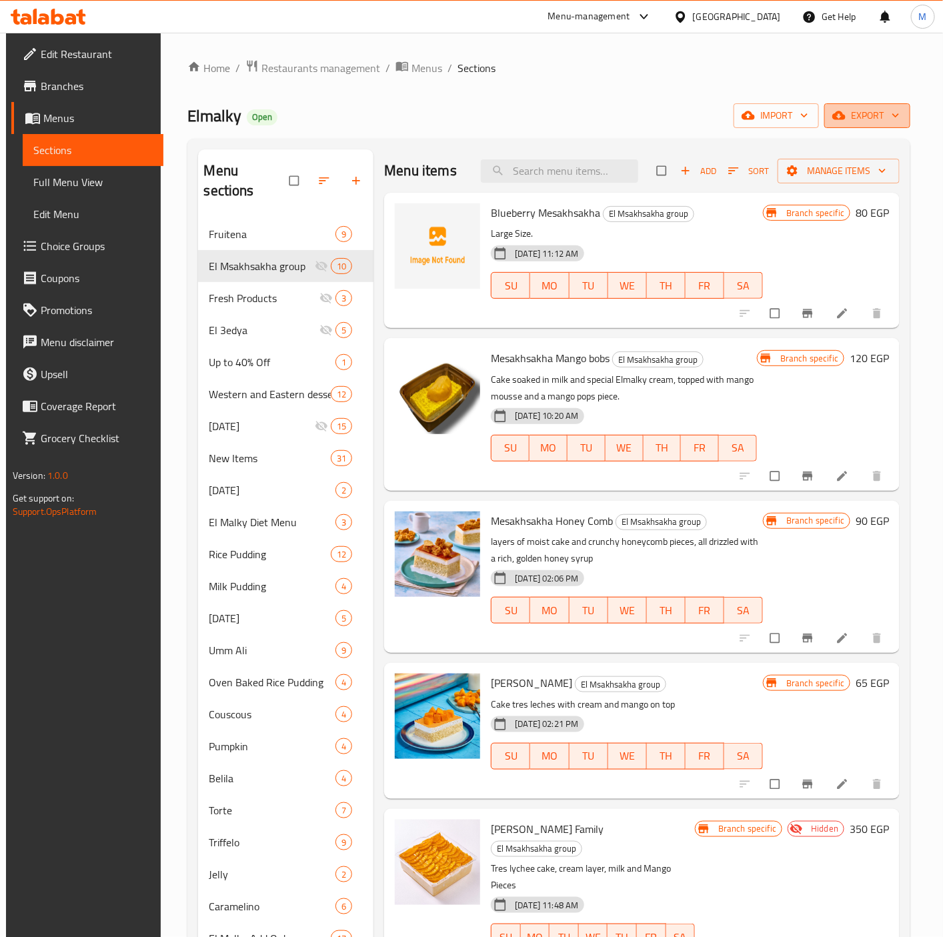
click at [871, 122] on span "export" at bounding box center [867, 115] width 65 height 17
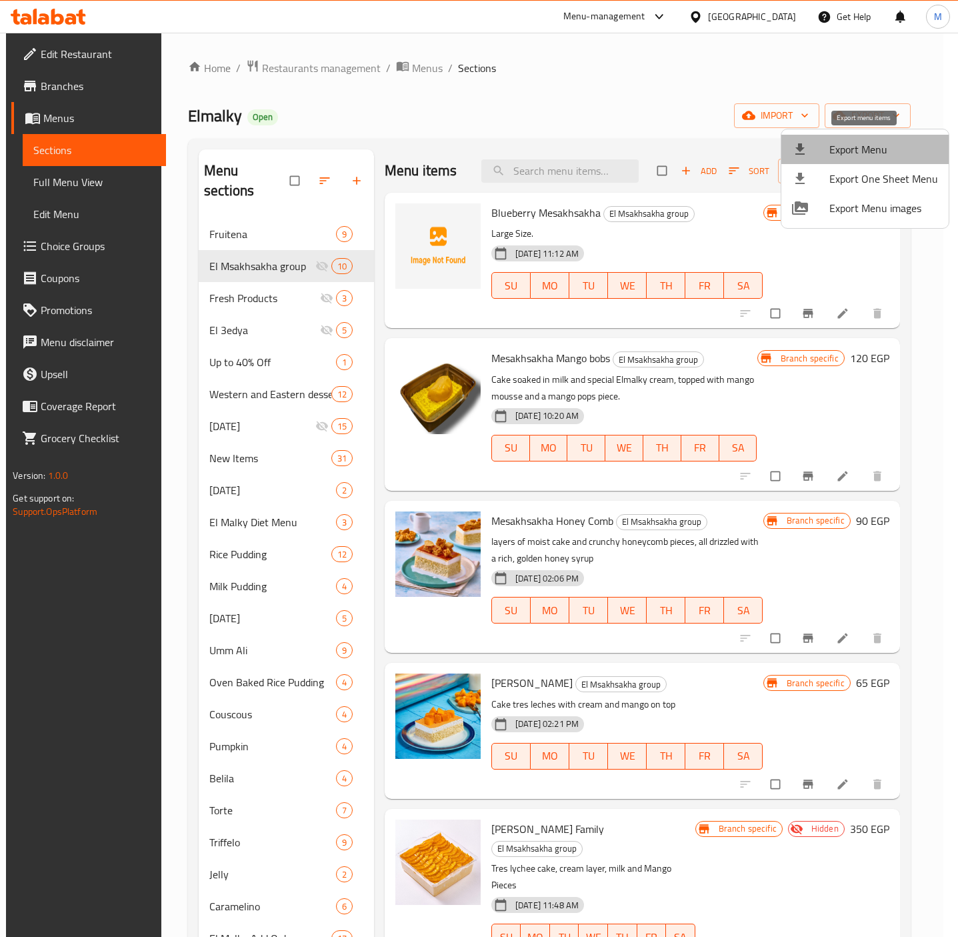
click at [867, 149] on span "Export Menu" at bounding box center [884, 149] width 109 height 16
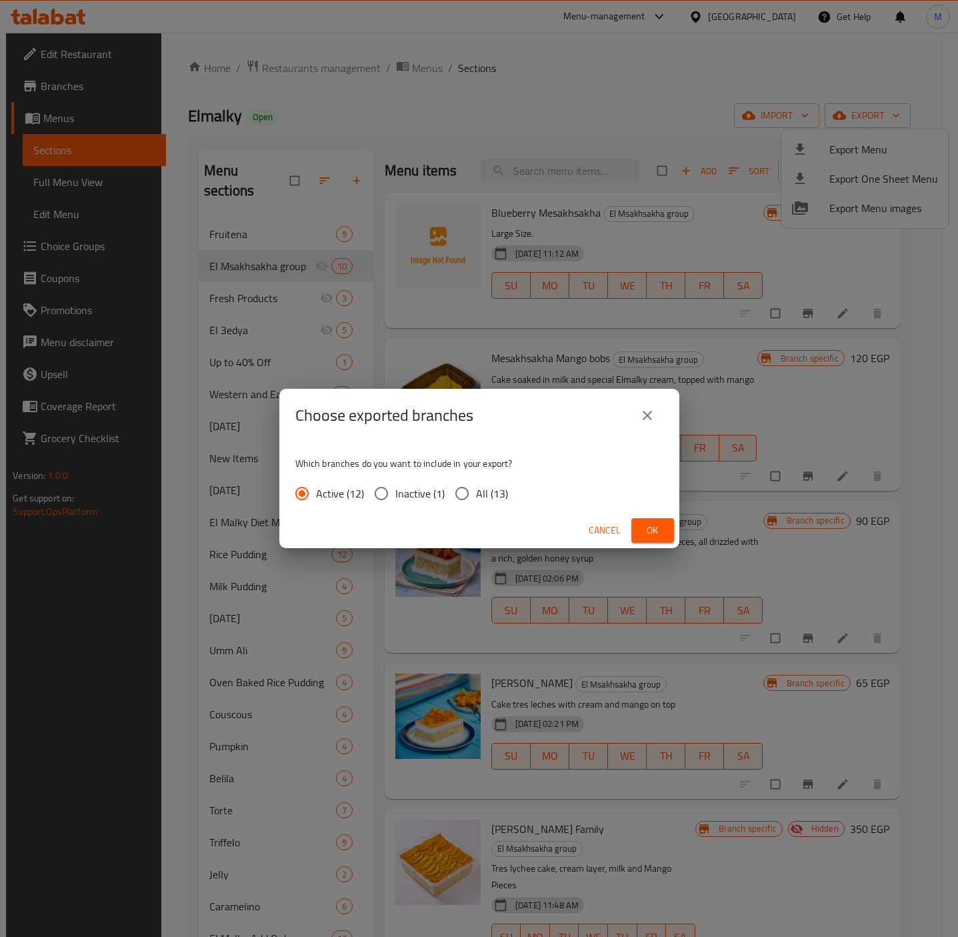
click at [465, 493] on input "All (13)" at bounding box center [462, 494] width 28 height 28
radio input "true"
click at [646, 523] on span "Ok" at bounding box center [652, 530] width 21 height 17
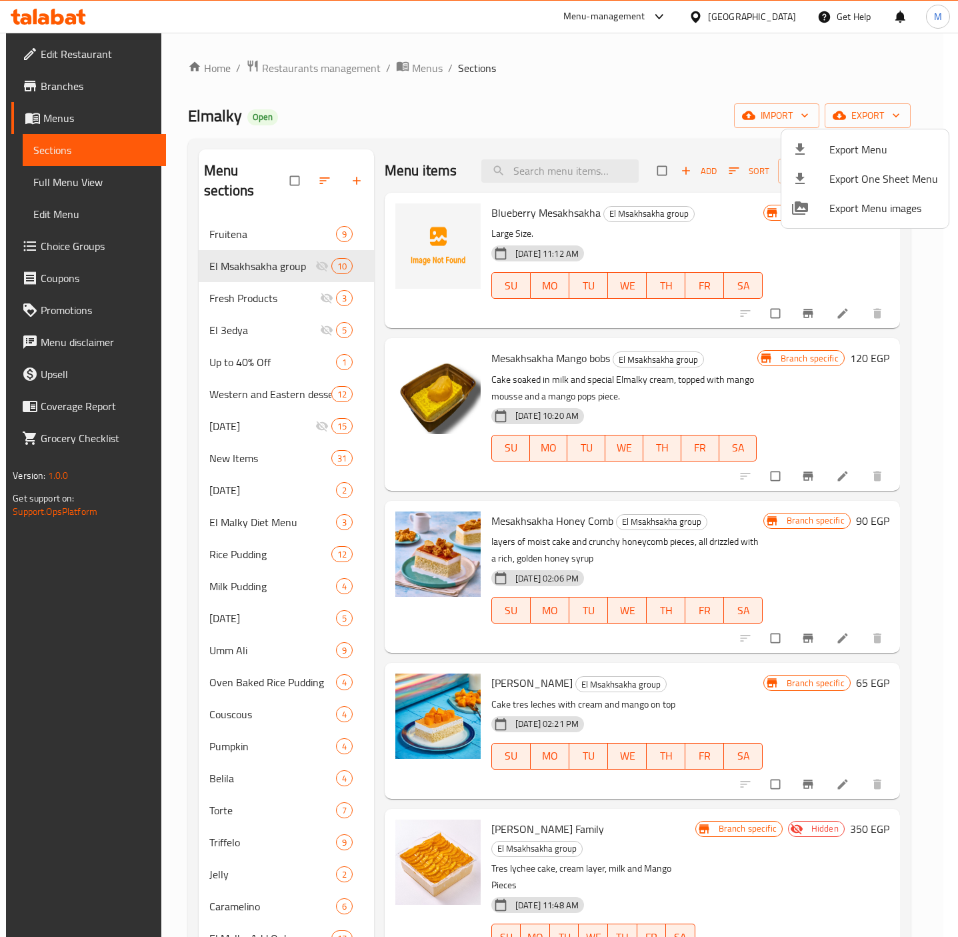
click at [66, 92] on div at bounding box center [479, 468] width 958 height 937
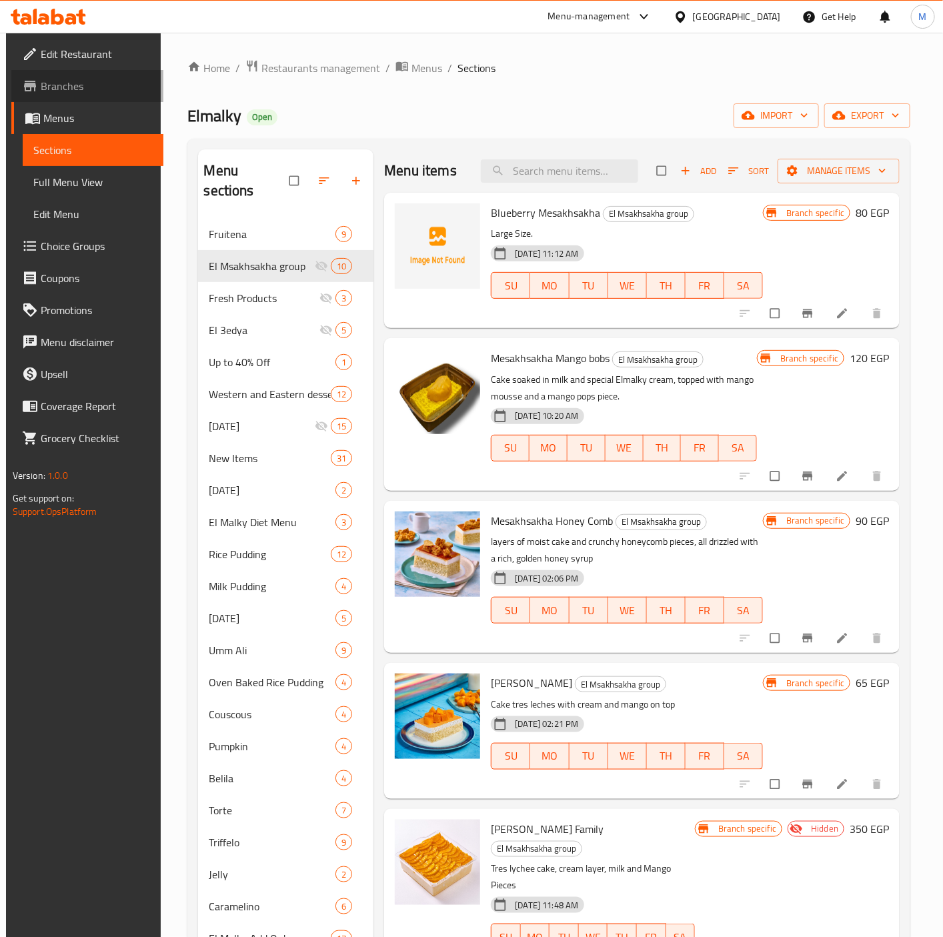
click at [63, 86] on span "Branches" at bounding box center [97, 86] width 112 height 16
